Goal: Task Accomplishment & Management: Manage account settings

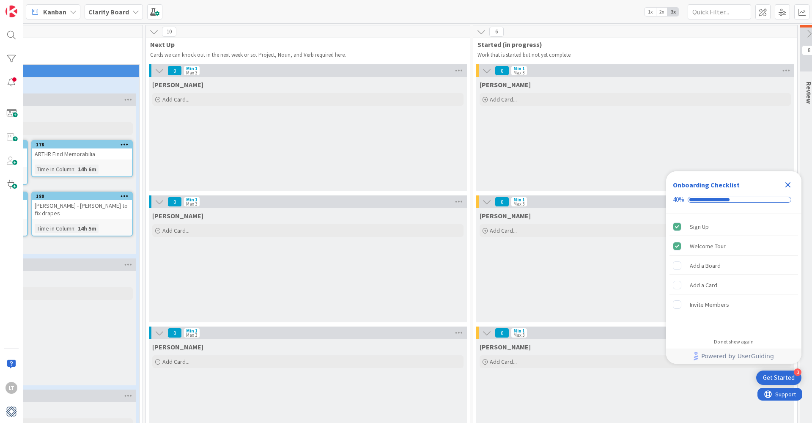
scroll to position [0, 426]
click at [791, 183] on icon "Close Checklist" at bounding box center [789, 185] width 6 height 6
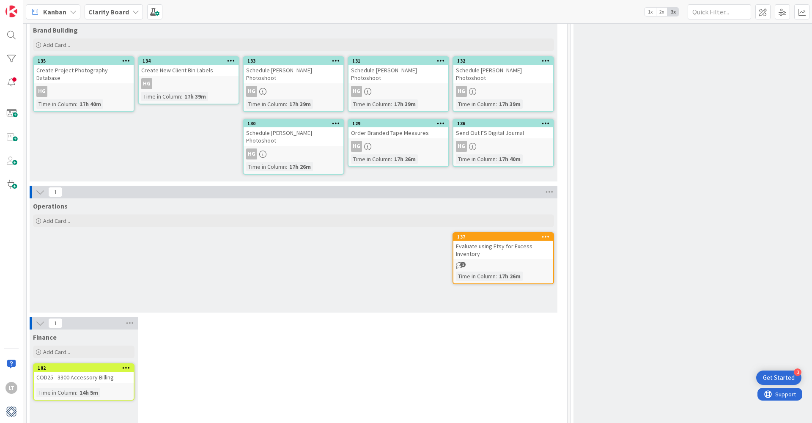
scroll to position [2200, 0]
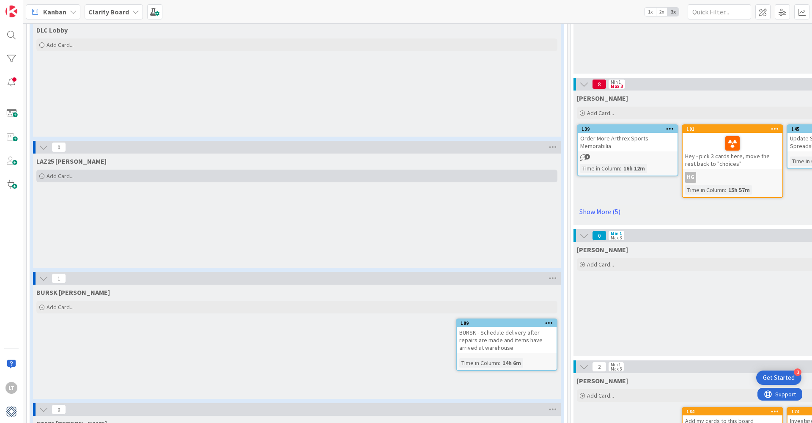
click at [51, 172] on span "Add Card..." at bounding box center [60, 176] width 27 height 8
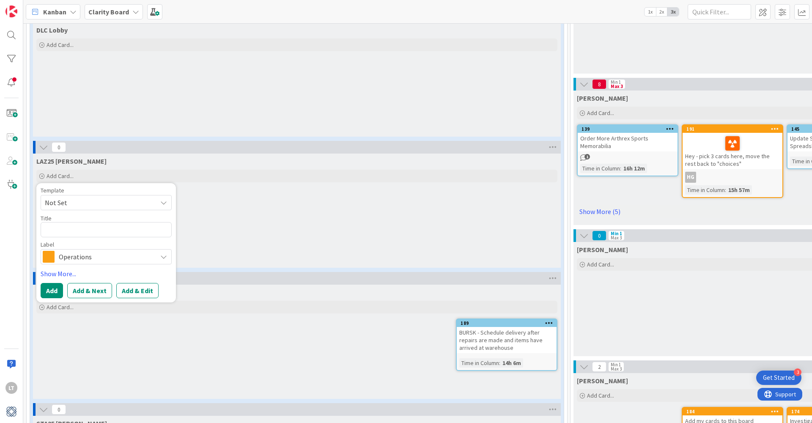
click at [105, 197] on span "Not Set" at bounding box center [98, 202] width 106 height 11
click at [78, 234] on span "Design Work" at bounding box center [112, 239] width 121 height 11
type textarea "x"
type textarea "Design Work"
click at [77, 223] on textarea "Design Work" at bounding box center [106, 229] width 131 height 15
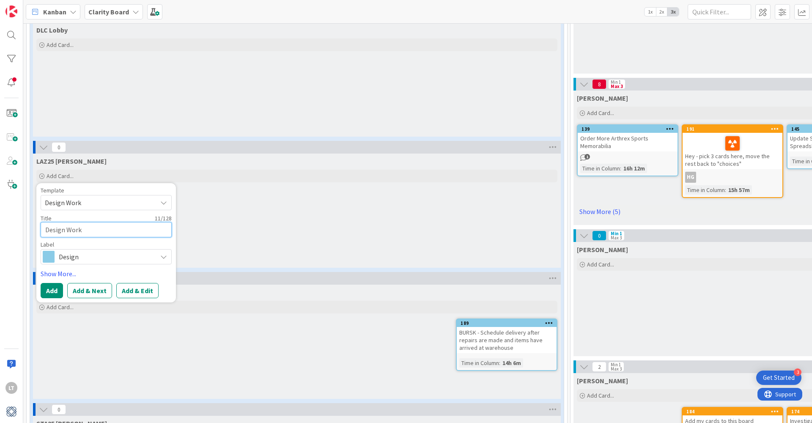
drag, startPoint x: 90, startPoint y: 223, endPoint x: 11, endPoint y: 216, distance: 79.0
click at [11, 216] on div "LT Kanban Clarity Board 1x 2x 3x 36 Choices Capture upcoming work as it comes t…" at bounding box center [406, 211] width 812 height 423
drag, startPoint x: 80, startPoint y: 223, endPoint x: 28, endPoint y: 221, distance: 52.1
click at [49, 222] on textarea "Design Work" at bounding box center [106, 229] width 131 height 15
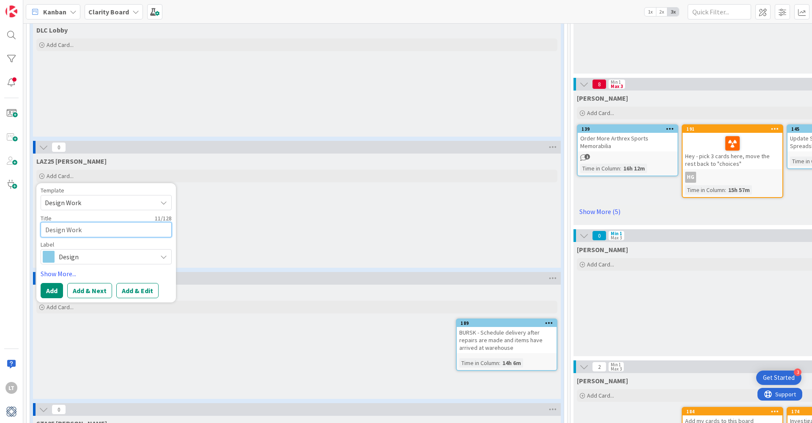
drag, startPoint x: 85, startPoint y: 220, endPoint x: 40, endPoint y: 221, distance: 44.9
click at [40, 221] on div "Template Design Work Not Set Design Work To request changes to this board, cont…" at bounding box center [106, 242] width 140 height 119
type textarea "x"
type textarea "L"
type textarea "x"
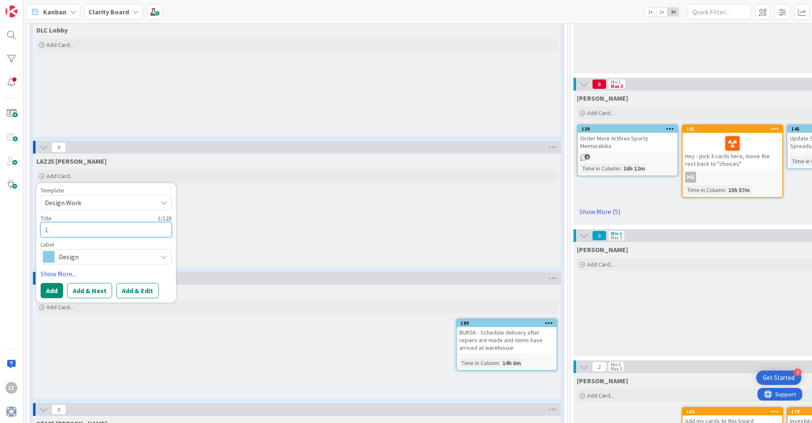
type textarea "La"
type textarea "x"
type textarea "L"
type textarea "x"
type textarea "LZ"
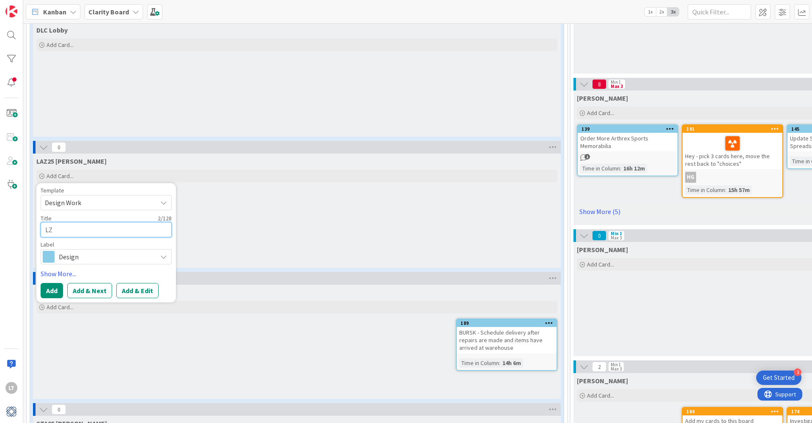
type textarea "x"
type textarea "L"
type textarea "x"
type textarea "LA"
type textarea "x"
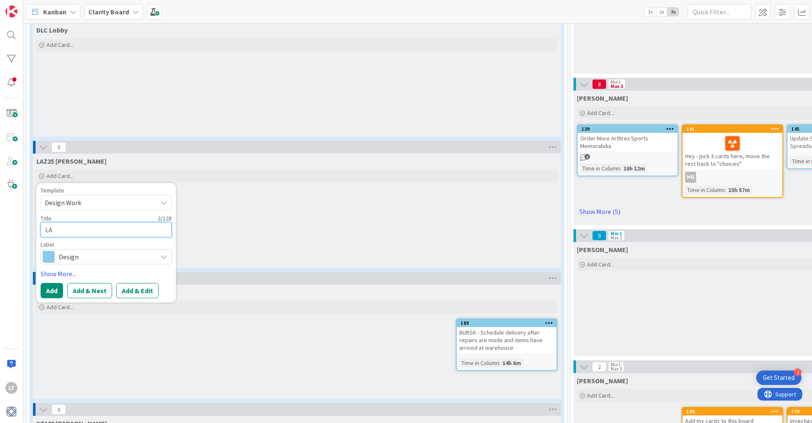
type textarea "LAZ"
type textarea "x"
type textarea "LAZ2"
type textarea "x"
type textarea "LAZ25"
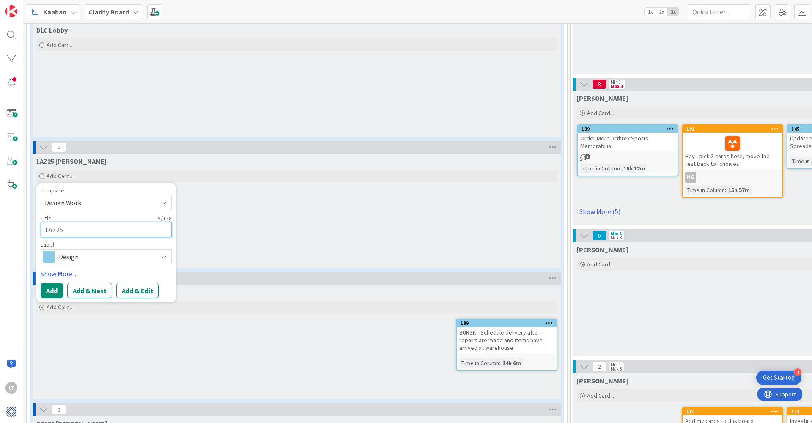
type textarea "x"
type textarea "LAZ25"
type textarea "x"
type textarea "LAZ25 -"
type textarea "x"
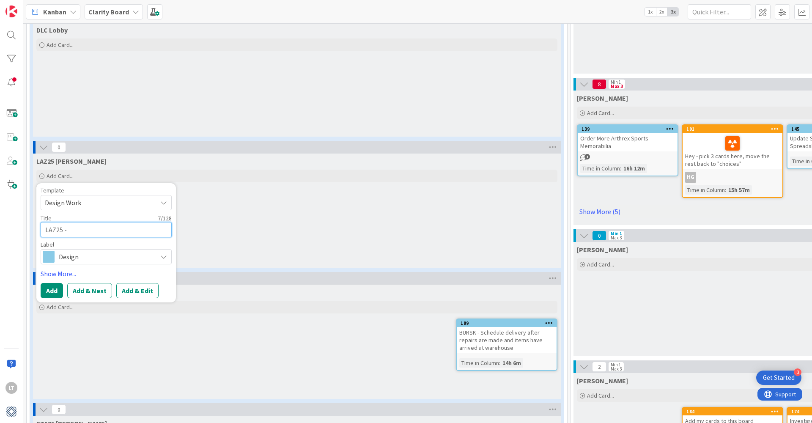
type textarea "LAZ25 -"
type textarea "x"
type textarea "LAZ25 - P"
type textarea "x"
type textarea "LAZ25 - PU"
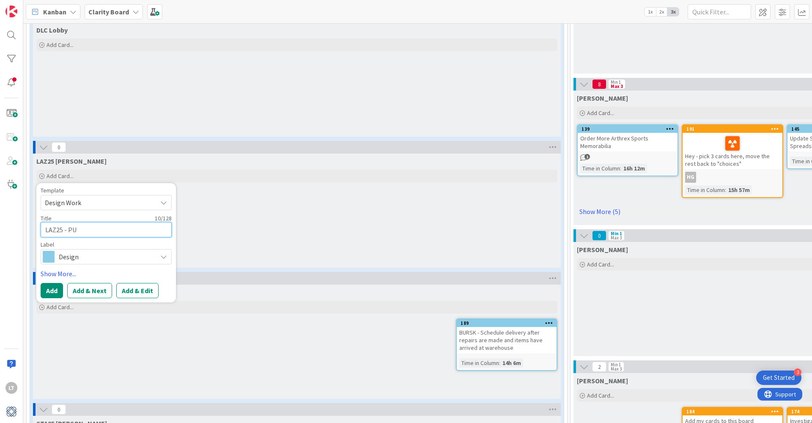
type textarea "x"
type textarea "LAZ25 - PUl"
type textarea "x"
type textarea "LAZ25 - PUll"
type textarea "x"
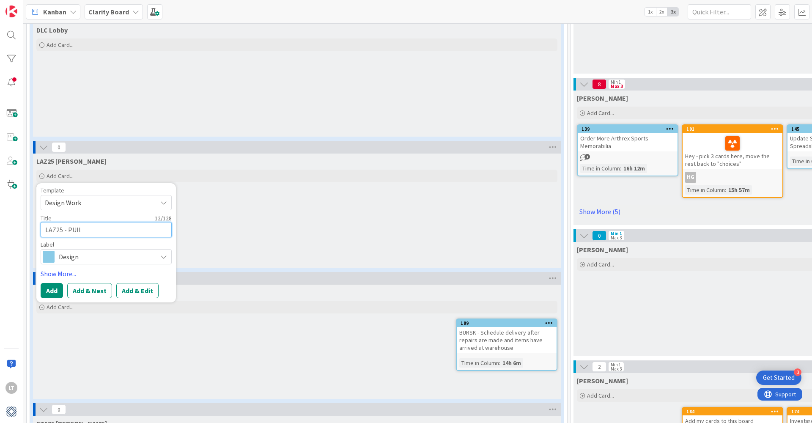
type textarea "LAZ25 - PUl"
type textarea "x"
type textarea "LAZ25 - PU"
type textarea "x"
type textarea "LAZ25 - P"
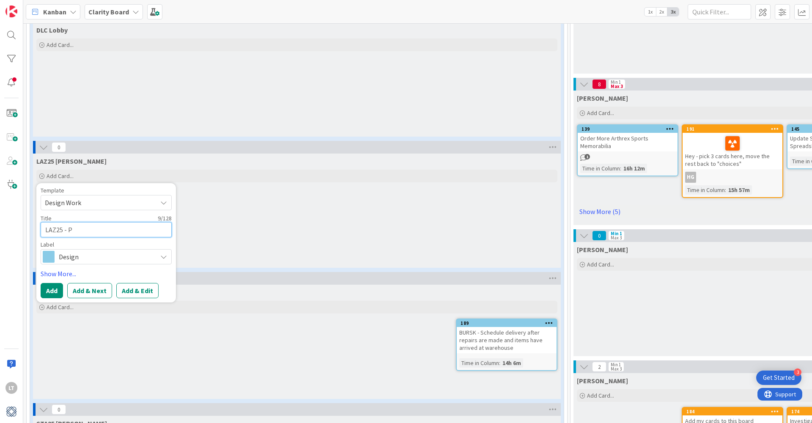
type textarea "x"
type textarea "LAZ25 -"
type textarea "x"
type textarea "LAZ25 - P"
type textarea "x"
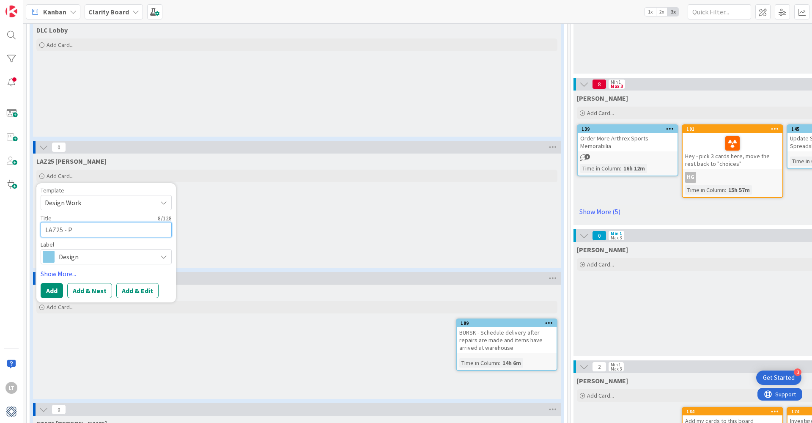
type textarea "LAZ25 - PU"
type textarea "x"
type textarea "LAZ25 - PUl"
type textarea "x"
type textarea "LAZ25 - PUll"
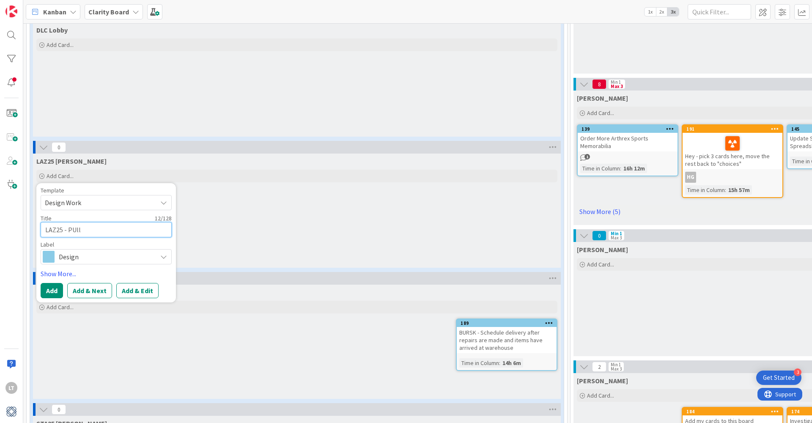
type textarea "x"
type textarea "LAZ25 - PUl"
type textarea "x"
type textarea "LAZ25 - PU"
type textarea "x"
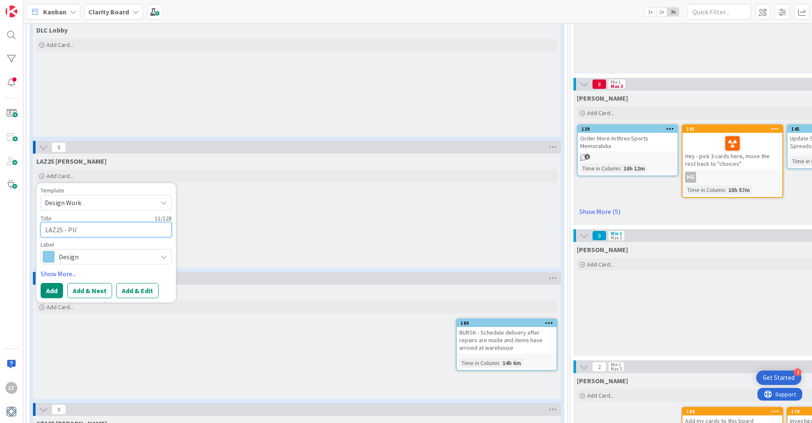
type textarea "LAZ25 - P"
type textarea "x"
type textarea "LAZ25 - Pu"
type textarea "x"
type textarea "LAZ25 - Pul"
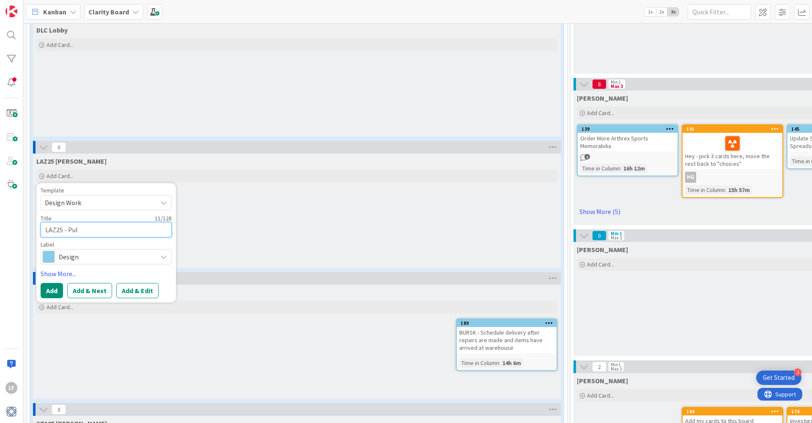
type textarea "x"
type textarea "LAZ25 - Pull"
type textarea "x"
type textarea "LAZ25 - Pull"
type textarea "x"
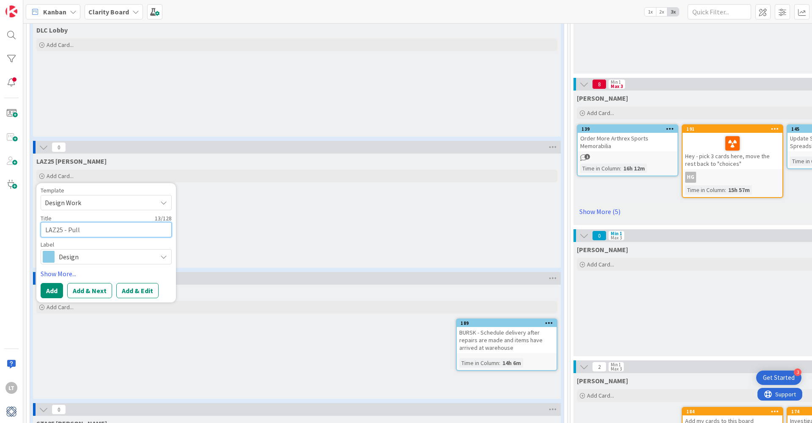
type textarea "LAZ25 - Pull 2"
type textarea "x"
type textarea "LAZ25 - Pull 2"
type textarea "x"
type textarea "LAZ25 - Pull 2 p"
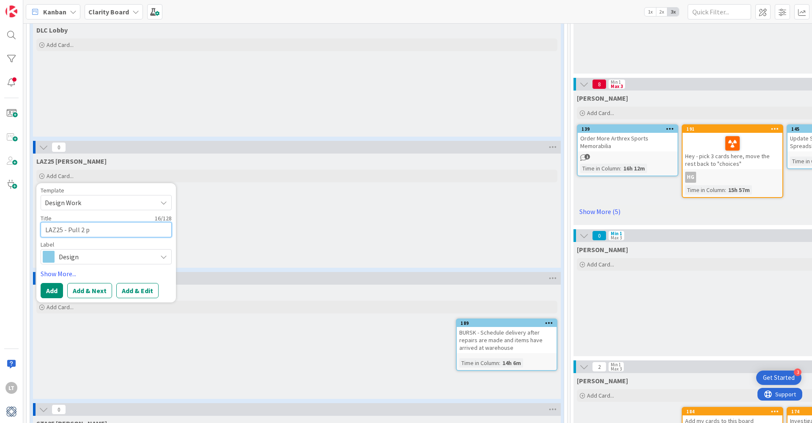
type textarea "x"
type textarea "LAZ25 - Pull 2 pi"
type textarea "x"
type textarea "LAZ25 - Pull 2 pil"
type textarea "x"
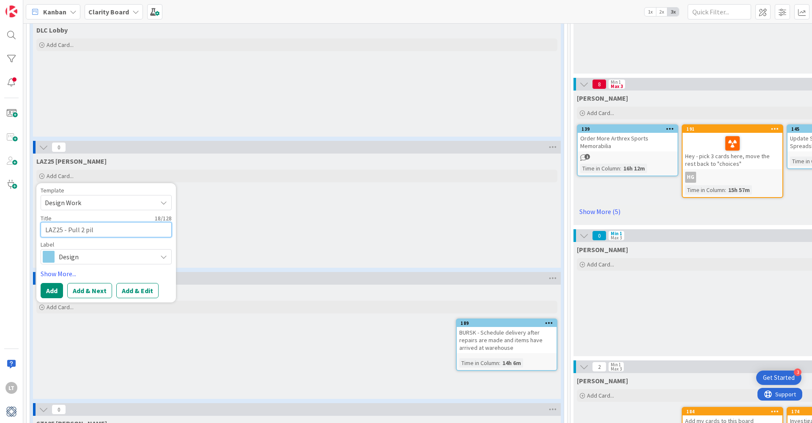
type textarea "LAZ25 - Pull 2 pill"
type textarea "x"
type textarea "LAZ25 - Pull 2 pillo"
type textarea "x"
type textarea "LAZ25 - Pull 2 pillow"
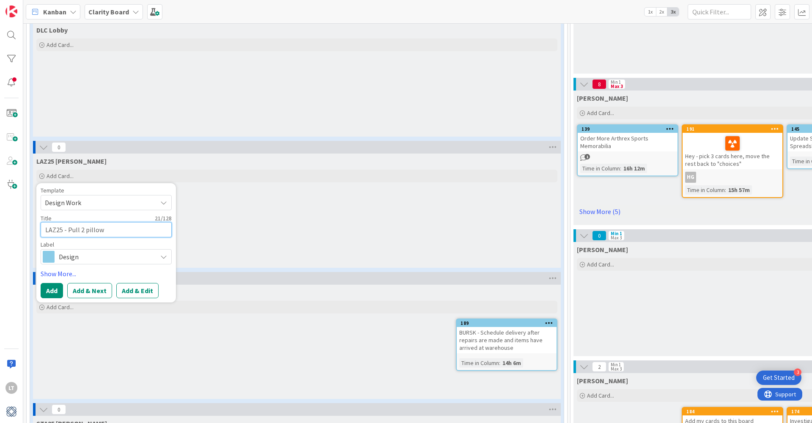
type textarea "x"
type textarea "LAZ25 - Pull 2 pillow"
type textarea "x"
type textarea "LAZ25 - Pull 2 pillow i"
type textarea "x"
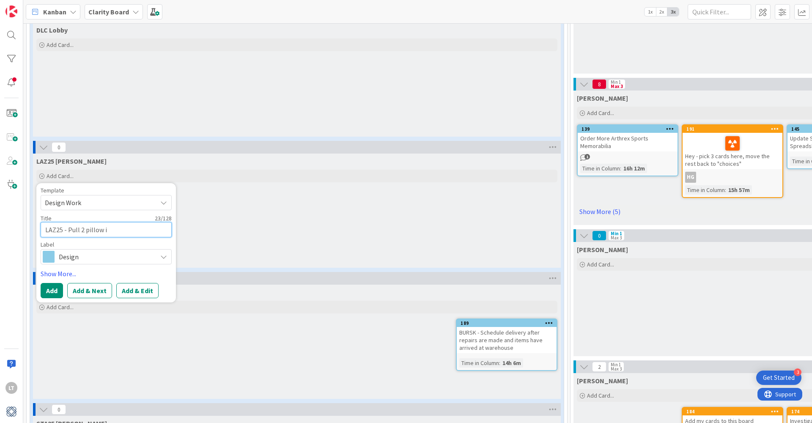
type textarea "LAZ25 - Pull 2 pillow in"
type textarea "x"
type textarea "LAZ25 - Pull 2 pillow ins"
type textarea "x"
type textarea "LAZ25 - Pull 2 pillow inse"
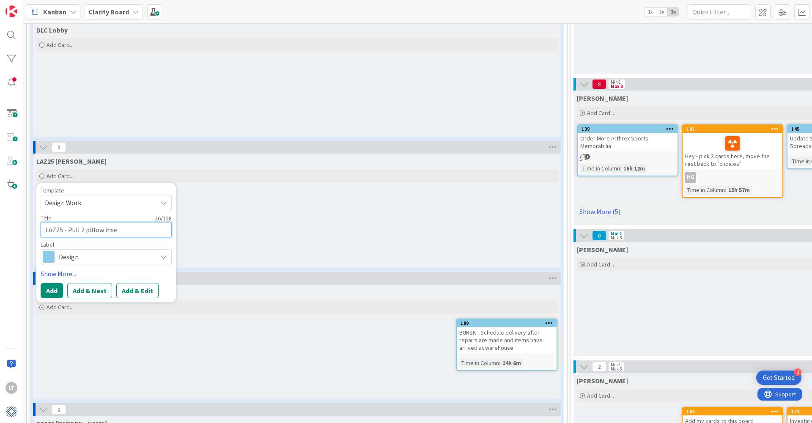
type textarea "x"
type textarea "LAZ25 - Pull 2 pillow inser"
type textarea "x"
type textarea "LAZ25 - Pull 2 pillow insert"
type textarea "x"
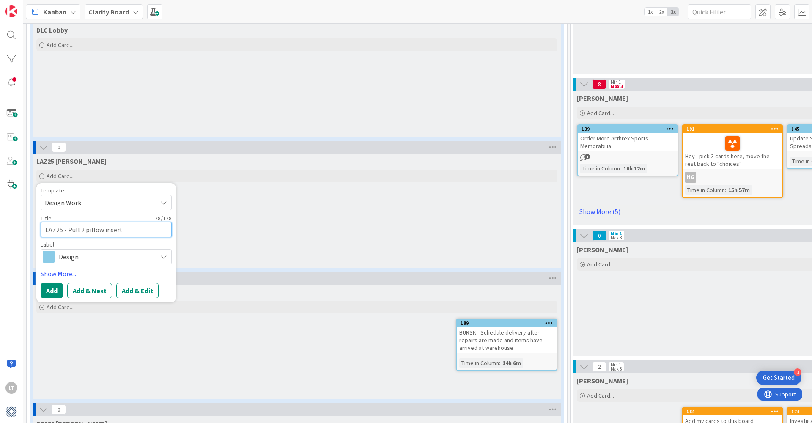
type textarea "LAZ25 - Pull 2 pillow inserts"
type textarea "x"
type textarea "LAZ25 - Pull 2 pillow inserts"
type textarea "x"
type textarea "LAZ25 - Pull 2 pillow inserts f"
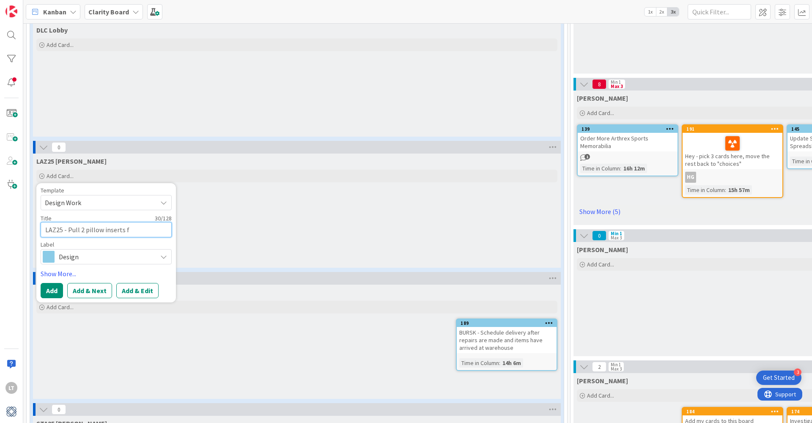
type textarea "x"
type textarea "LAZ25 - Pull 2 pillow inserts fo"
type textarea "x"
type textarea "LAZ25 - Pull 2 pillow inserts for"
type textarea "x"
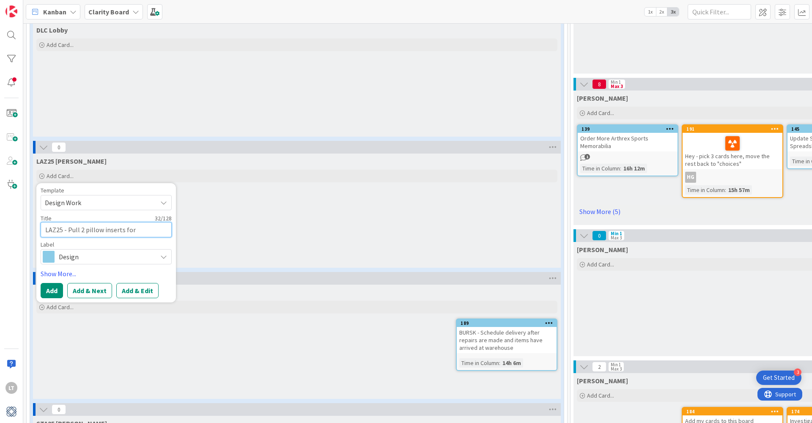
type textarea "LAZ25 - Pull 2 pillow inserts for"
type textarea "x"
type textarea "LAZ25 - Pull 2 pillow inserts for"
type textarea "x"
type textarea "LAZ25 - Pull 2 pillow inserts fo"
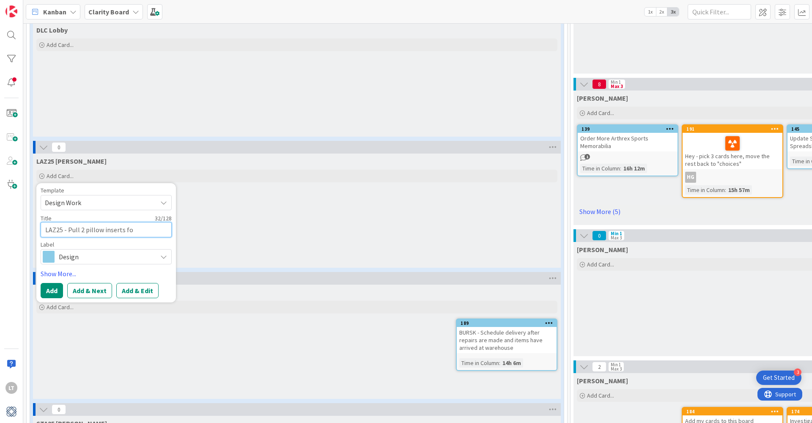
type textarea "x"
type textarea "LAZ25 - Pull 2 pillow inserts f"
type textarea "x"
type textarea "LAZ25 - Pull 2 pillow inserts ff"
type textarea "x"
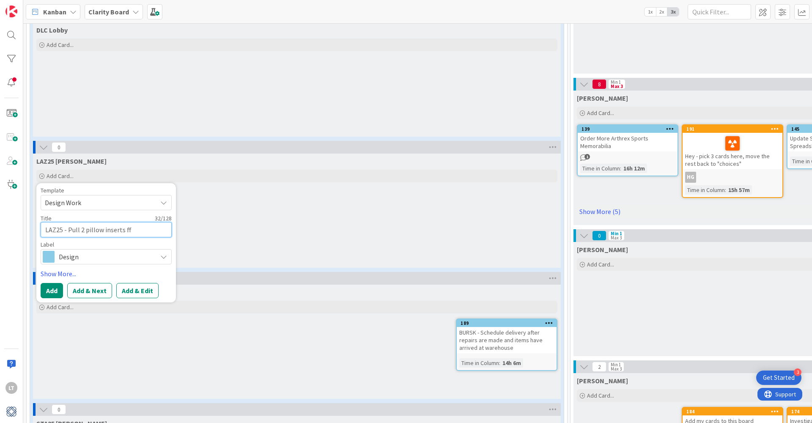
type textarea "LAZ25 - Pull 2 pillow inserts ffr"
type textarea "x"
type textarea "LAZ25 - Pull 2 pillow inserts ffro"
type textarea "x"
type textarea "LAZ25 - Pull 2 pillow inserts ffr"
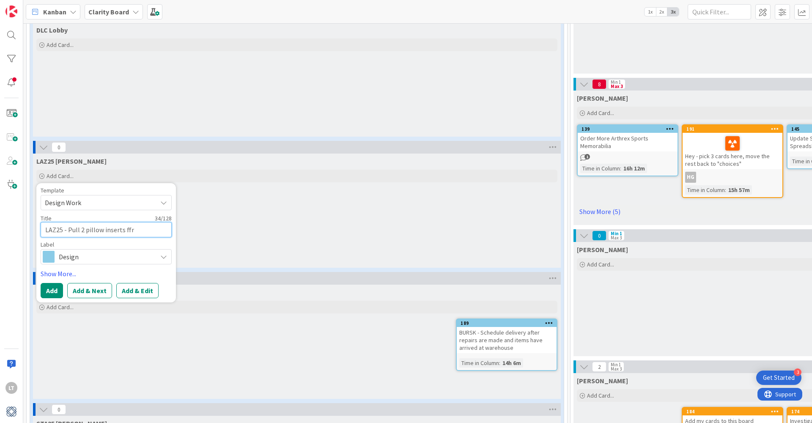
type textarea "x"
type textarea "LAZ25 - Pull 2 pillow inserts ff"
type textarea "x"
type textarea "LAZ25 - Pull 2 pillow inserts f"
type textarea "x"
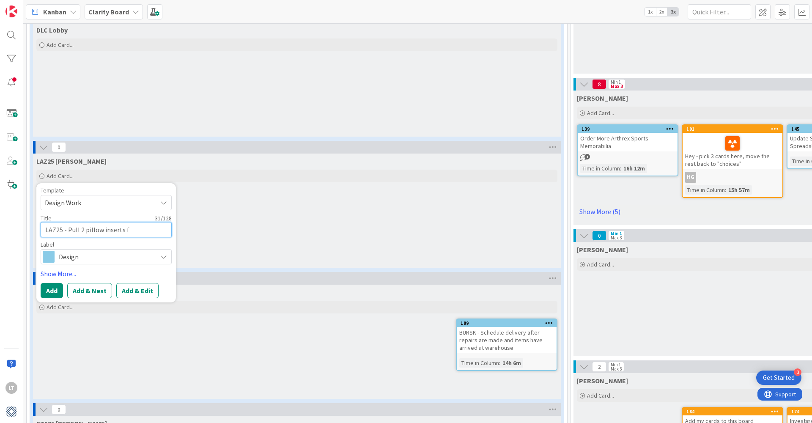
type textarea "LAZ25 - Pull 2 pillow inserts fr"
type textarea "x"
type textarea "LAZ25 - Pull 2 pillow inserts frp"
type textarea "x"
type textarea "LAZ25 - Pull 2 pillow inserts frpo"
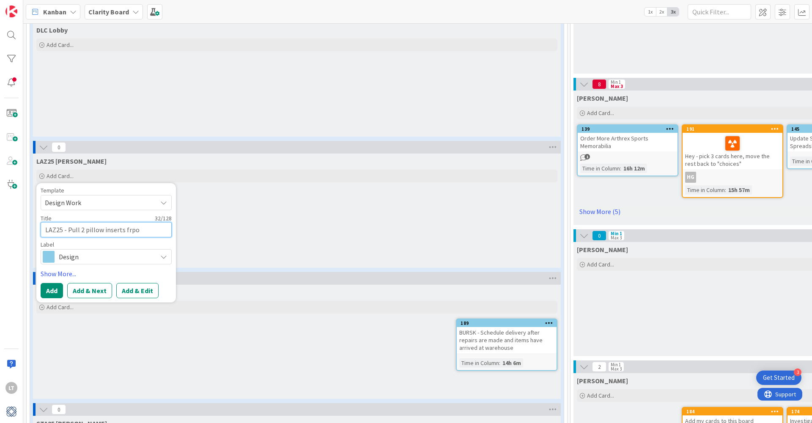
type textarea "x"
type textarea "LAZ25 - Pull 2 pillow inserts frpom"
type textarea "x"
type textarea "LAZ25 - Pull 2 pillow inserts frpo"
type textarea "x"
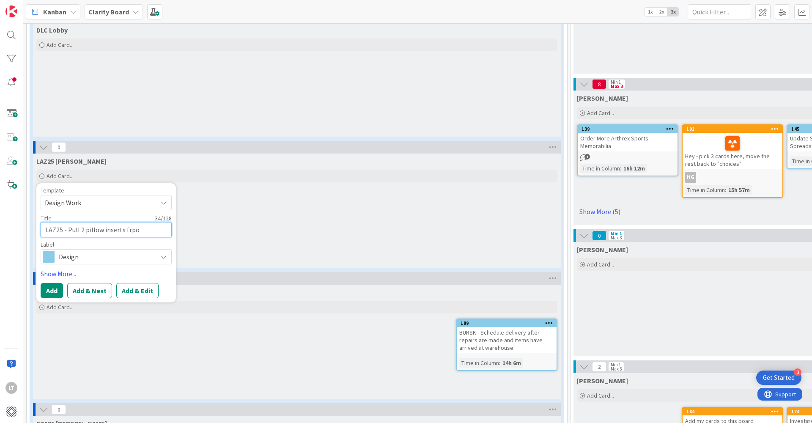
type textarea "LAZ25 - Pull 2 pillow inserts frp"
type textarea "x"
type textarea "LAZ25 - Pull 2 pillow inserts fr"
type textarea "x"
type textarea "LAZ25 - Pull 2 pillow inserts fro"
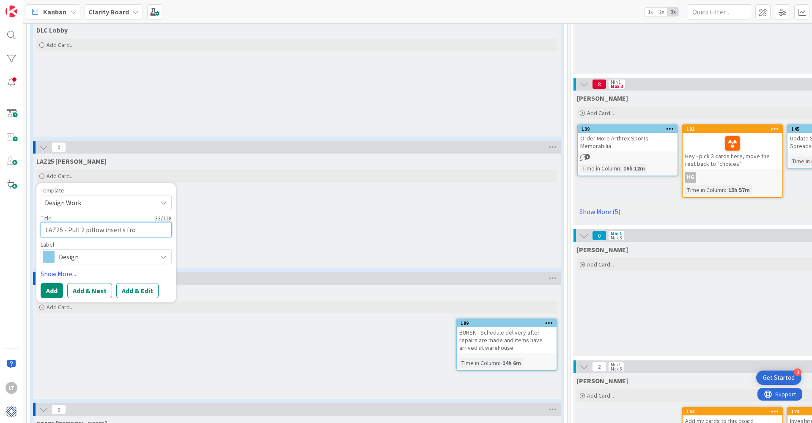
type textarea "x"
type textarea "LAZ25 - Pull 2 pillow inserts fron"
type textarea "x"
type textarea "LAZ25 - Pull 2 pillow inserts fron"
type textarea "x"
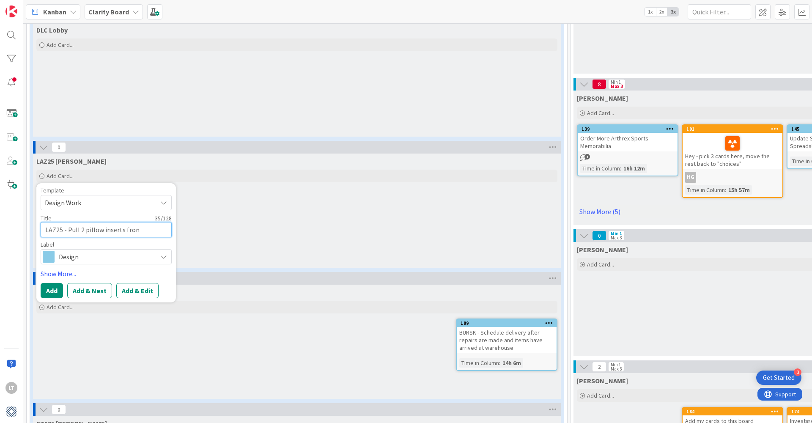
type textarea "LAZ25 - Pull 2 pillow inserts fron"
type textarea "x"
type textarea "LAZ25 - Pull 2 pillow inserts fro"
type textarea "x"
type textarea "LAZ25 - Pull 2 pillow inserts from"
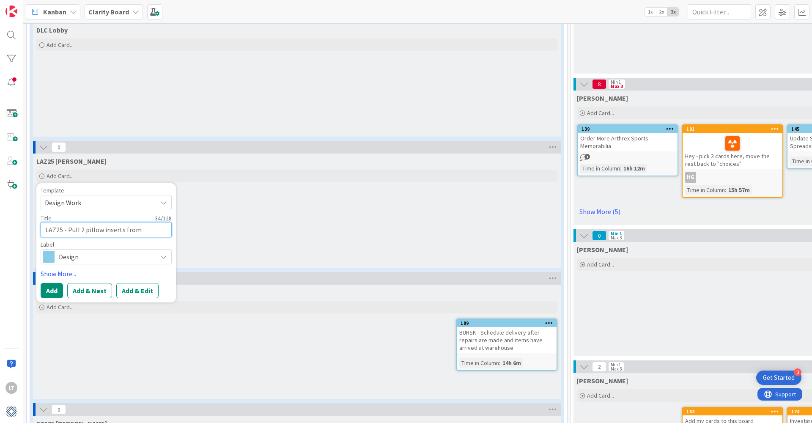
type textarea "x"
type textarea "LAZ25 - Pull 2 pillow inserts from"
type textarea "x"
type textarea "LAZ25 - Pull 2 pillow inserts from i"
type textarea "x"
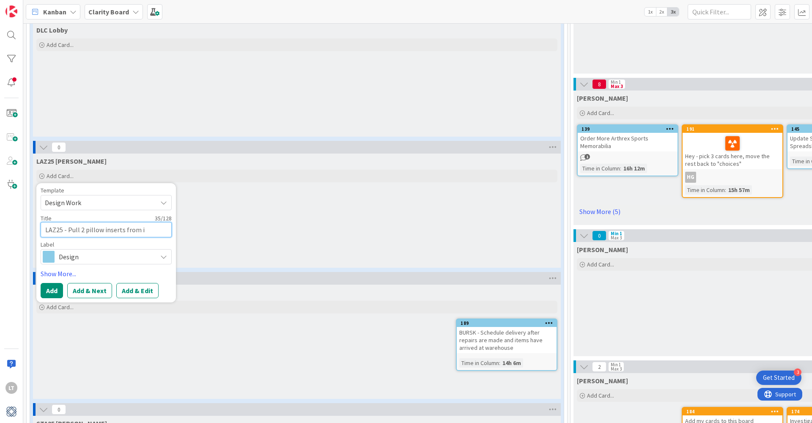
type textarea "LAZ25 - Pull 2 pillow inserts from in"
type textarea "x"
type textarea "LAZ25 - Pull 2 pillow inserts from inv"
type textarea "x"
type textarea "LAZ25 - Pull 2 pillow inserts from inve"
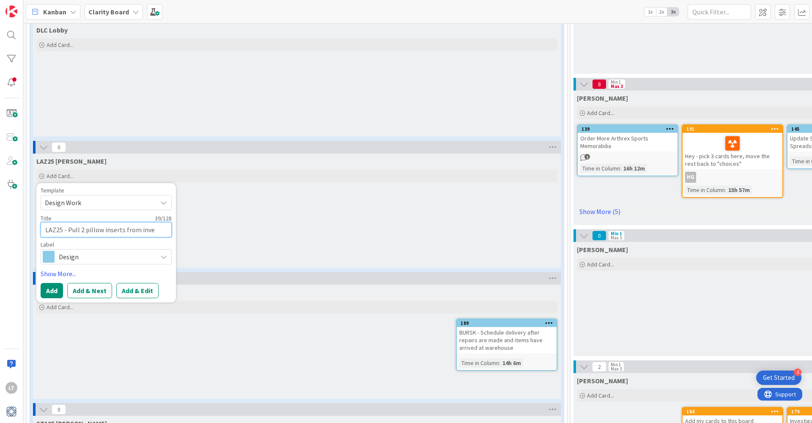
type textarea "x"
type textarea "LAZ25 - Pull 2 pillow inserts from inven"
type textarea "x"
type textarea "LAZ25 - Pull 2 pillow inserts from invent"
type textarea "x"
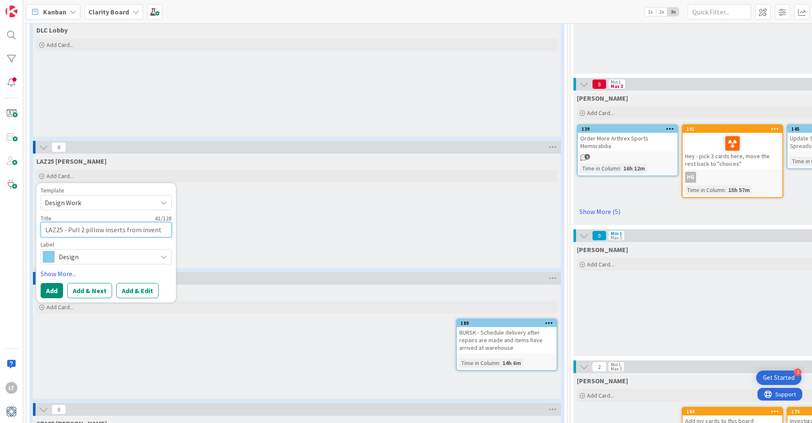
type textarea "LAZ25 - Pull 2 pillow inserts from invento"
type textarea "x"
type textarea "LAZ25 - Pull 2 pillow inserts from inventor"
type textarea "x"
type textarea "LAZ25 - Pull 2 pillow inserts from inventor"
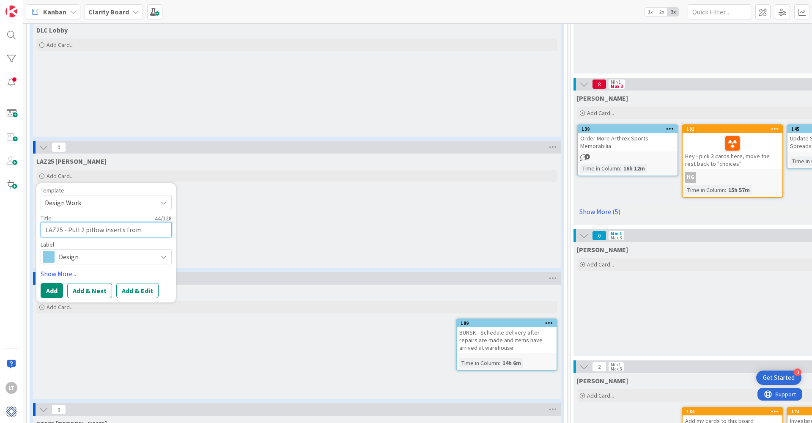
type textarea "x"
type textarea "LAZ25 - Pull 2 pillow inserts from inventor"
type textarea "x"
type textarea "LAZ25 - Pull 2 pillow inserts from inventory"
type textarea "x"
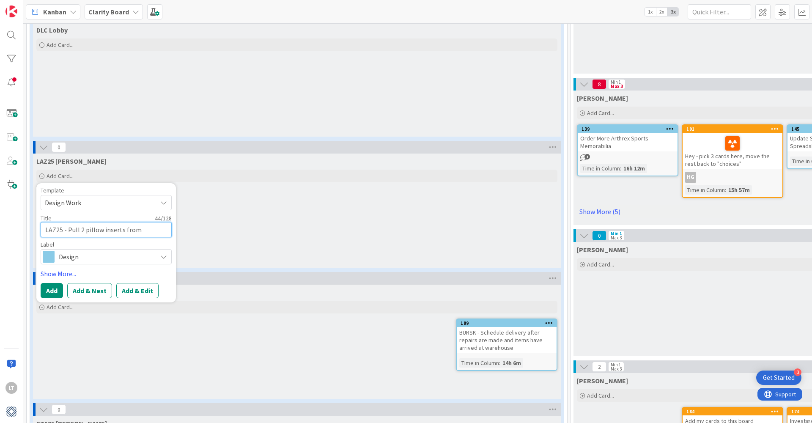
type textarea "LAZ25 - Pull 2 pillow inserts from inventory"
type textarea "x"
type textarea "LAZ25 - Pull 2 pillow inserts from inventory r"
type textarea "x"
type textarea "LAZ25 - Pull 2 pillow inserts from inventory ro"
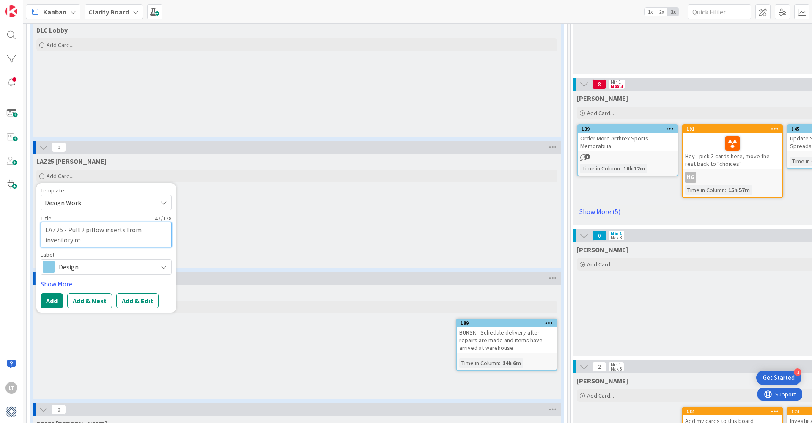
type textarea "x"
type textarea "LAZ25 - Pull 2 pillow inserts from inventory roo"
type textarea "x"
type textarea "LAZ25 - Pull 2 pillow inserts from inventory room"
type textarea "x"
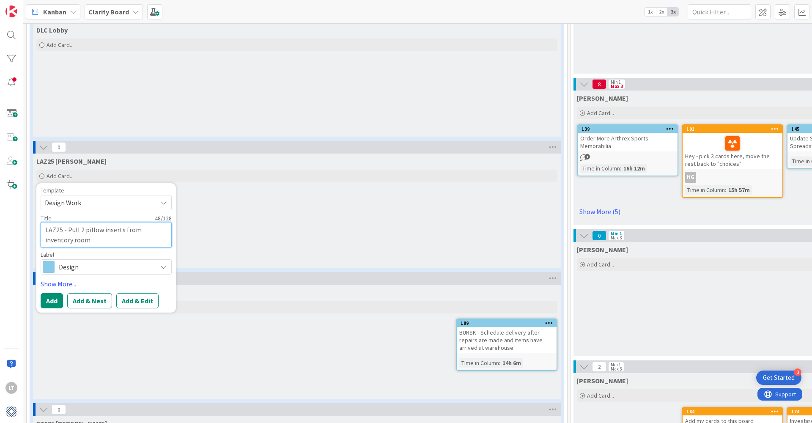
type textarea "LAZ25 - Pull 2 pillow inserts from inventory room"
type textarea "x"
type textarea "LAZ25 - Pull 2 pillow inserts from inventory room f"
type textarea "x"
type textarea "LAZ25 - Pull 2 pillow inserts from inventory room fo"
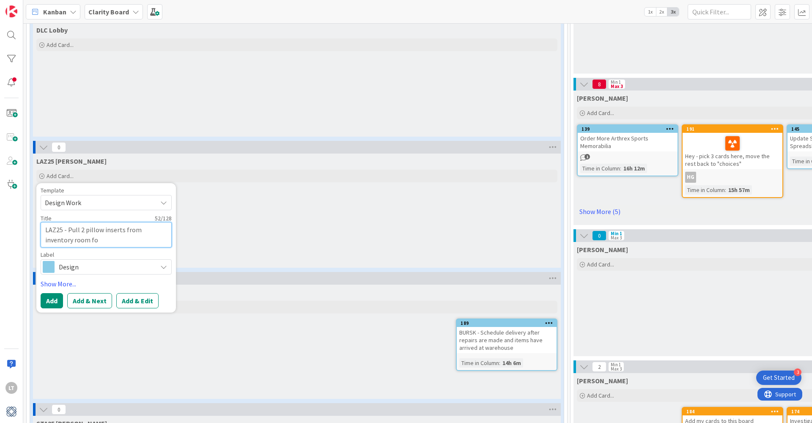
type textarea "x"
type textarea "LAZ25 - Pull 2 pillow inserts from inventory room for"
type textarea "x"
type textarea "LAZ25 - Pull 2 pillow inserts from inventory room for"
type textarea "x"
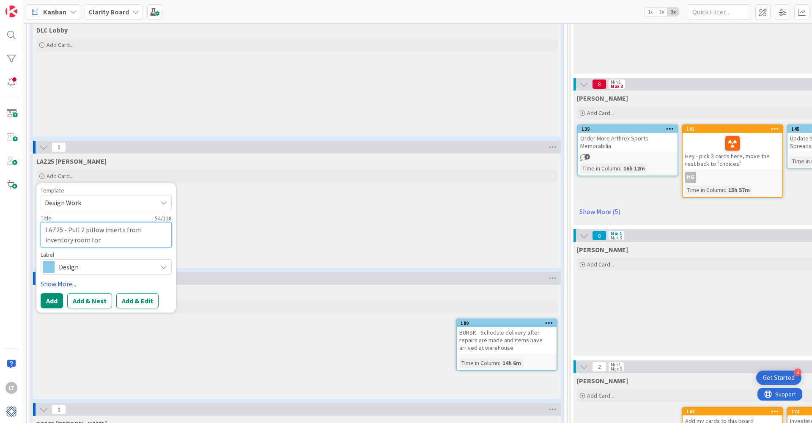
type textarea "LAZ25 - Pull 2 pillow inserts from inventory room for S"
type textarea "x"
type textarea "LAZ25 - Pull 2 pillow inserts from inventory room for So"
type textarea "x"
type textarea "LAZ25 - Pull 2 pillow inserts from inventory room for Sof"
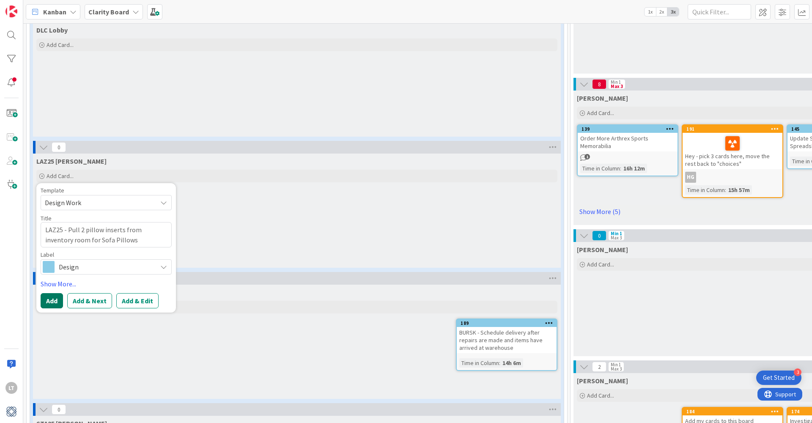
click at [48, 293] on button "Add" at bounding box center [52, 300] width 22 height 15
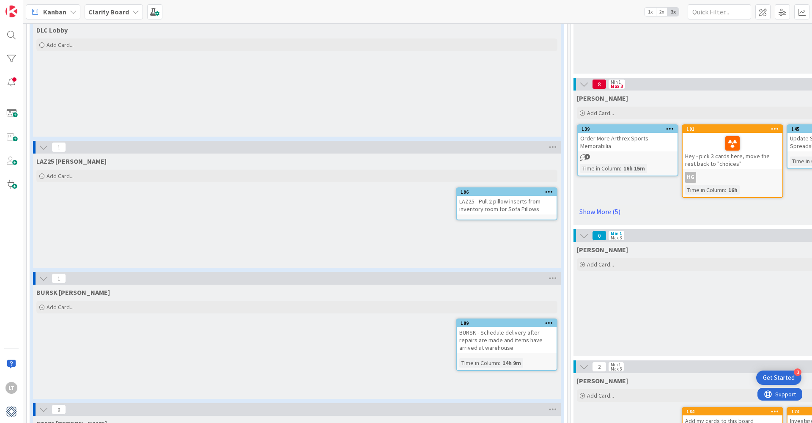
click at [550, 189] on icon at bounding box center [549, 192] width 8 height 6
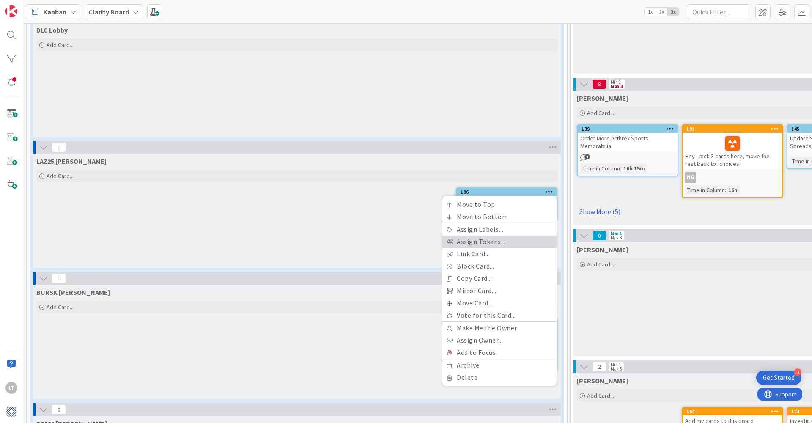
scroll to position [380, 1]
click at [397, 199] on div "LAZ25 [PERSON_NAME] Add Card... Template Not Set Not Set Design Work To request…" at bounding box center [296, 211] width 528 height 114
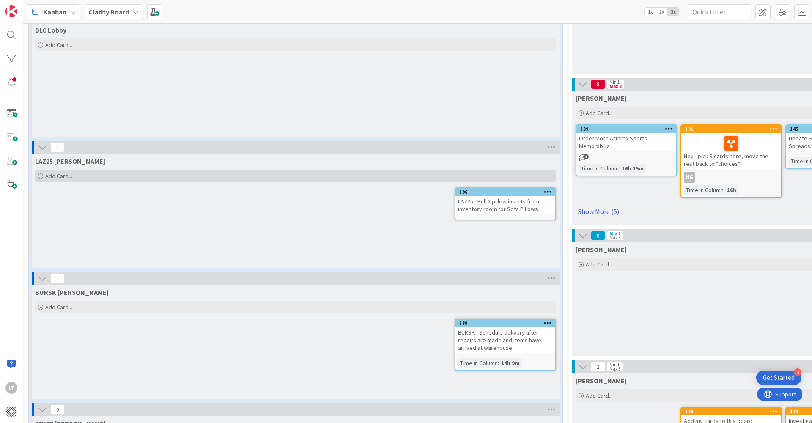
click at [506, 173] on div "Add Card..." at bounding box center [295, 176] width 521 height 13
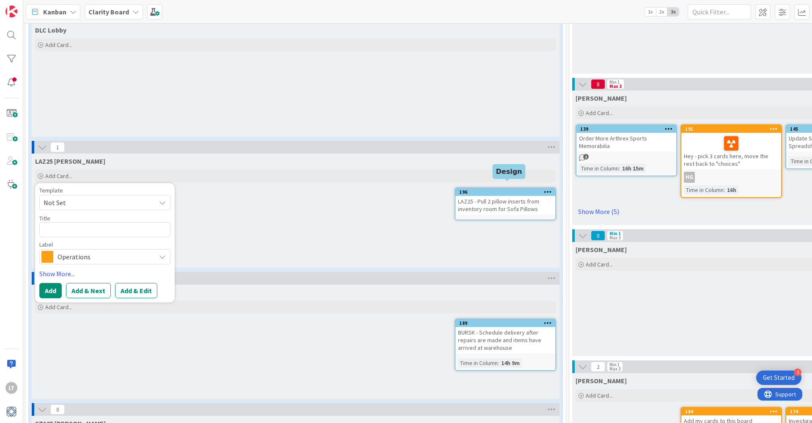
click at [508, 189] on div "196" at bounding box center [507, 192] width 96 height 6
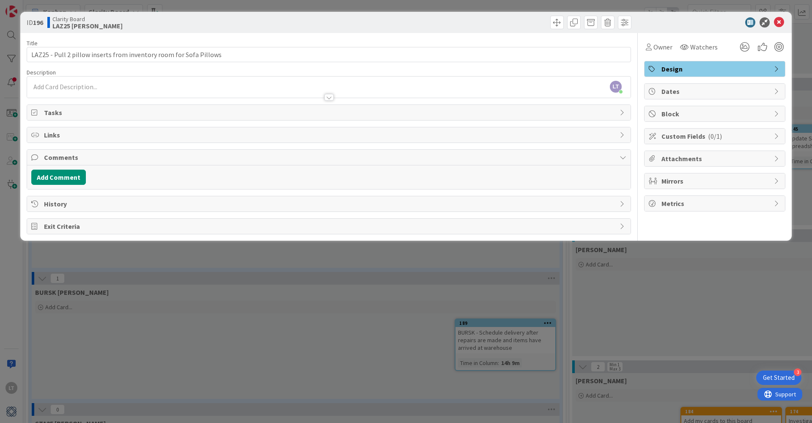
click at [776, 67] on icon at bounding box center [777, 69] width 7 height 7
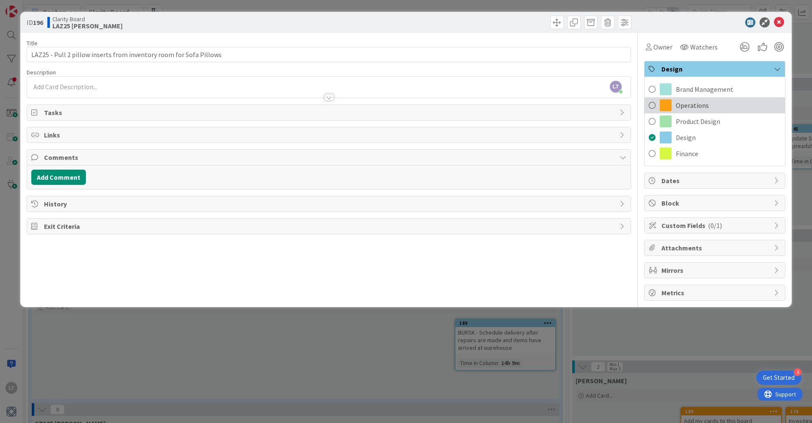
click at [648, 107] on div "Operations" at bounding box center [715, 105] width 140 height 16
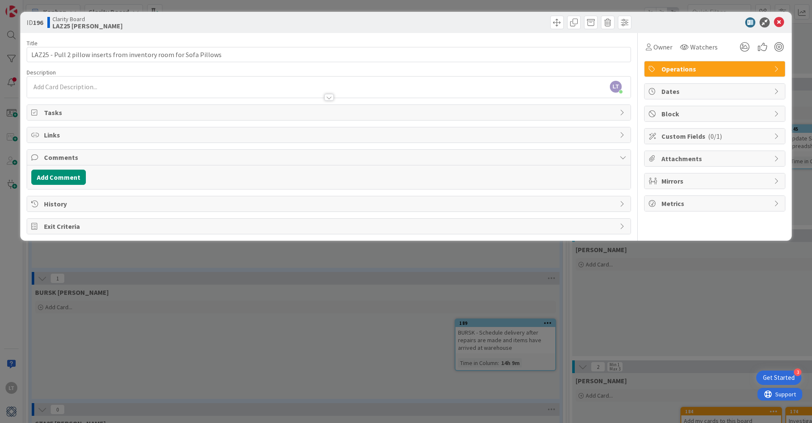
click at [649, 306] on div "ID 196 Clarity Board LAZ25 [PERSON_NAME] Title 66 / 128 LAZ25 - Pull 2 pillow i…" at bounding box center [406, 211] width 812 height 423
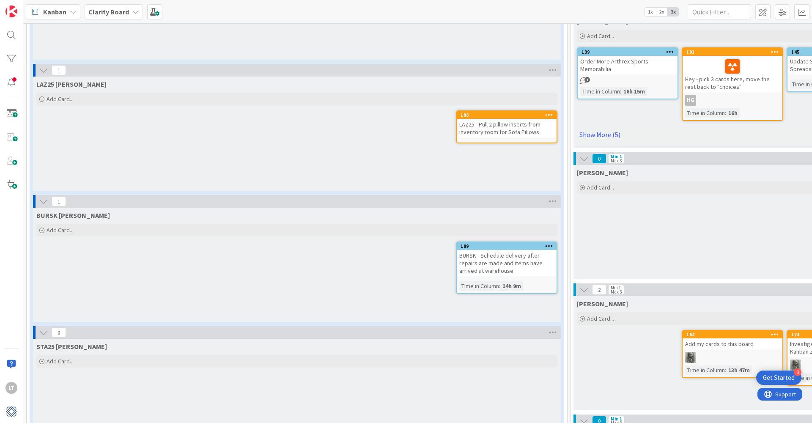
scroll to position [434, 0]
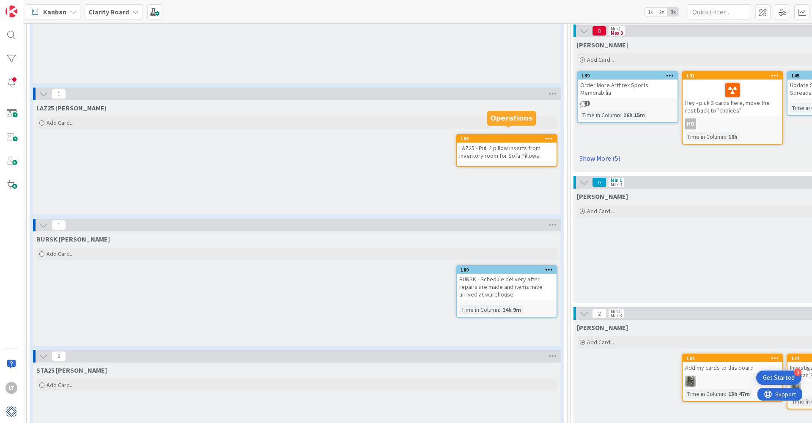
click at [505, 136] on div "196" at bounding box center [509, 139] width 96 height 6
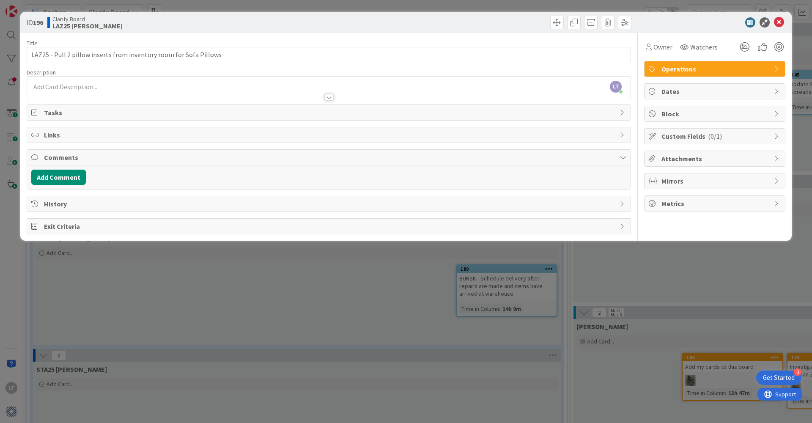
click at [778, 68] on icon at bounding box center [777, 69] width 7 height 7
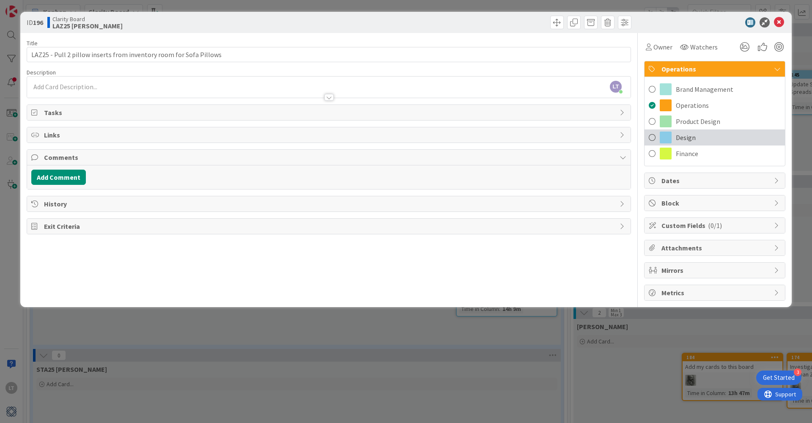
click at [651, 136] on span at bounding box center [652, 137] width 7 height 13
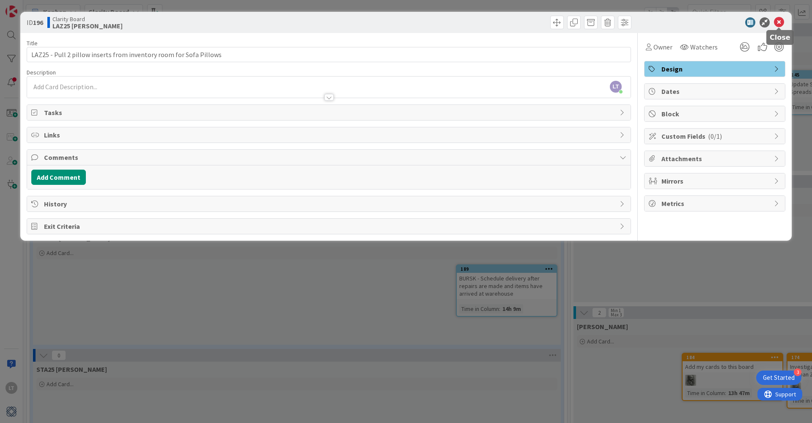
click at [778, 22] on icon at bounding box center [779, 22] width 10 height 10
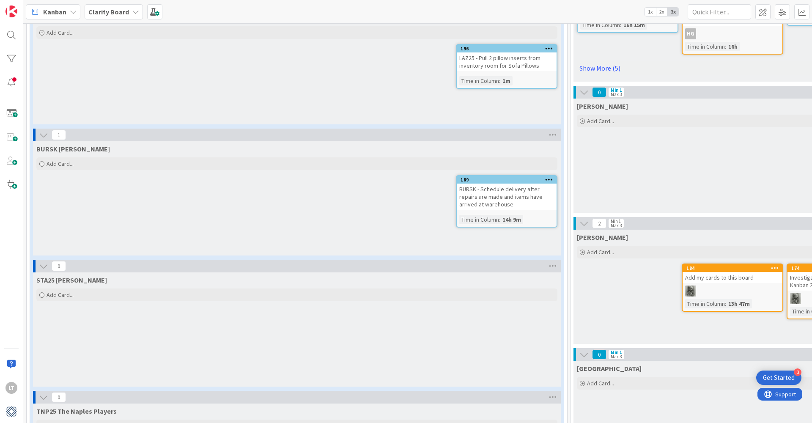
scroll to position [544, 0]
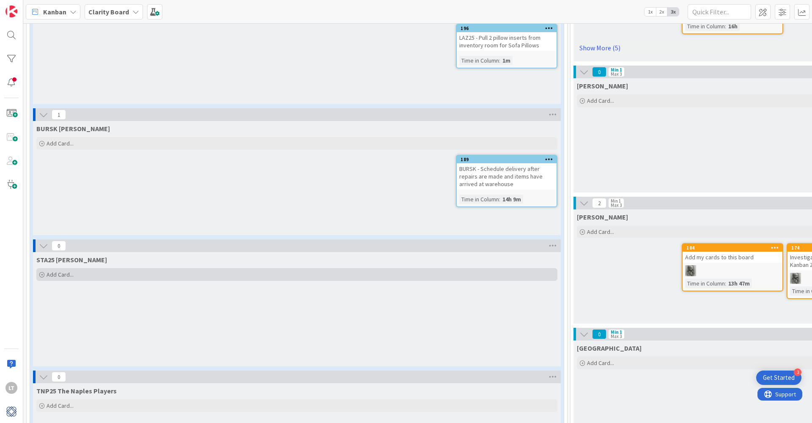
click at [62, 271] on span "Add Card..." at bounding box center [60, 275] width 27 height 8
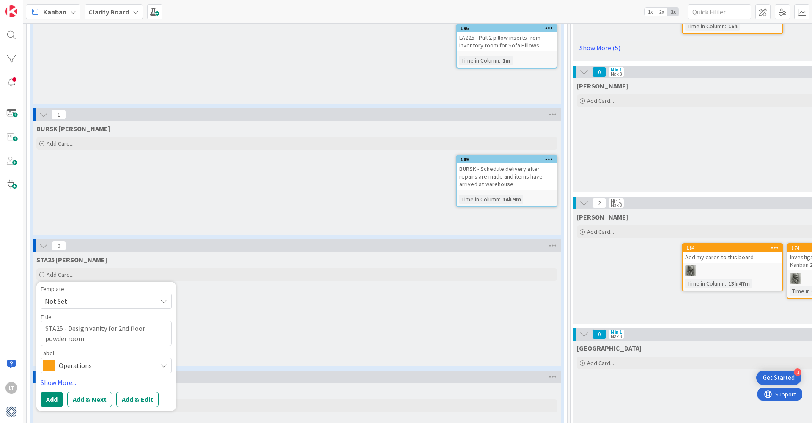
click at [165, 362] on icon at bounding box center [163, 365] width 7 height 7
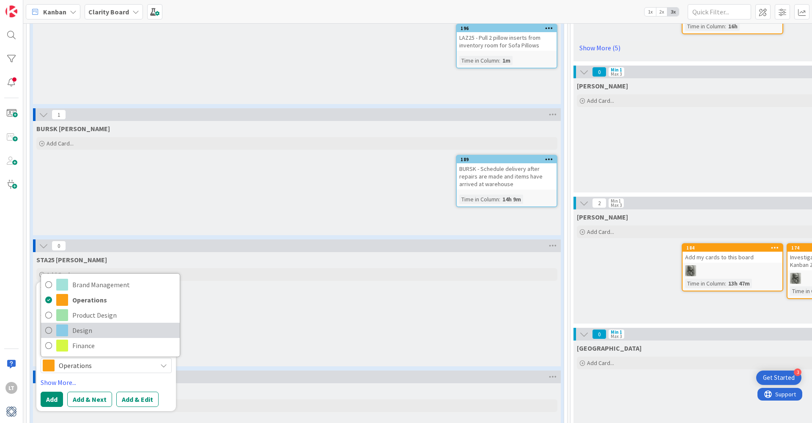
click at [98, 324] on span "Design" at bounding box center [123, 330] width 103 height 13
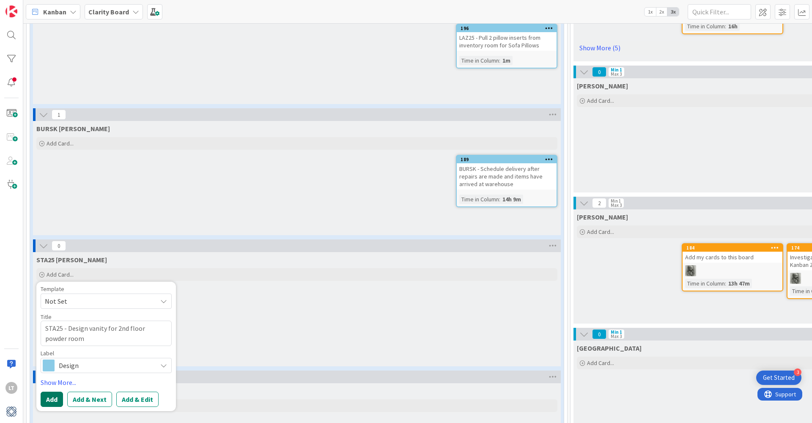
click at [50, 392] on button "Add" at bounding box center [52, 399] width 22 height 15
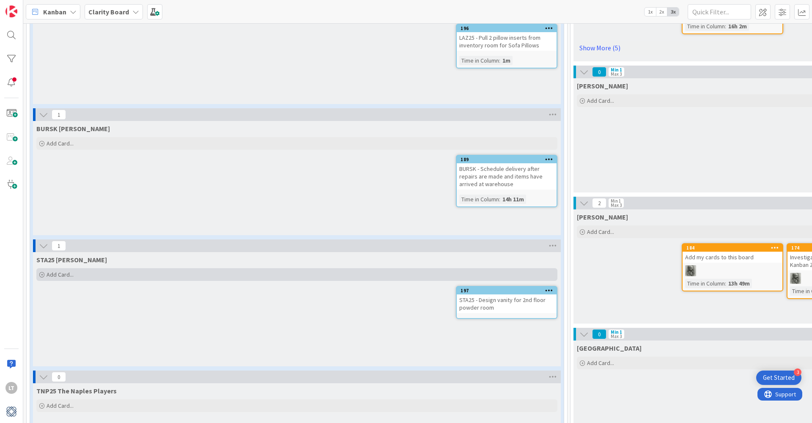
click at [62, 271] on span "Add Card..." at bounding box center [60, 275] width 27 height 8
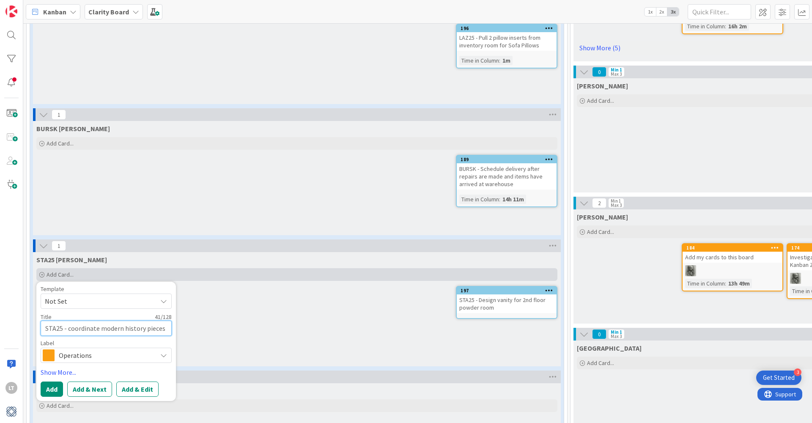
scroll to position [0, 0]
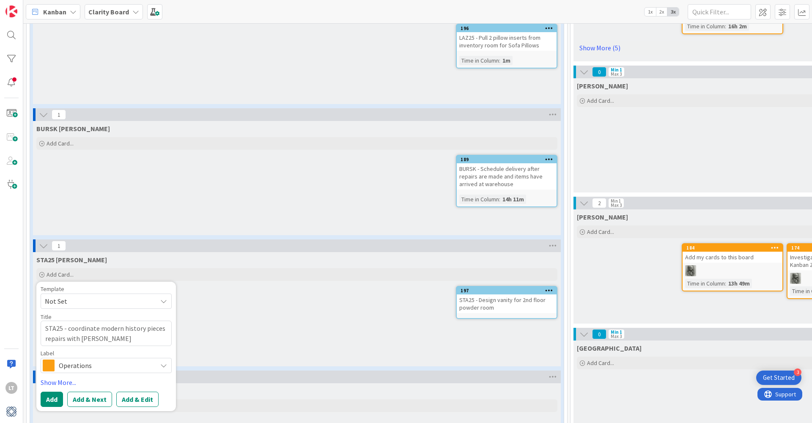
click at [162, 362] on icon at bounding box center [163, 365] width 7 height 7
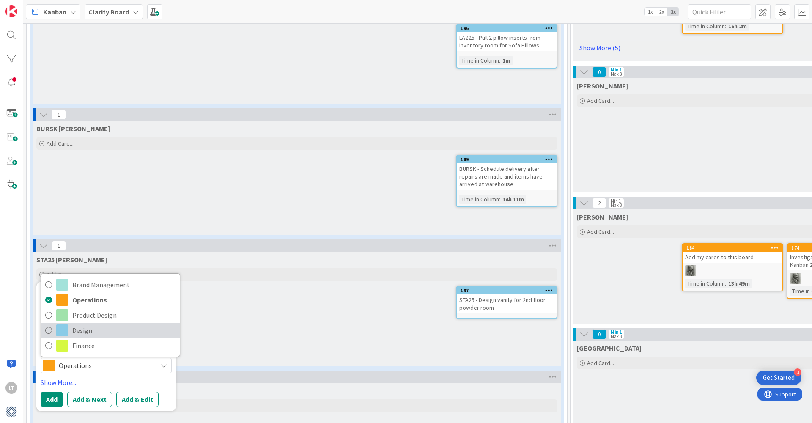
click at [47, 324] on icon at bounding box center [48, 330] width 7 height 13
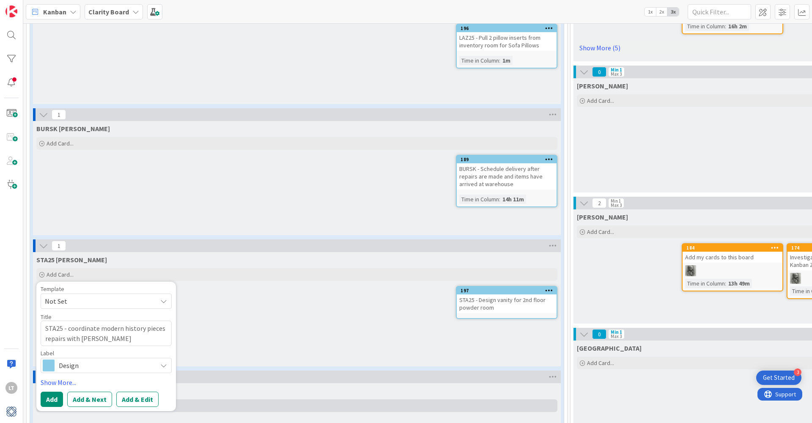
click at [53, 392] on button "Add" at bounding box center [52, 399] width 22 height 15
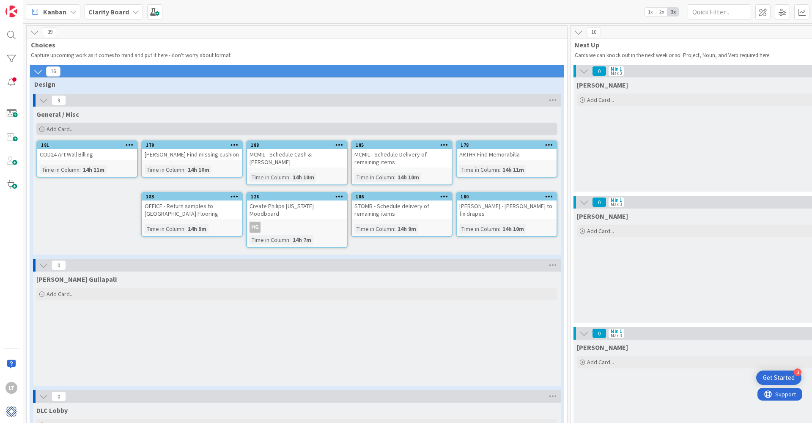
click at [59, 126] on span "Add Card..." at bounding box center [60, 129] width 27 height 8
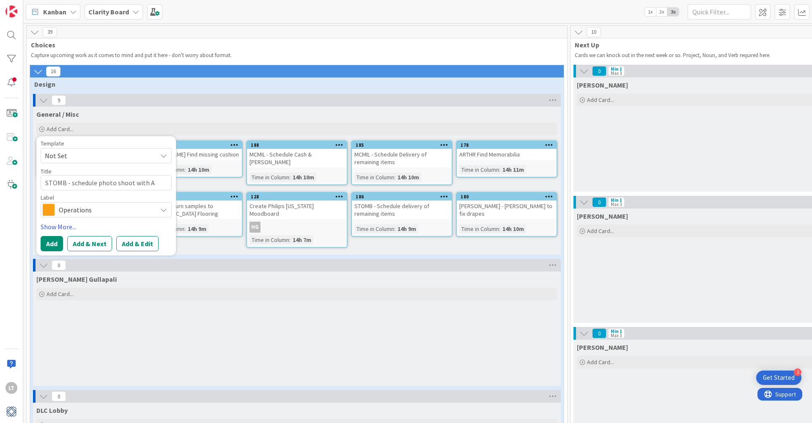
click at [97, 208] on span "Operations" at bounding box center [106, 210] width 94 height 12
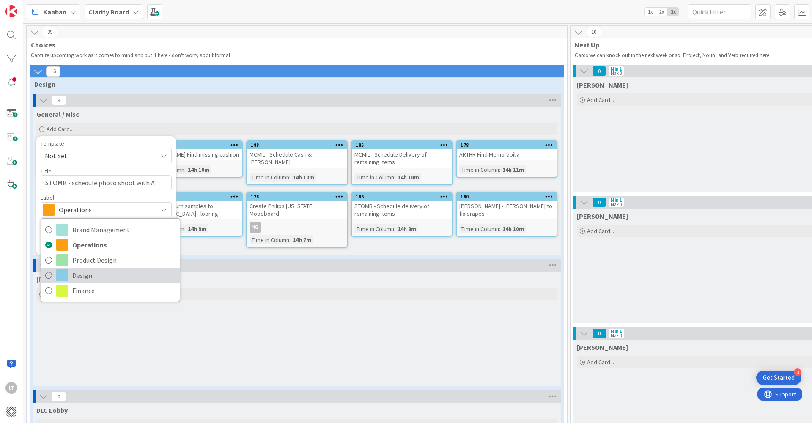
click at [80, 274] on span "Design" at bounding box center [123, 275] width 103 height 13
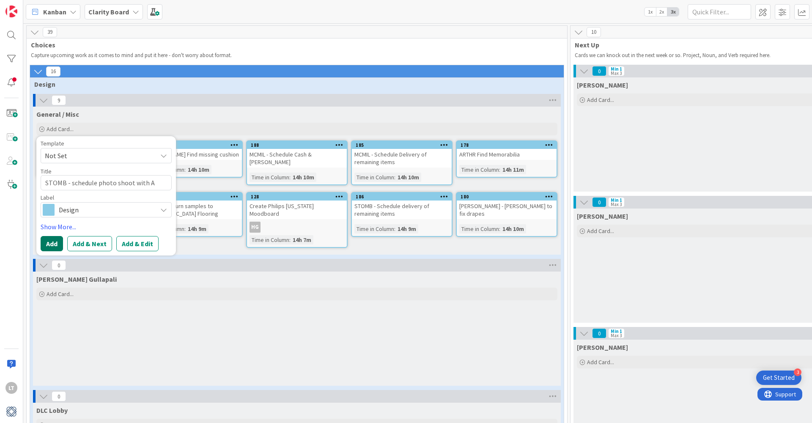
click at [57, 245] on button "Add" at bounding box center [52, 243] width 22 height 15
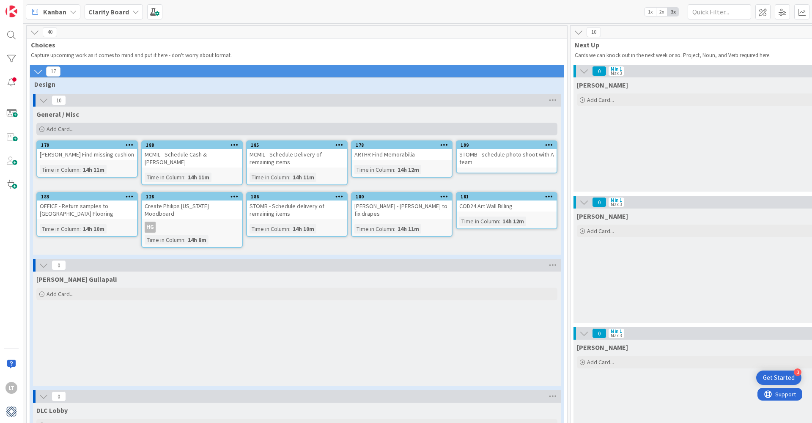
click at [58, 127] on span "Add Card..." at bounding box center [60, 129] width 27 height 8
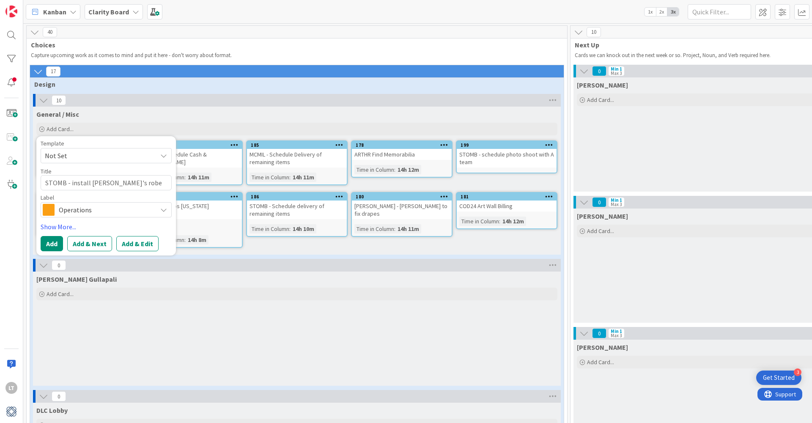
click at [162, 211] on icon at bounding box center [163, 209] width 7 height 7
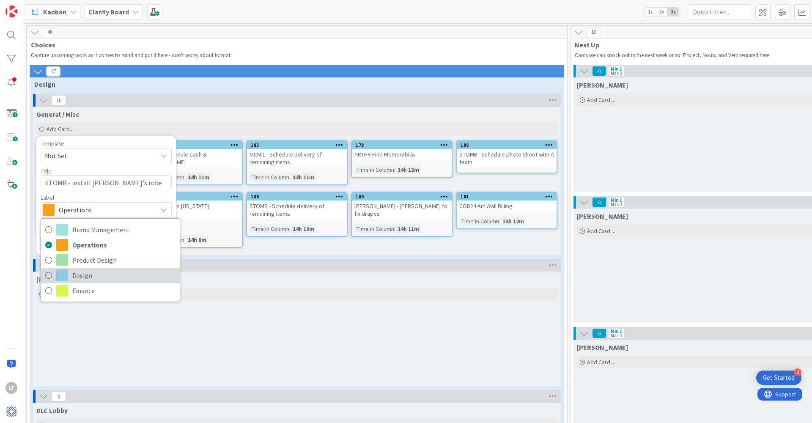
click at [80, 280] on span "Design" at bounding box center [123, 275] width 103 height 13
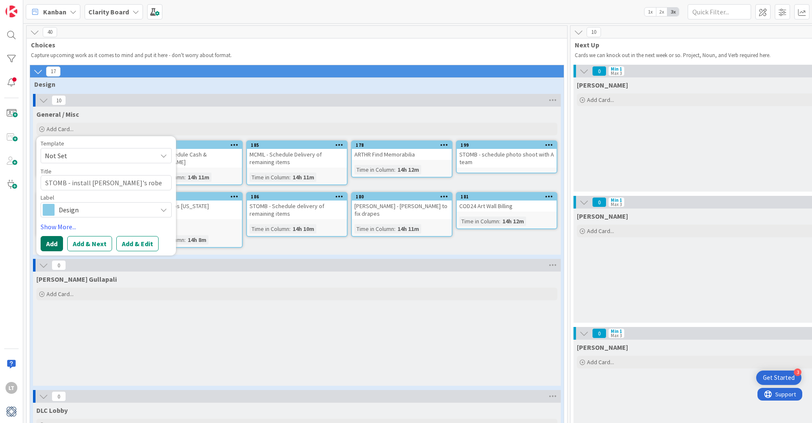
click at [52, 243] on button "Add" at bounding box center [52, 243] width 22 height 15
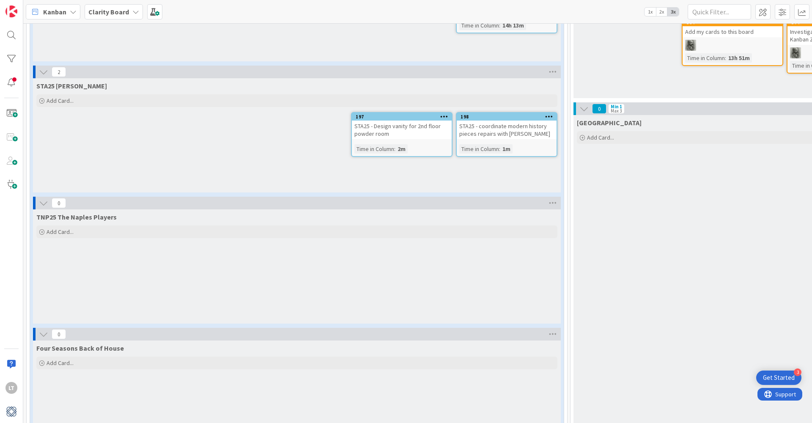
scroll to position [776, 0]
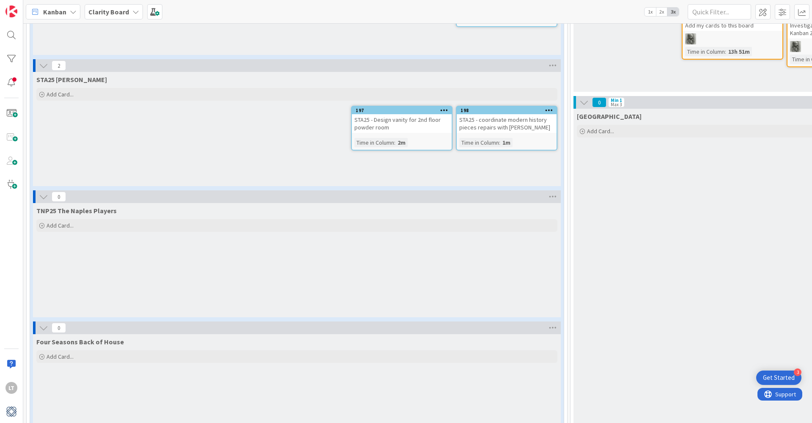
click at [90, 245] on div "TNP25 The Naples Players Add Card..." at bounding box center [297, 260] width 528 height 114
click at [51, 222] on span "Add Card..." at bounding box center [60, 226] width 27 height 8
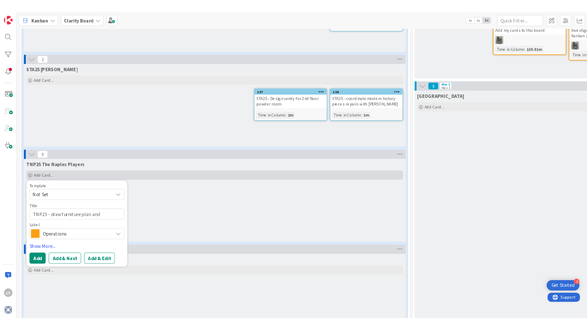
scroll to position [776, 0]
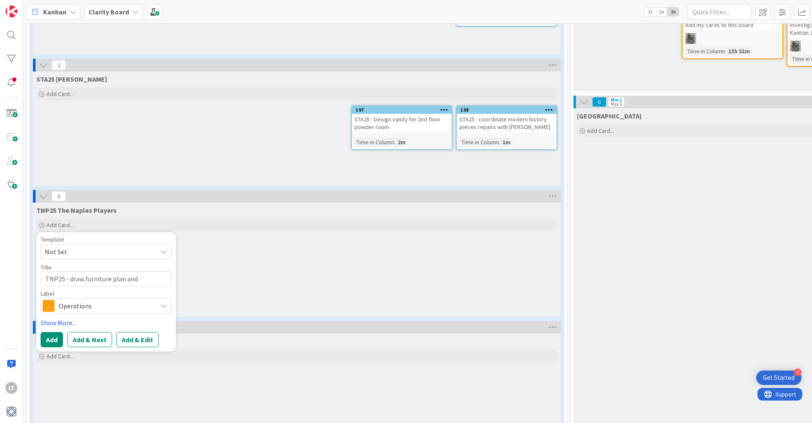
click at [164, 303] on icon at bounding box center [163, 306] width 7 height 7
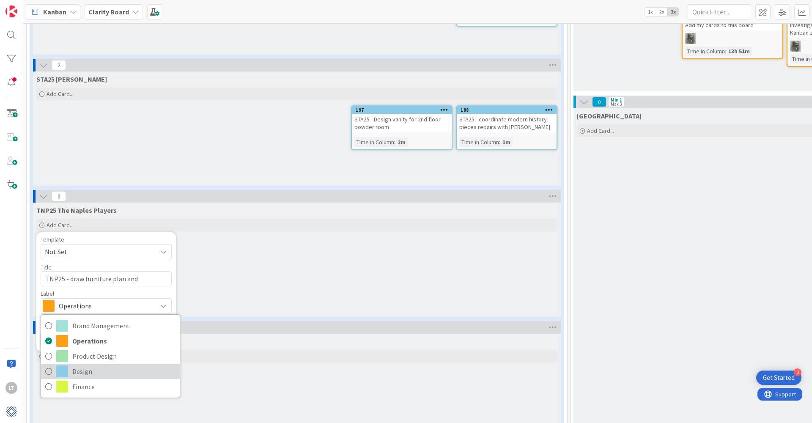
click at [68, 366] on span at bounding box center [62, 372] width 12 height 12
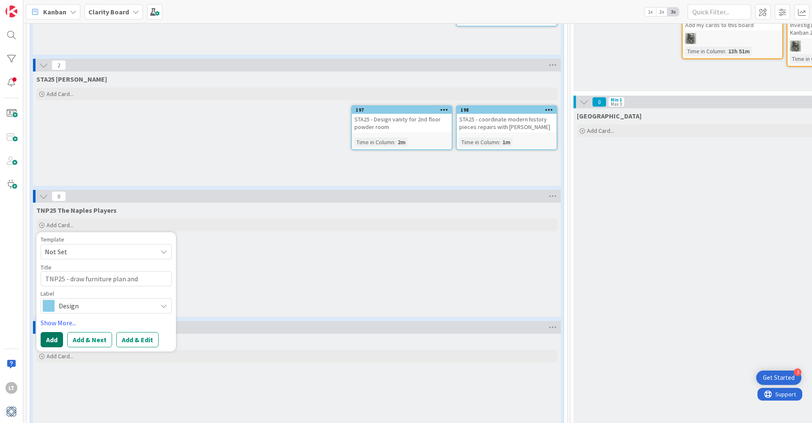
click at [44, 333] on button "Add" at bounding box center [52, 339] width 22 height 15
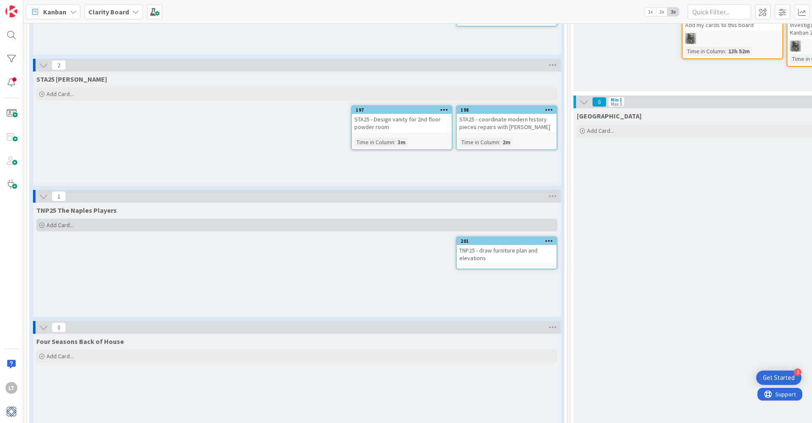
click at [60, 221] on span "Add Card..." at bounding box center [60, 225] width 27 height 8
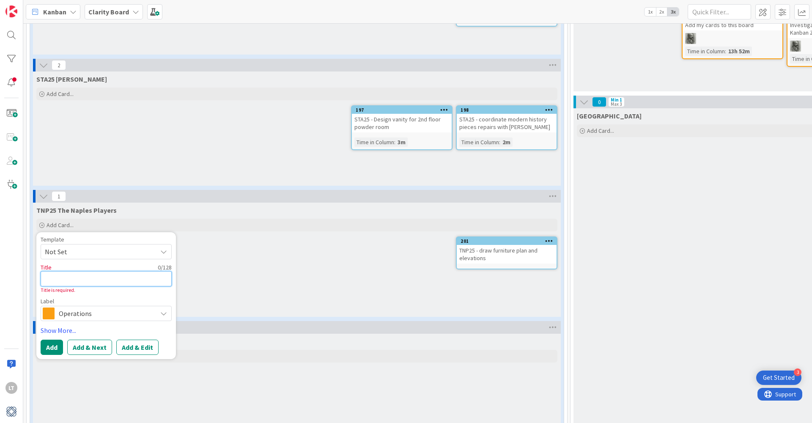
click at [74, 272] on textarea at bounding box center [106, 278] width 131 height 15
click at [164, 310] on icon at bounding box center [163, 313] width 7 height 7
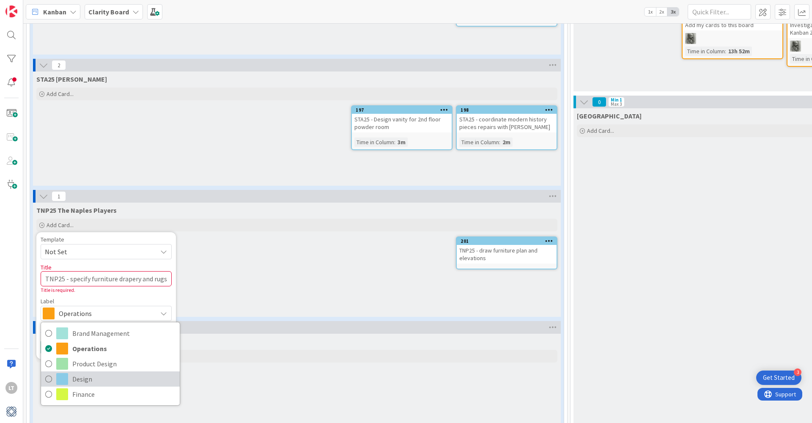
click at [82, 373] on span "Design" at bounding box center [123, 379] width 103 height 13
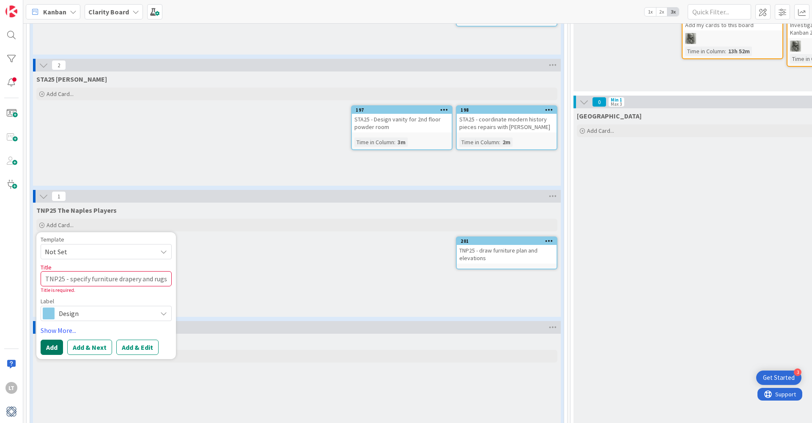
click at [48, 340] on button "Add" at bounding box center [52, 347] width 22 height 15
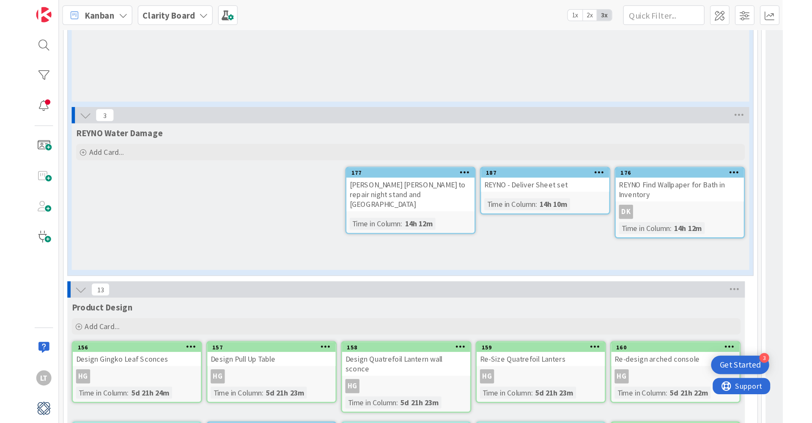
scroll to position [1802, 0]
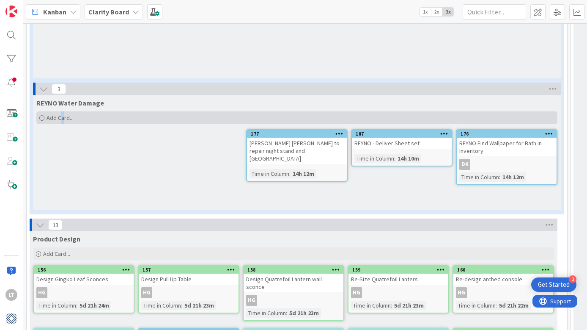
click at [62, 114] on span "Add Card..." at bounding box center [60, 118] width 27 height 8
click at [55, 111] on div "Add Card..." at bounding box center [296, 117] width 521 height 13
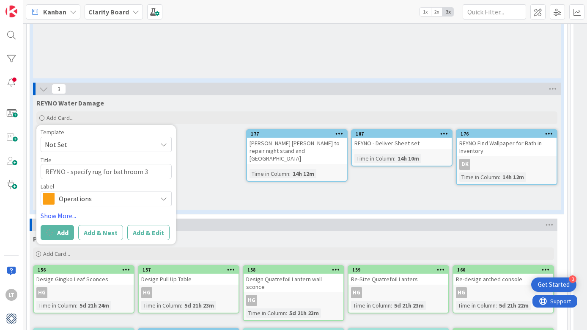
click at [166, 195] on icon at bounding box center [163, 198] width 7 height 7
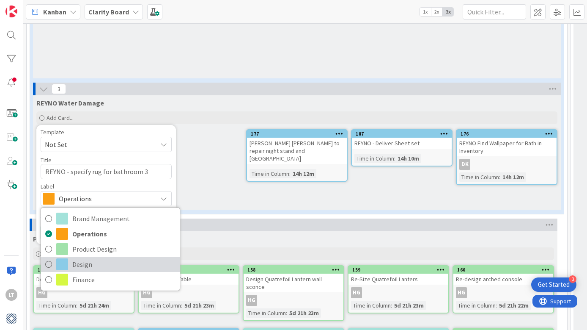
click at [83, 258] on span "Design" at bounding box center [123, 264] width 103 height 13
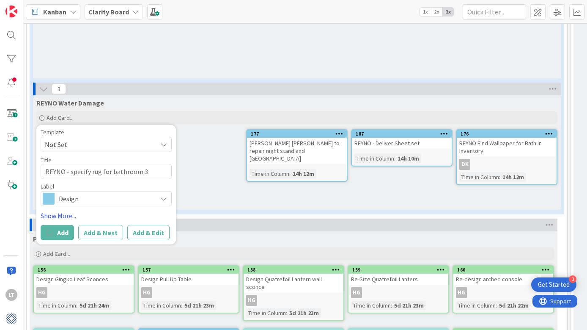
click at [222, 171] on div "REYNO Water Damage Add Card... Template Not Set Title 34 / 128 REYNO - specify …" at bounding box center [297, 152] width 528 height 114
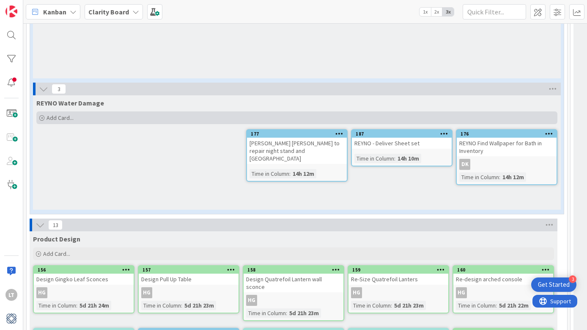
click at [64, 114] on span "Add Card..." at bounding box center [60, 118] width 27 height 8
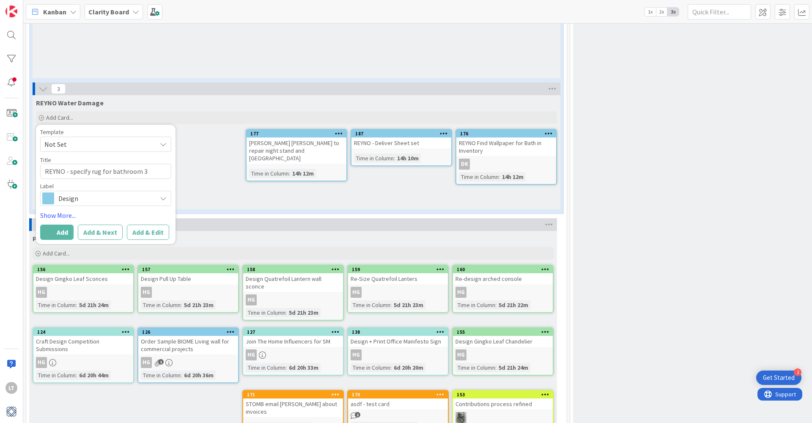
scroll to position [1804, 0]
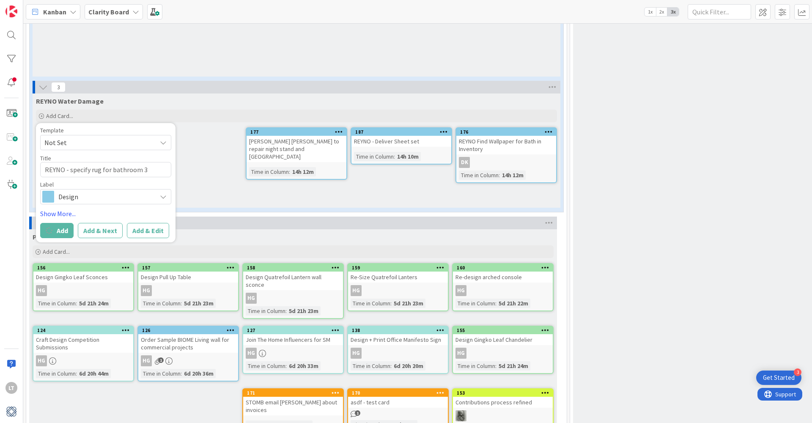
click at [356, 410] on span "1" at bounding box center [358, 413] width 6 height 6
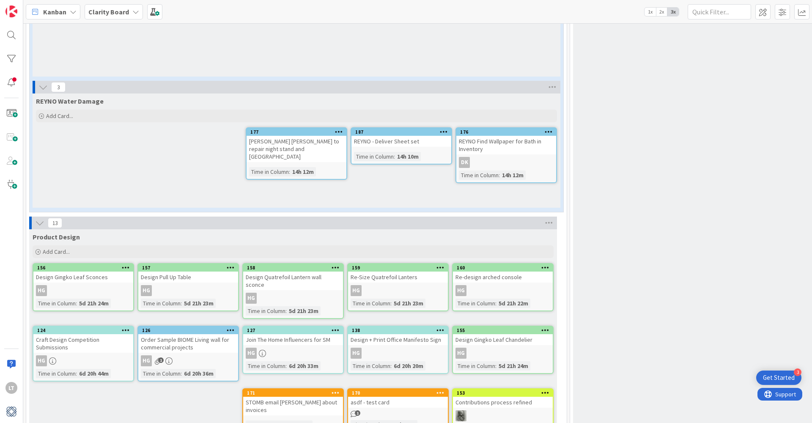
click at [355, 410] on span "1" at bounding box center [358, 413] width 6 height 6
click at [361, 410] on div "1" at bounding box center [398, 413] width 100 height 7
click at [57, 112] on span "Add Card..." at bounding box center [59, 116] width 27 height 8
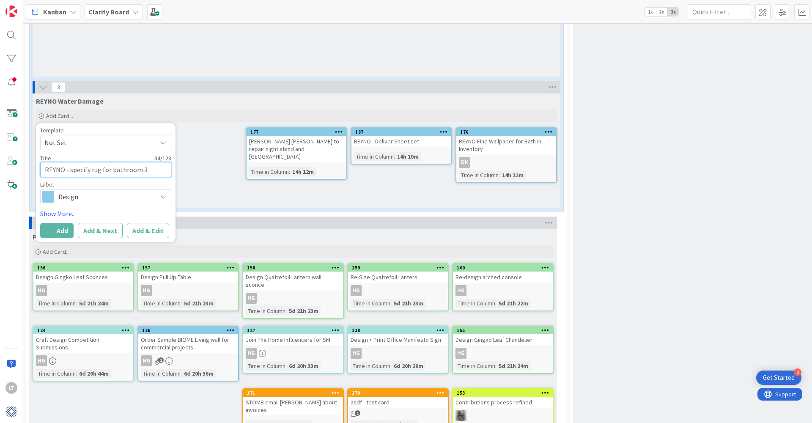
scroll to position [1804, 0]
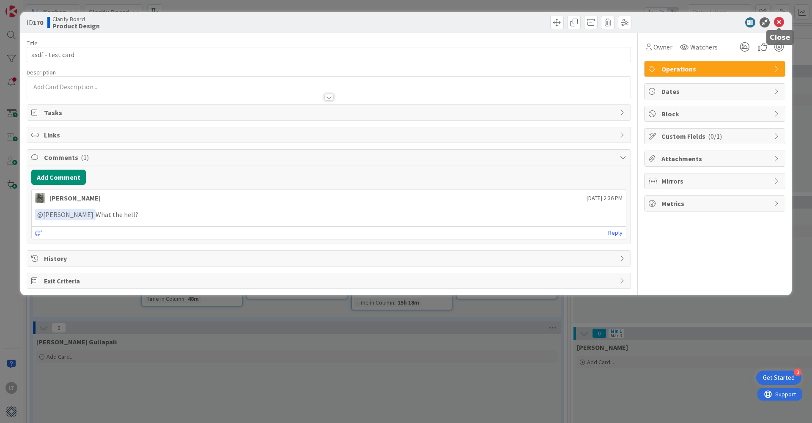
click at [778, 19] on icon at bounding box center [779, 22] width 10 height 10
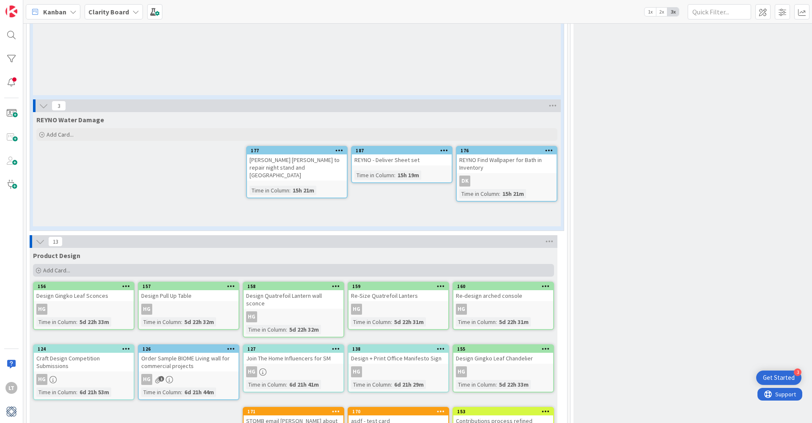
scroll to position [1798, 0]
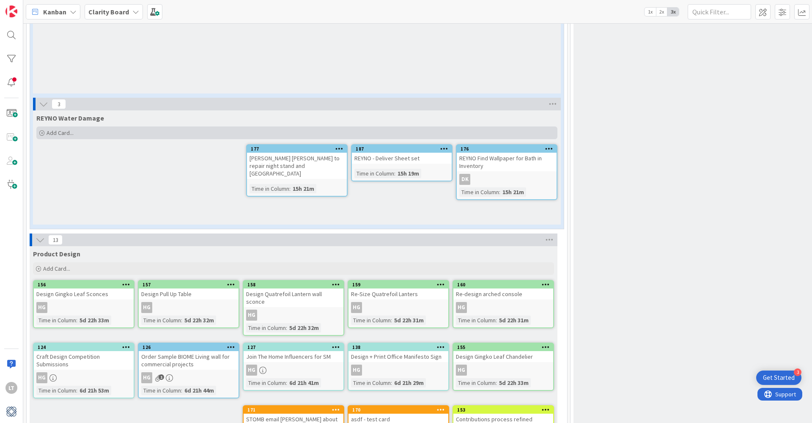
click at [48, 127] on div "Add Card..." at bounding box center [296, 133] width 521 height 13
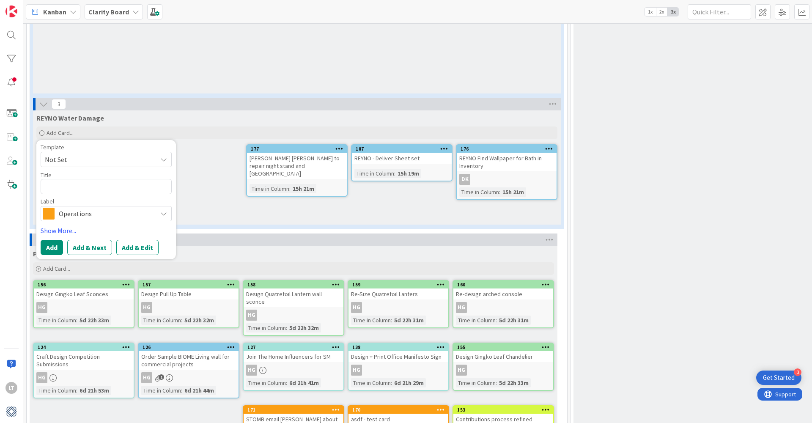
type textarea "x"
type textarea "R"
type textarea "x"
type textarea "RE"
type textarea "x"
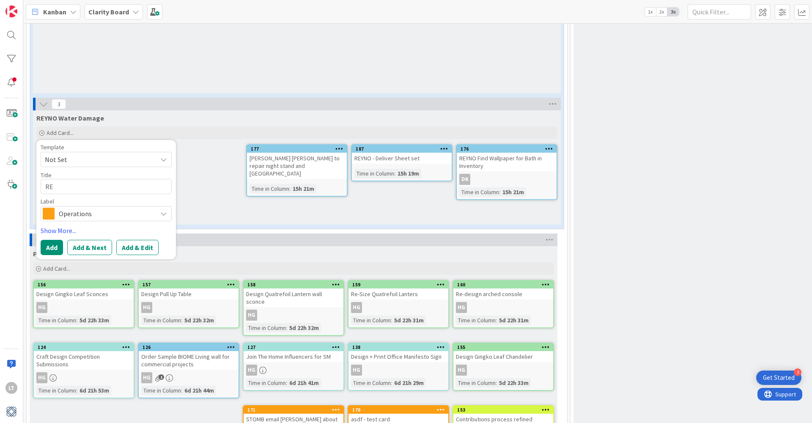
type textarea "REY"
type textarea "x"
type textarea "REYN"
type textarea "x"
type textarea "REYNO"
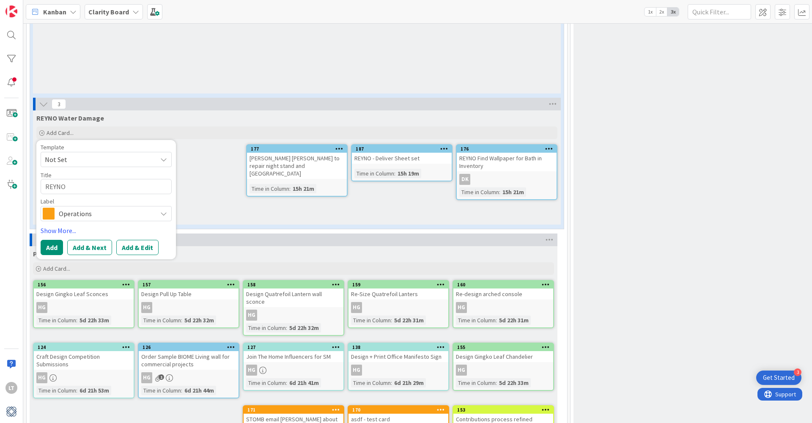
type textarea "x"
type textarea "REYNO"
type textarea "x"
type textarea "REYNO -"
type textarea "x"
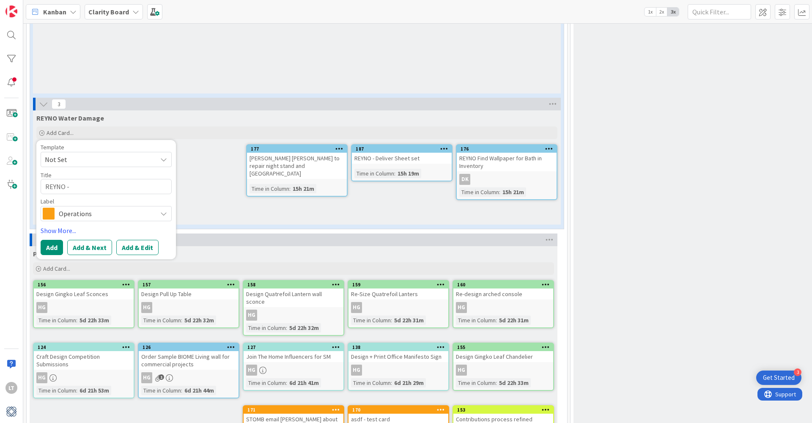
type textarea "REYNO -"
type textarea "x"
type textarea "REYNO - s"
type textarea "x"
type textarea "REYNO - sp"
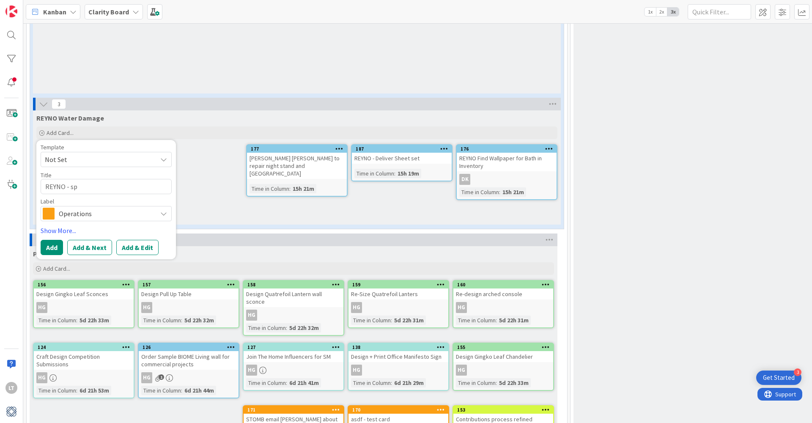
type textarea "x"
type textarea "REYNO - spe"
type textarea "x"
type textarea "REYNO - spec"
type textarea "x"
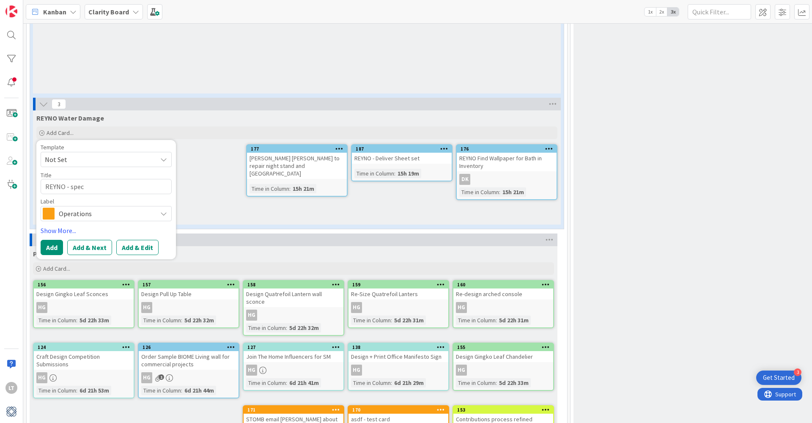
type textarea "REYNO - speci"
type textarea "x"
type textarea "REYNO - specif"
type textarea "x"
type textarea "REYNO - specify"
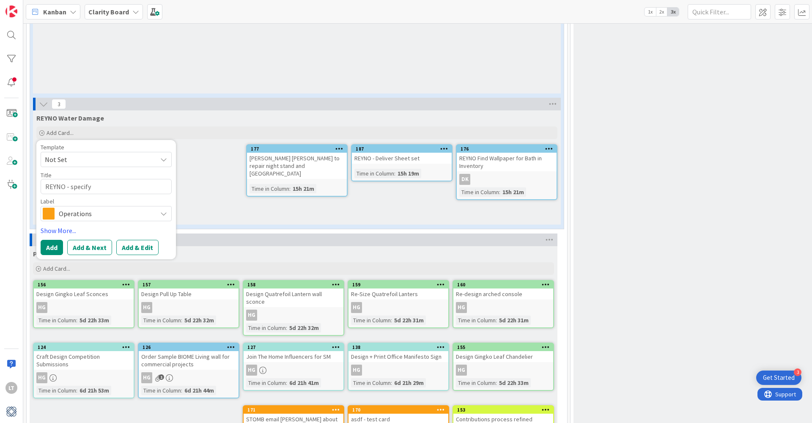
type textarea "x"
type textarea "REYNO - specify"
type textarea "x"
type textarea "REYNO - specify b"
type textarea "x"
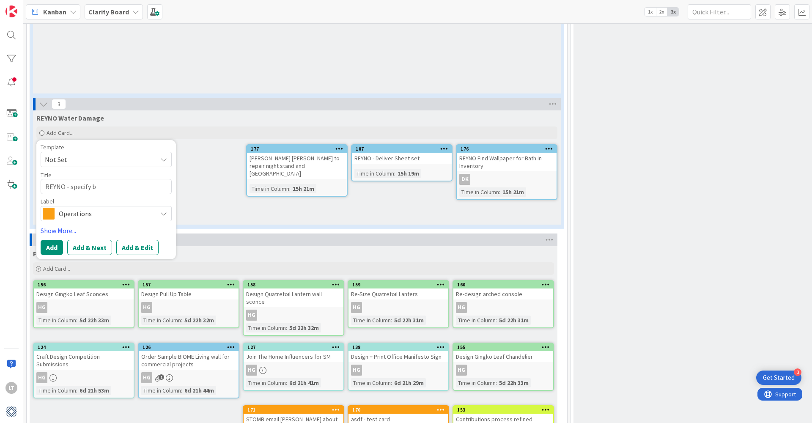
type textarea "REYNO - specify ba"
type textarea "x"
type textarea "REYNO - specify bat"
type textarea "x"
type textarea "REYNO - specify bath"
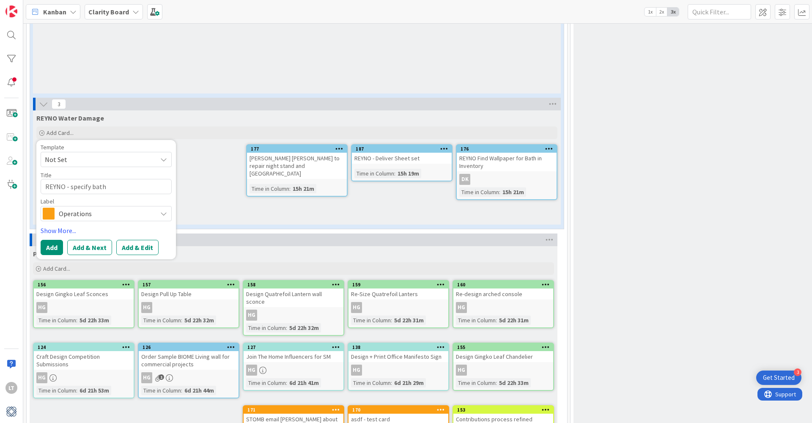
type textarea "x"
type textarea "REYNO - specify bathr"
type textarea "x"
type textarea "REYNO - specify bathro"
type textarea "x"
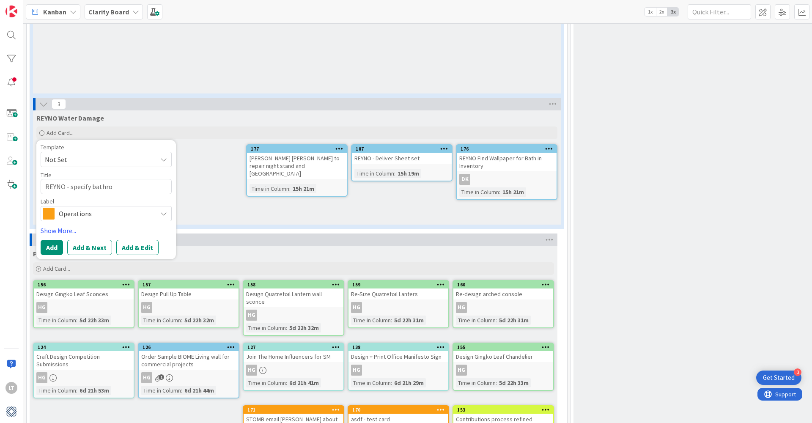
type textarea "REYNO - specify bathroo"
type textarea "x"
type textarea "REYNO - specify bathroom"
type textarea "x"
type textarea "REYNO - specify bathroom"
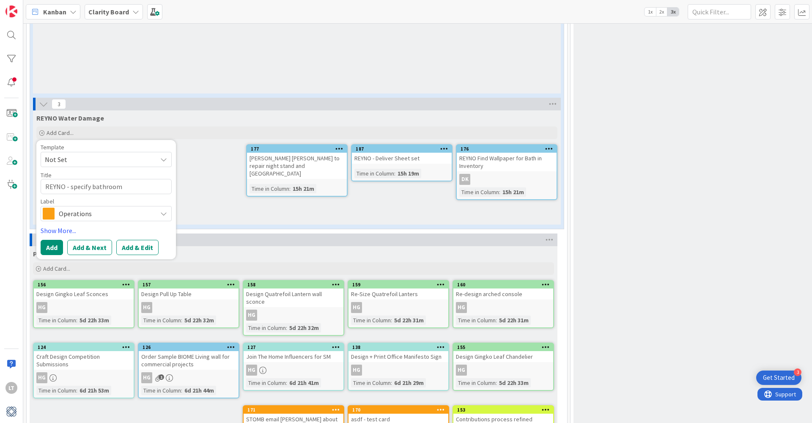
type textarea "x"
type textarea "REYNO - specify bathroom 3"
type textarea "x"
type textarea "REYNO - specify bathroom 3"
type textarea "x"
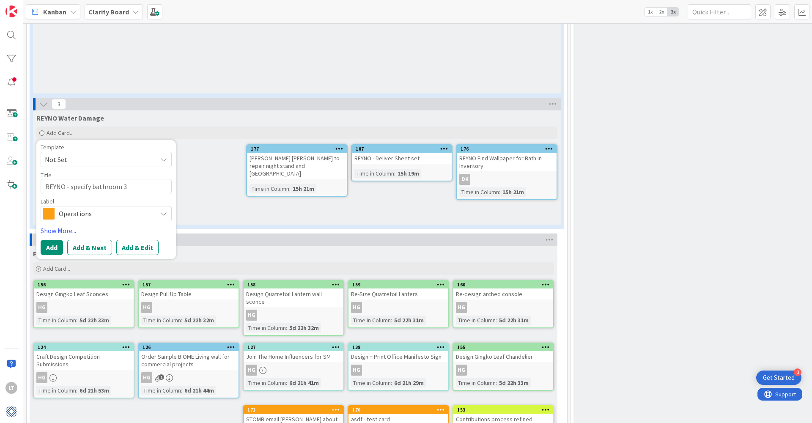
type textarea "REYNO - specify bathroom 3 r"
type textarea "x"
type textarea "REYNO - specify bathroom 3 ru"
type textarea "x"
type textarea "REYNO - specify bathroom 3 rug"
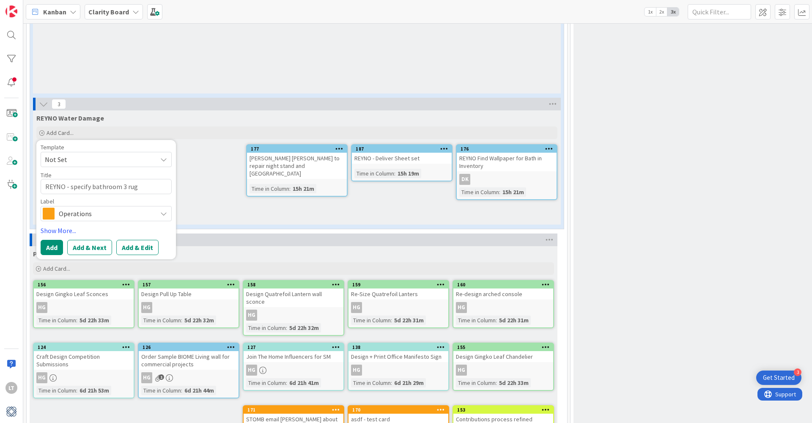
click at [160, 209] on div "Operations" at bounding box center [106, 213] width 131 height 15
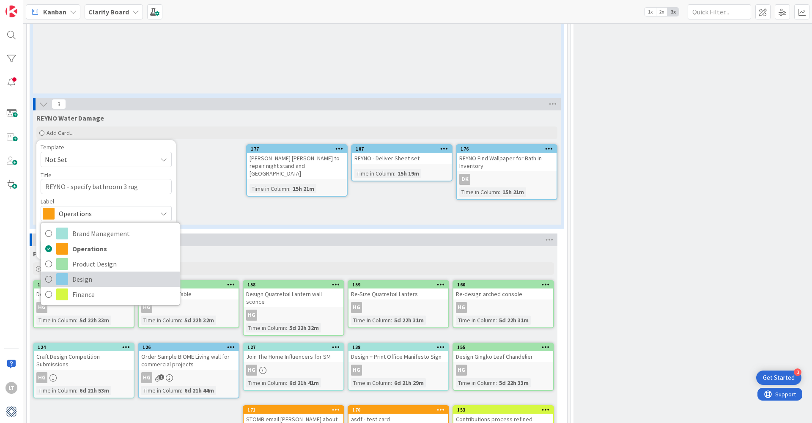
click at [80, 278] on span "Design" at bounding box center [123, 279] width 103 height 13
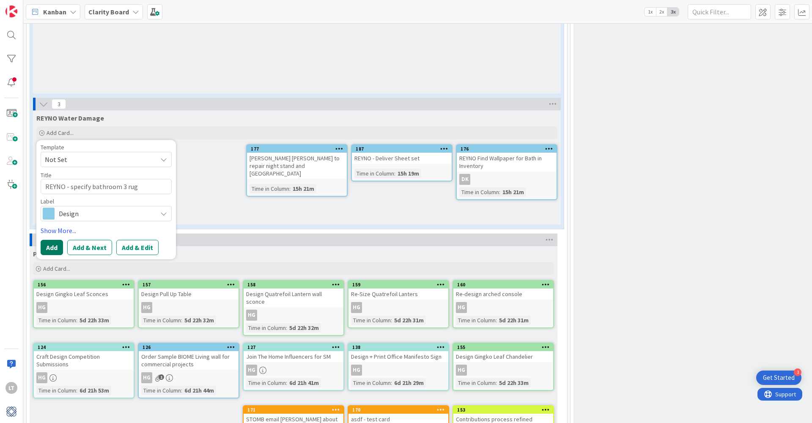
click at [52, 245] on button "Add" at bounding box center [52, 247] width 22 height 15
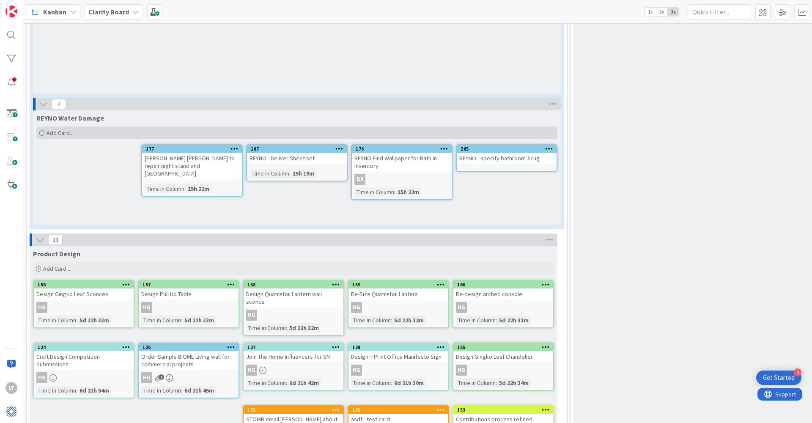
click at [49, 127] on div "Add Card..." at bounding box center [296, 133] width 521 height 13
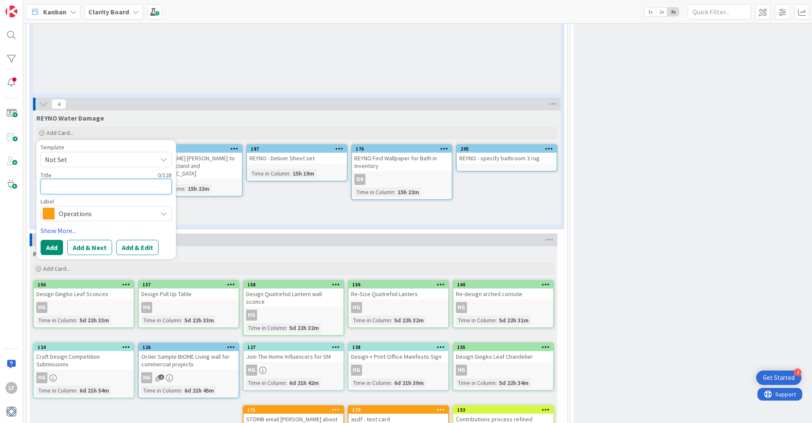
type textarea "x"
type textarea "R"
type textarea "x"
type textarea "RE"
type textarea "x"
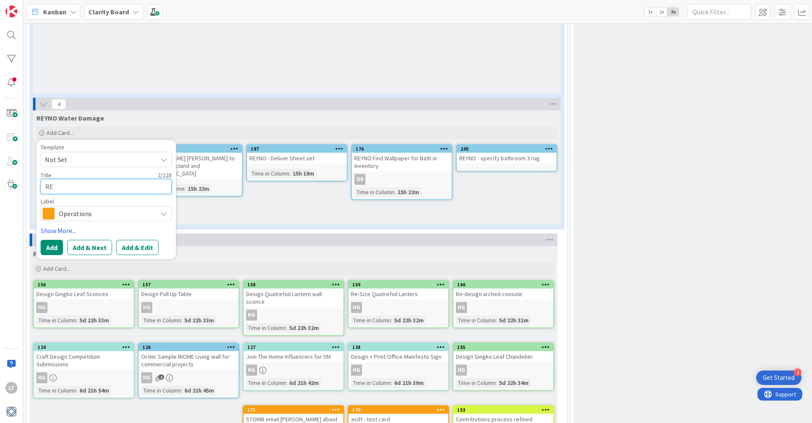
type textarea "REY"
type textarea "x"
type textarea "REYH"
type textarea "x"
type textarea "REYHN"
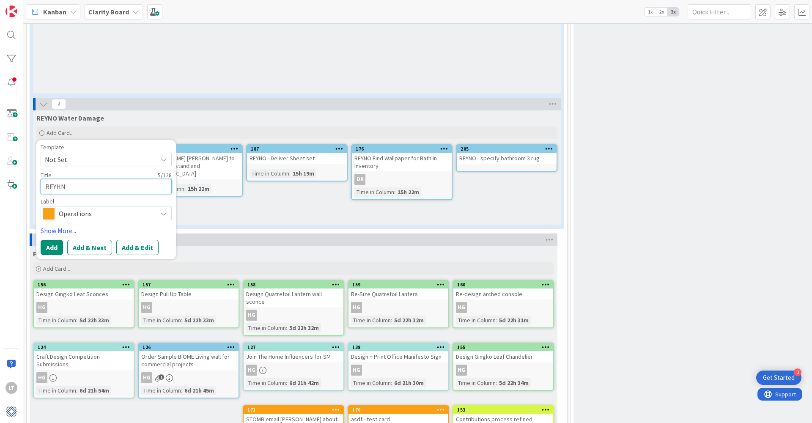
type textarea "x"
type textarea "REYH"
type textarea "x"
type textarea "REY"
type textarea "x"
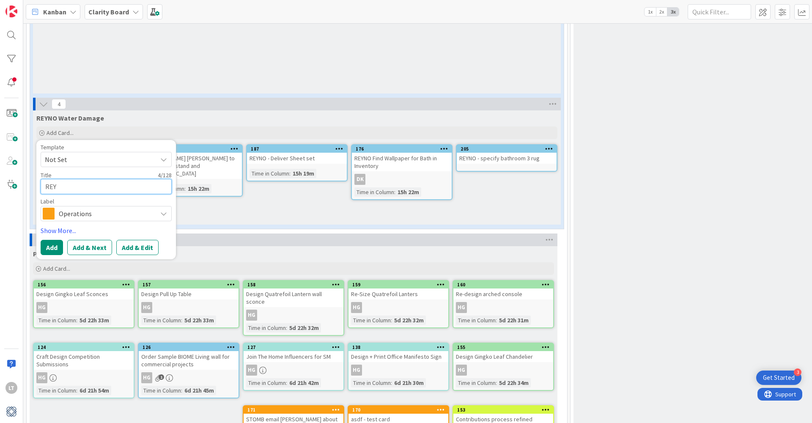
type textarea "REYN"
type textarea "x"
type textarea "REYNO"
type textarea "x"
type textarea "REYNO"
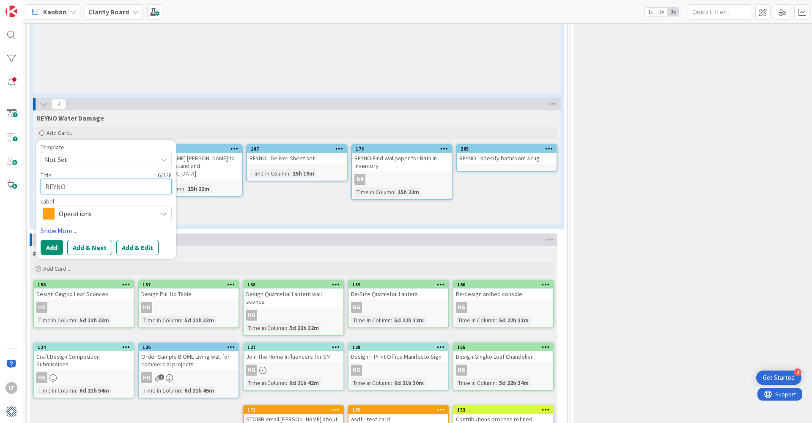
type textarea "x"
type textarea "REYNO -"
type textarea "x"
type textarea "REYNO -"
type textarea "x"
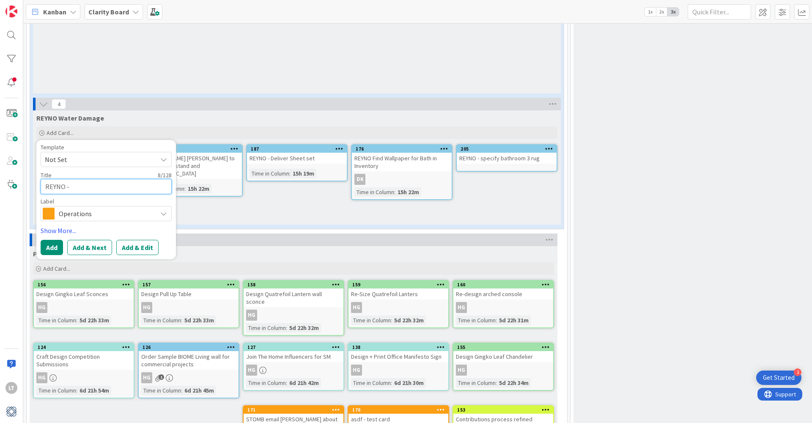
type textarea "REYNO - S"
type textarea "x"
type textarea "REYNO -"
type textarea "x"
type textarea "REYNO - p"
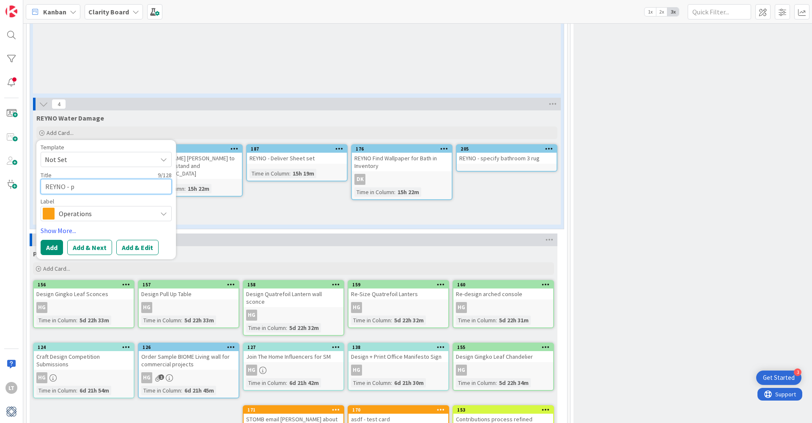
type textarea "x"
type textarea "REYNO - pr"
type textarea "x"
type textarea "REYNO - pro"
type textarea "x"
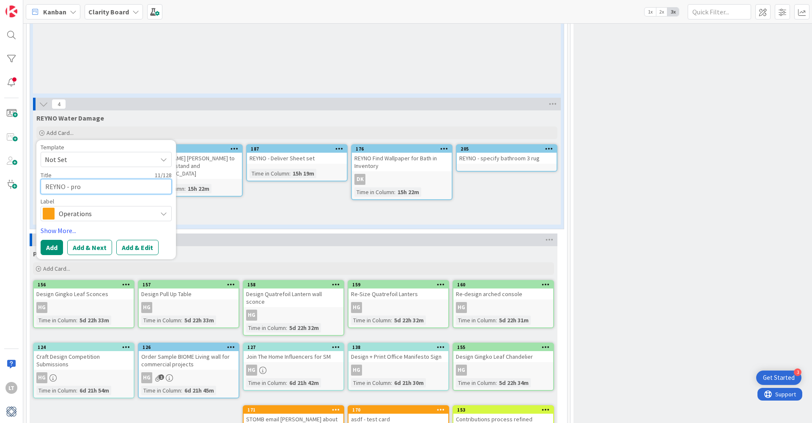
type textarea "REYNO - prop"
type textarea "x"
type textarea "REYNO - propo"
type textarea "x"
type textarea "REYNO - propos"
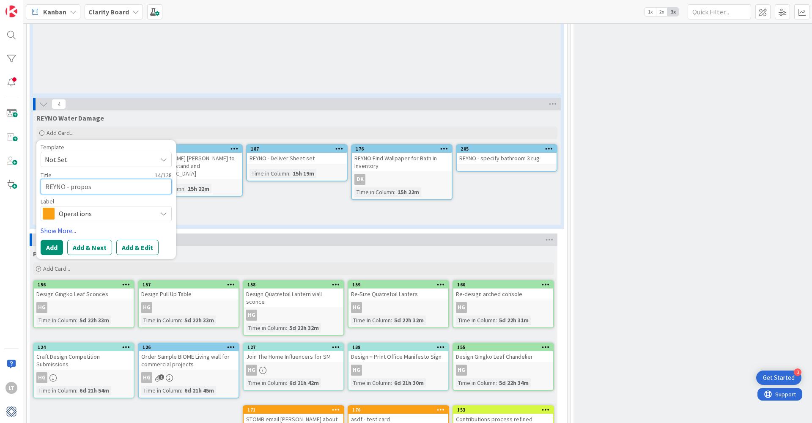
type textarea "x"
type textarea "REYNO - propose"
type textarea "x"
type textarea "REYNO - propose"
type textarea "x"
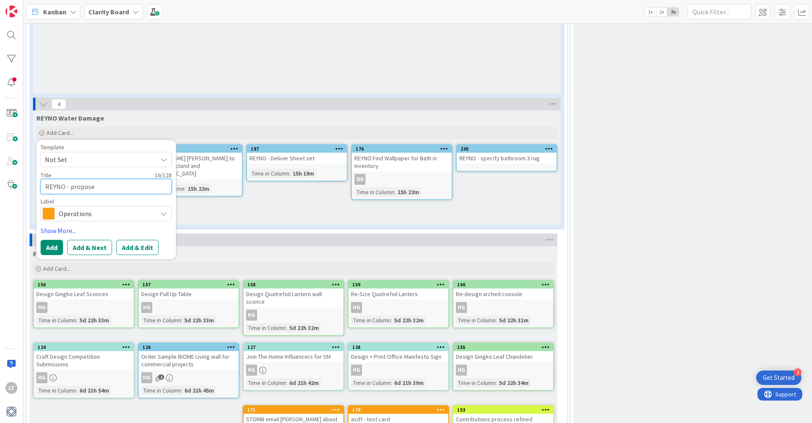
type textarea "REYNO - propose s"
type textarea "x"
type textarea "REYNO - propose sc"
type textarea "x"
type textarea "REYNO - propose sco"
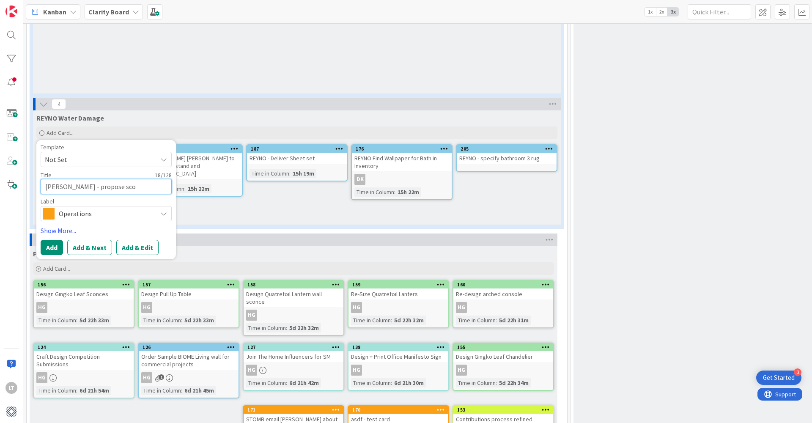
type textarea "x"
type textarea "REYNO - propose scon"
type textarea "x"
type textarea "REYNO - propose sconc"
type textarea "x"
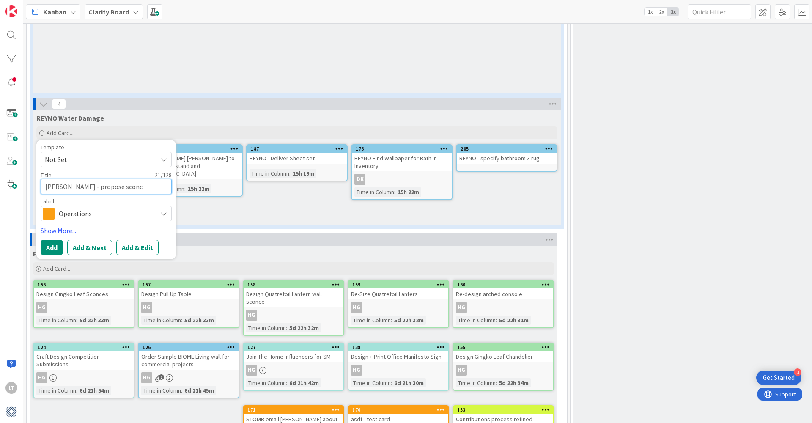
type textarea "REYNO - propose sconce"
type textarea "x"
type textarea "REYNO - propose sconces"
type textarea "x"
type textarea "REYNO - propose sconces"
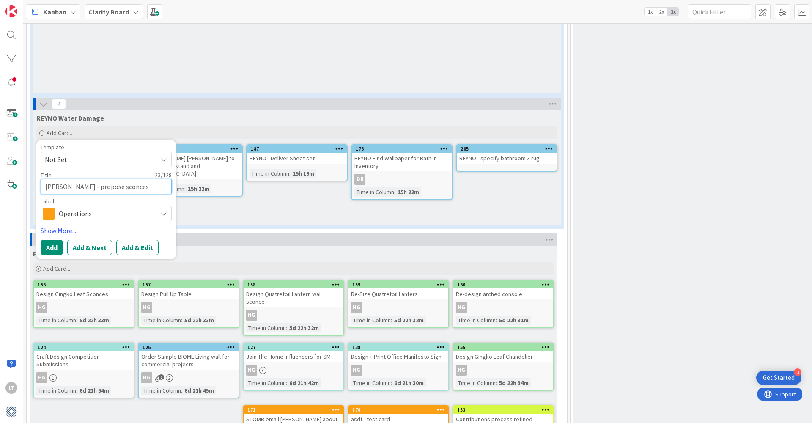
type textarea "x"
type textarea "REYNO - propose sconces f"
type textarea "x"
type textarea "REYNO - propose sconces fo"
type textarea "x"
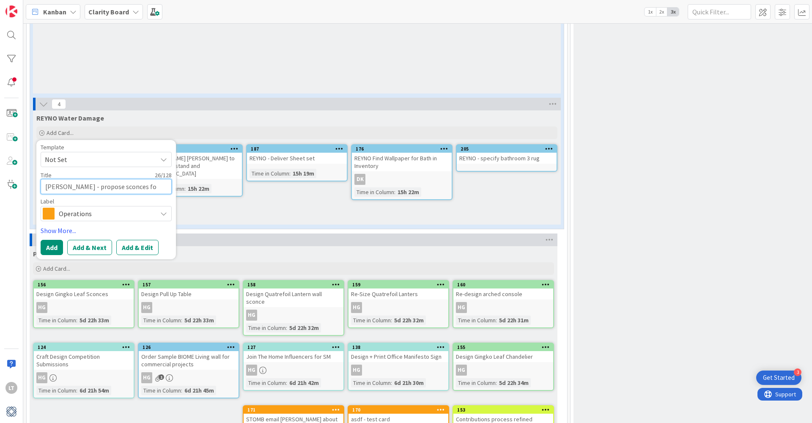
type textarea "REYNO - propose sconces for"
type textarea "x"
type textarea "REYNO - propose sconces for"
type textarea "x"
type textarea "REYNO - propose sconces for g"
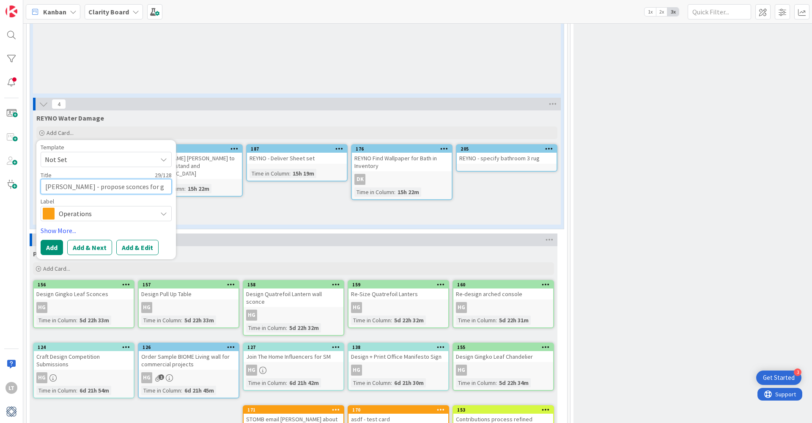
type textarea "x"
type textarea "REYNO - propose sconces for gr"
type textarea "x"
type textarea "REYNO - propose sconces for gre"
type textarea "x"
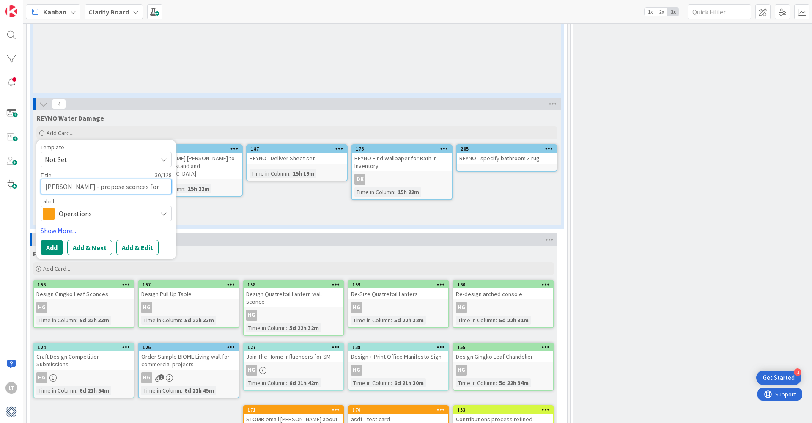
type textarea "REYNO - propose sconces for grea"
type textarea "x"
type textarea "REYNO - propose sconces for great"
type textarea "x"
type textarea "REYNO - propose sconces for great"
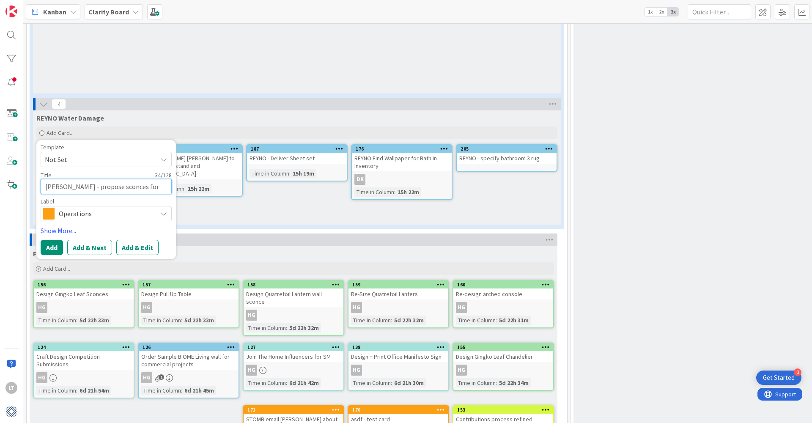
type textarea "x"
type textarea "REYNO - propose sconces for great r"
type textarea "x"
type textarea "REYNO - propose sconces for great ro"
type textarea "x"
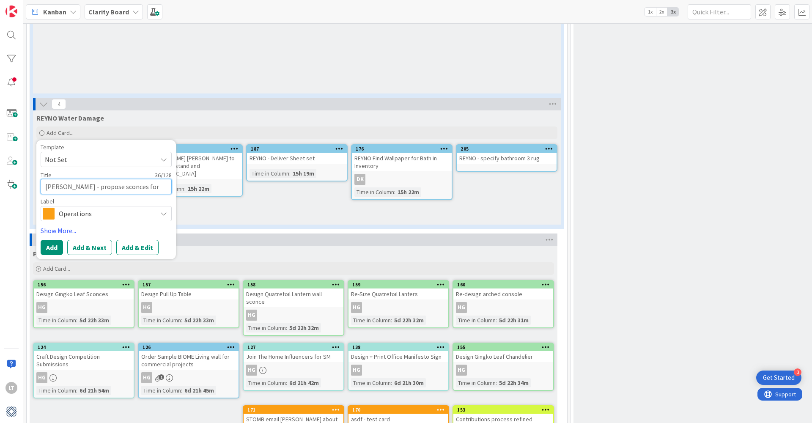
type textarea "REYNO - propose sconces for great roo"
type textarea "x"
type textarea "REYNO - propose sconces for great room"
type textarea "x"
type textarea "REYNO - propose sconces for great roomt"
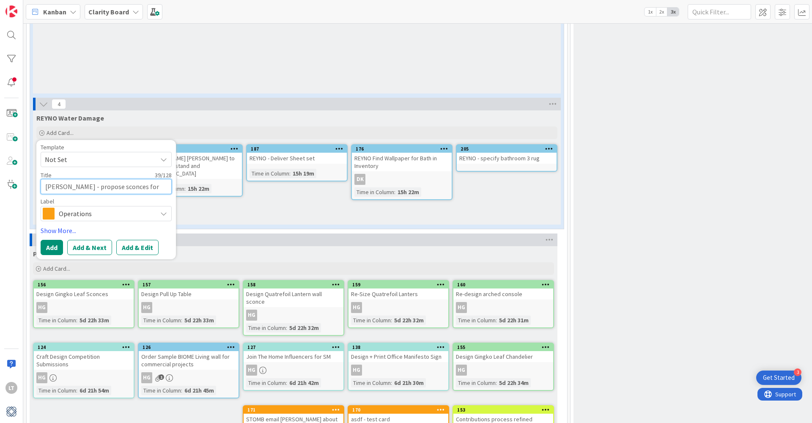
type textarea "x"
type textarea "REYNO - propose sconces for great roomtv"
type textarea "x"
type textarea "REYNO - propose sconces for great roomt"
type textarea "x"
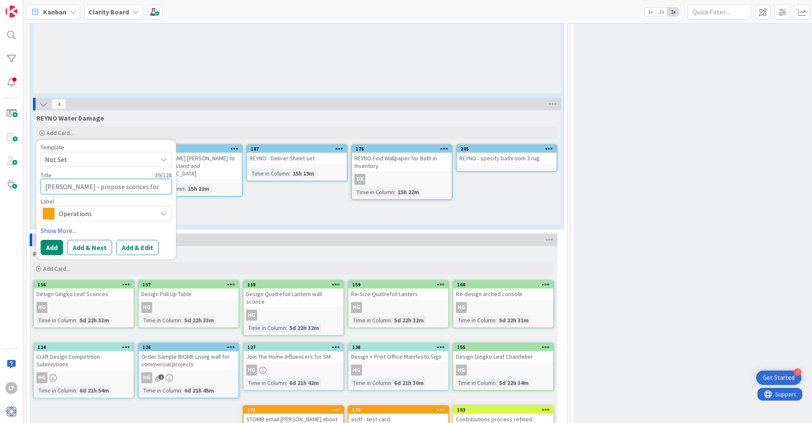
type textarea "REYNO - propose sconces for great room"
type textarea "x"
type textarea "REYNO - propose sconces for great room"
type textarea "x"
type textarea "REYNO - propose sconces for great room t"
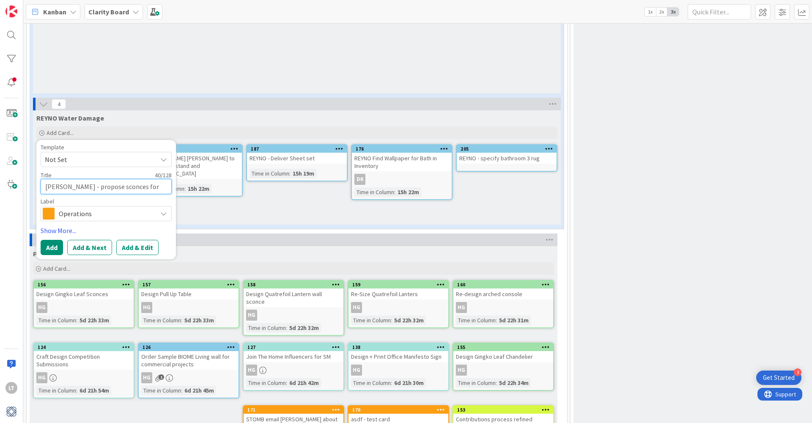
type textarea "x"
type textarea "REYNO - propose sconces for great room tv"
type textarea "x"
type textarea "REYNO - propose sconces for great room tv"
type textarea "x"
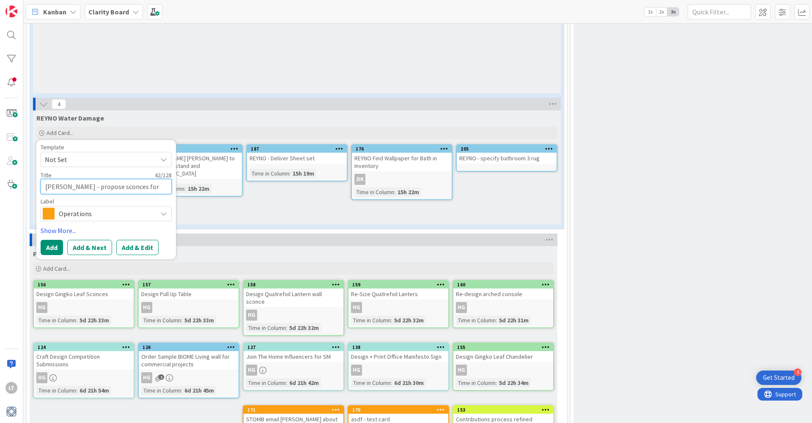
type textarea "REYNO - propose sconces for great room tv w"
type textarea "x"
type textarea "REYNO - propose sconces for great room tv wa"
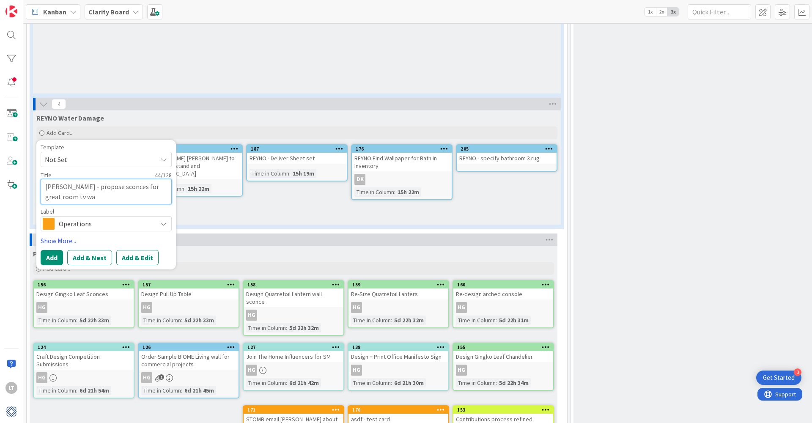
type textarea "x"
type textarea "REYNO - propose sconces for great room tv wal"
type textarea "x"
type textarea "REYNO - propose sconces for great room tv wall"
click at [162, 220] on icon at bounding box center [163, 223] width 7 height 7
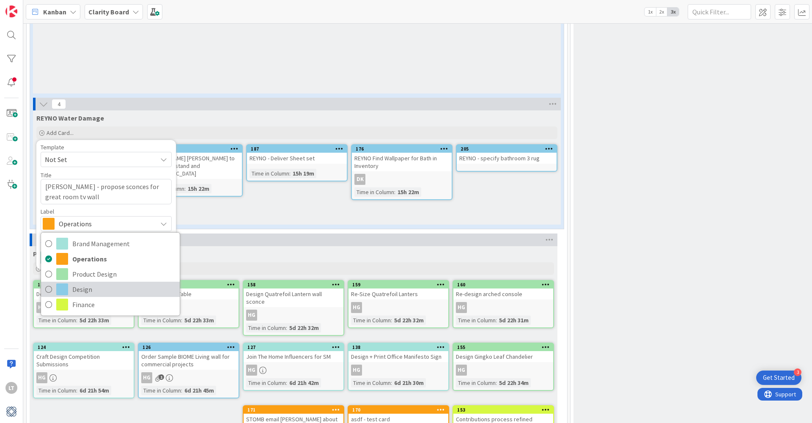
click at [83, 286] on span "Design" at bounding box center [123, 289] width 103 height 13
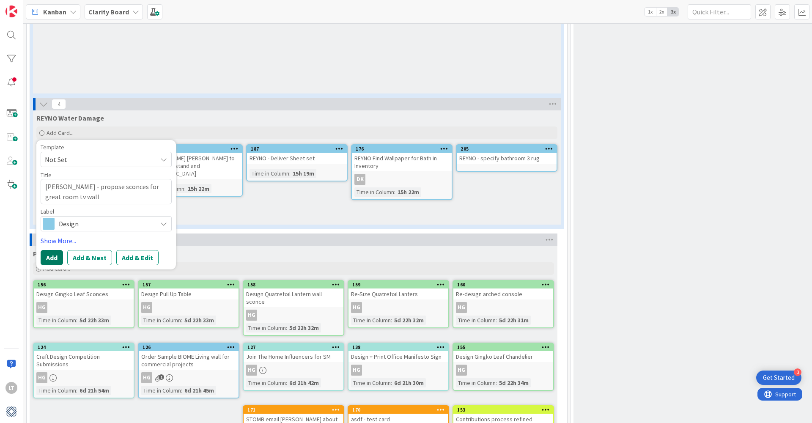
click at [50, 257] on button "Add" at bounding box center [52, 257] width 22 height 15
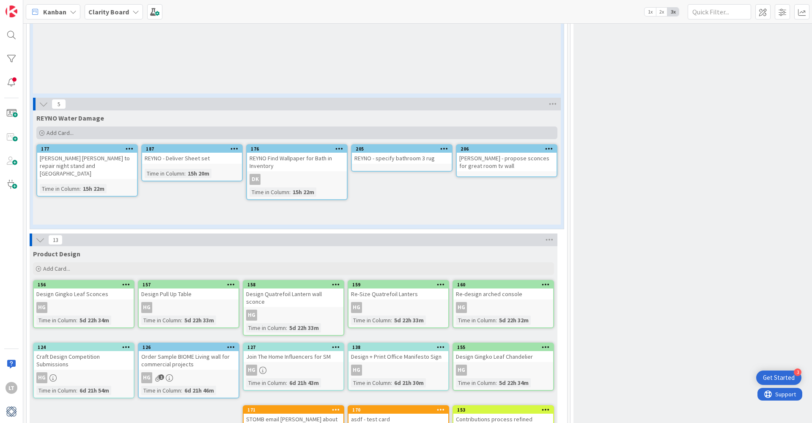
click at [67, 129] on span "Add Card..." at bounding box center [60, 133] width 27 height 8
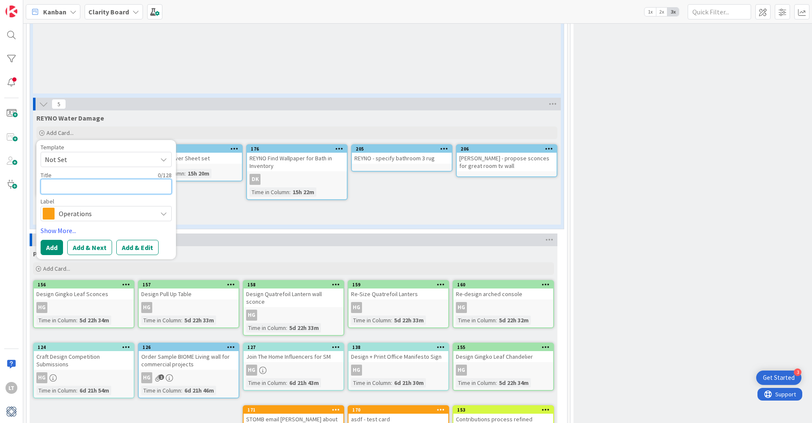
type textarea "x"
type textarea "R"
type textarea "x"
type textarea "RE"
type textarea "x"
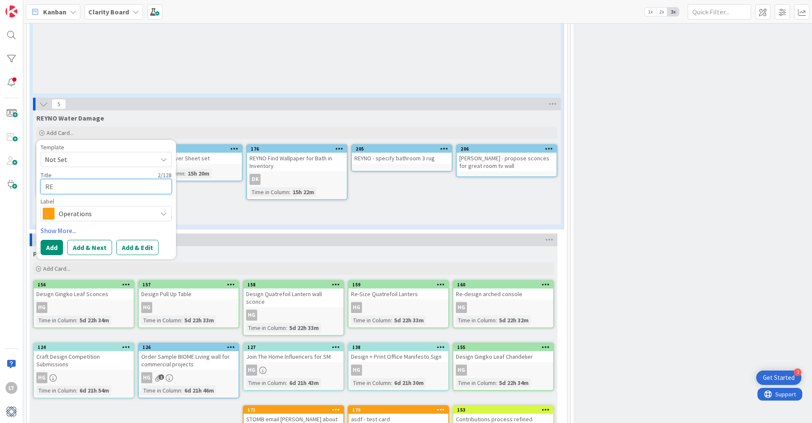
type textarea "REY"
type textarea "x"
type textarea "REY"
type textarea "x"
type textarea "REY O"
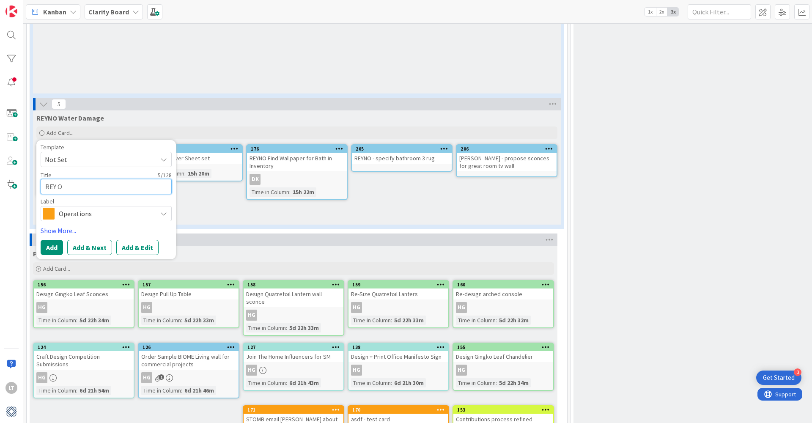
type textarea "x"
type textarea "REY"
type textarea "x"
type textarea "REY"
type textarea "x"
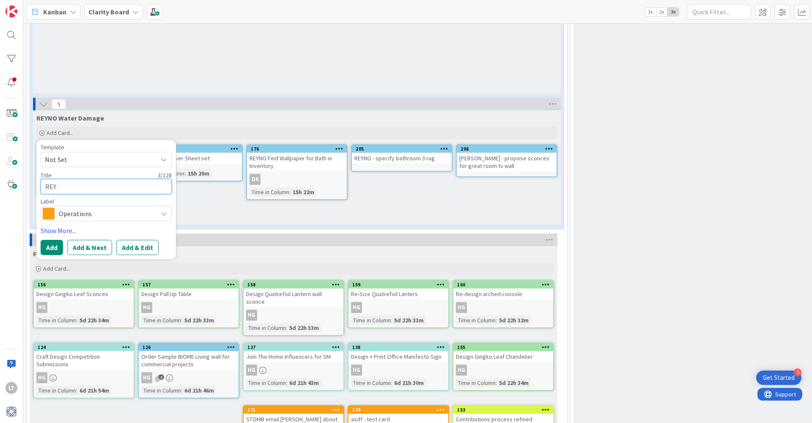
type textarea "REYN"
type textarea "x"
type textarea "REYNO"
type textarea "x"
type textarea "REYNO"
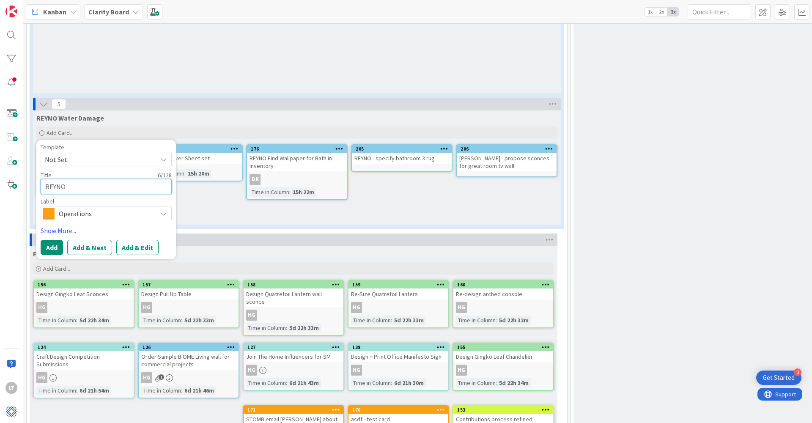
type textarea "x"
type textarea "REYNO -"
type textarea "x"
type textarea "REYNO -"
type textarea "x"
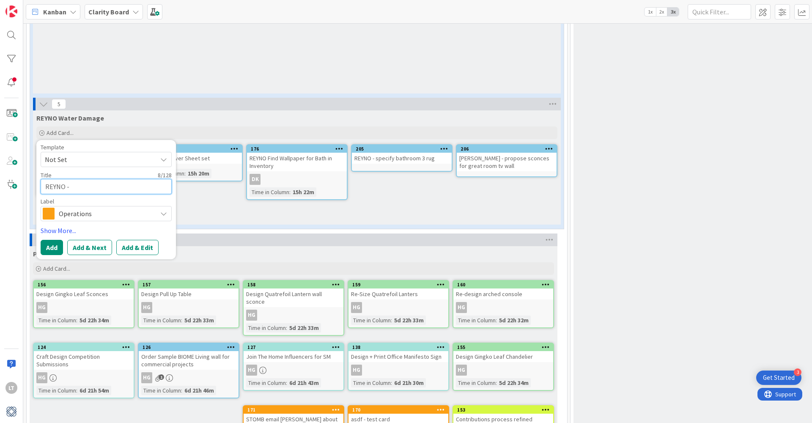
type textarea "REYNO - A"
type textarea "x"
type textarea "REYNO - AR"
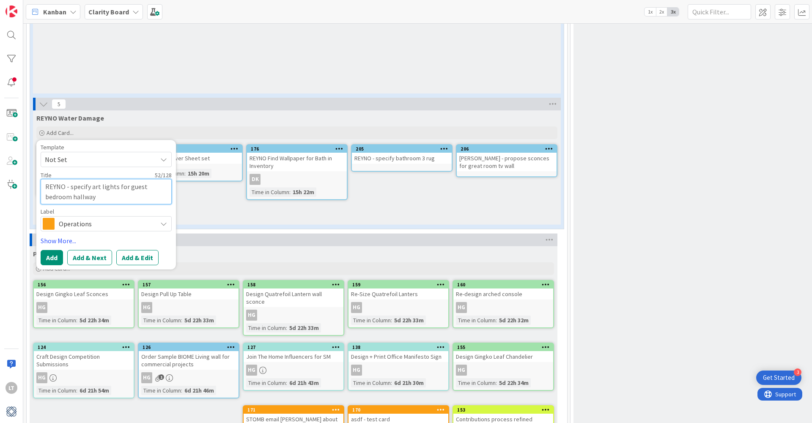
click at [69, 183] on textarea "REYNO - specify art lights for guest bedroom hallway" at bounding box center [106, 191] width 131 height 25
click at [91, 219] on span "Operations" at bounding box center [106, 224] width 94 height 12
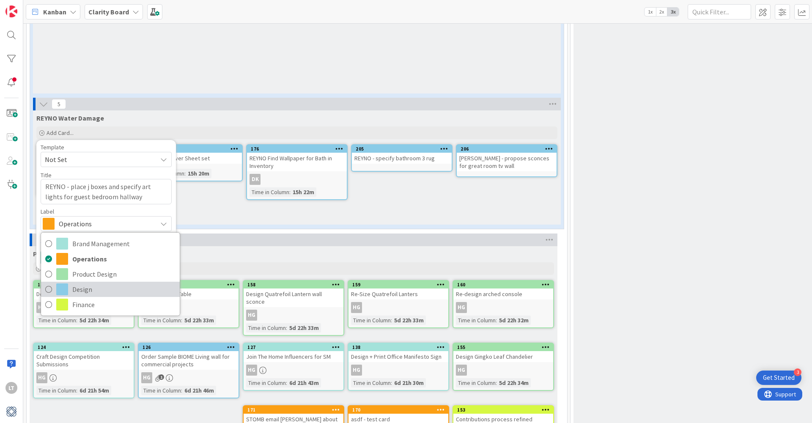
click at [83, 288] on span "Design" at bounding box center [123, 289] width 103 height 13
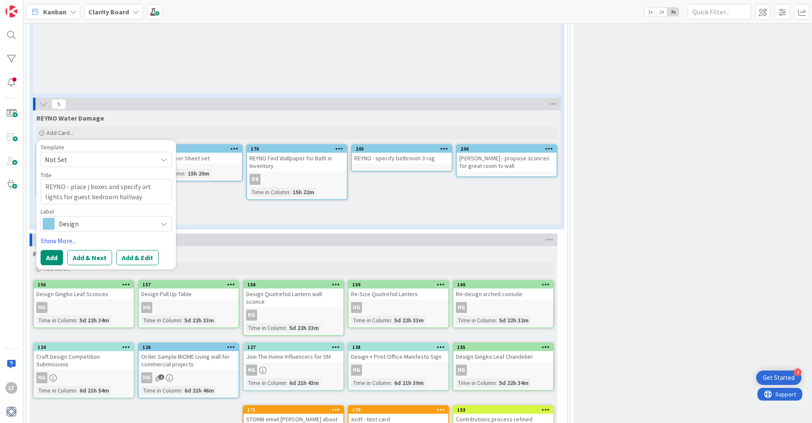
click at [51, 254] on button "Add" at bounding box center [52, 257] width 22 height 15
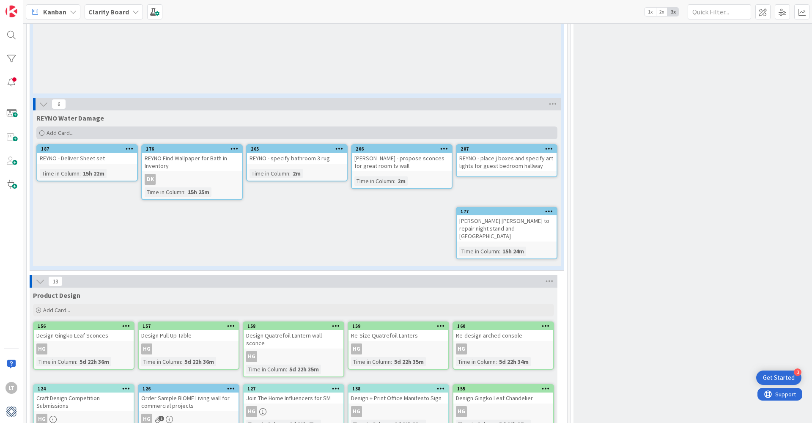
click at [50, 129] on span "Add Card..." at bounding box center [60, 133] width 27 height 8
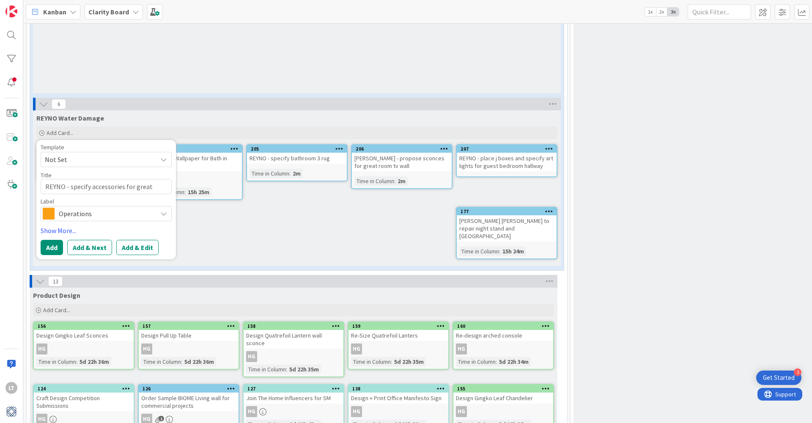
click at [72, 214] on span "Operations" at bounding box center [106, 214] width 94 height 12
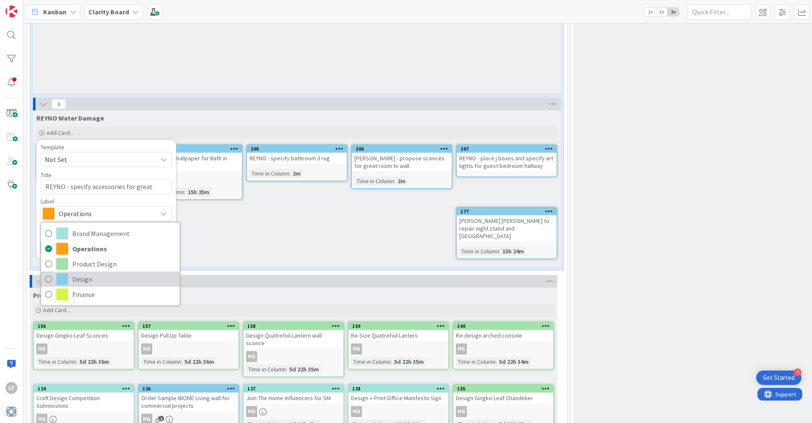
click at [65, 274] on span at bounding box center [62, 279] width 12 height 12
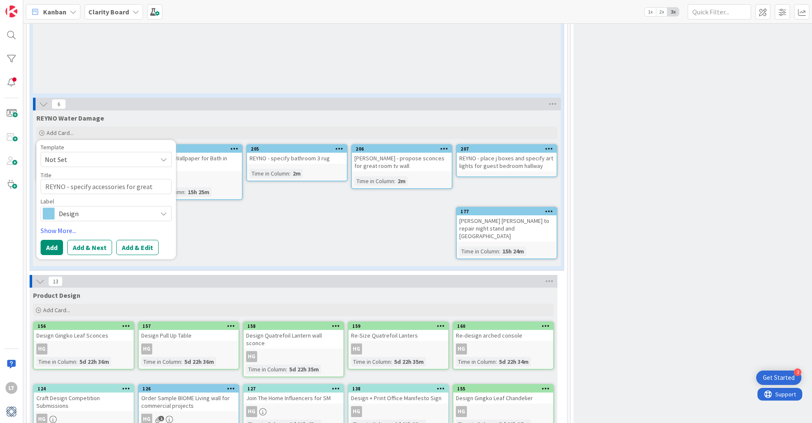
click at [53, 243] on button "Add" at bounding box center [52, 247] width 22 height 15
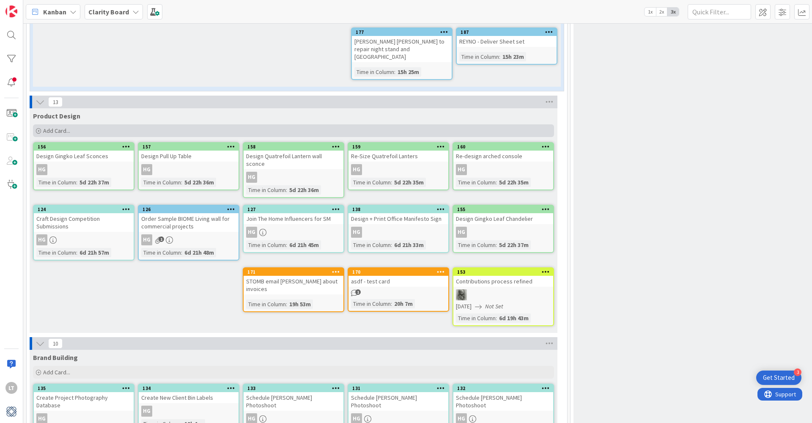
scroll to position [1906, 0]
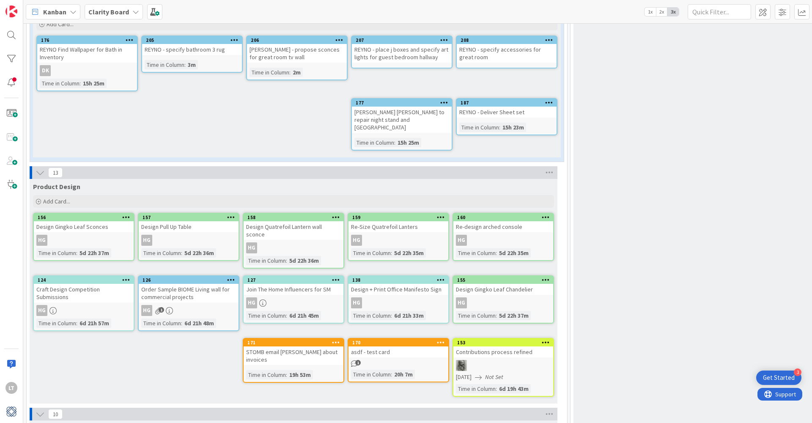
click at [40, 168] on icon at bounding box center [40, 172] width 9 height 9
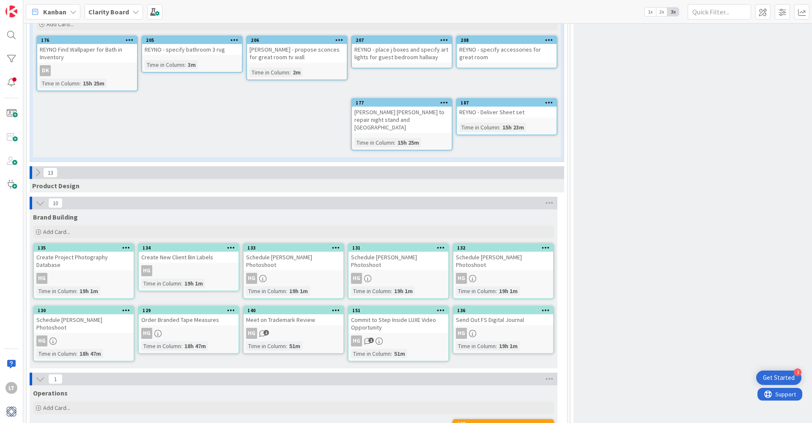
click at [40, 168] on icon at bounding box center [37, 172] width 9 height 9
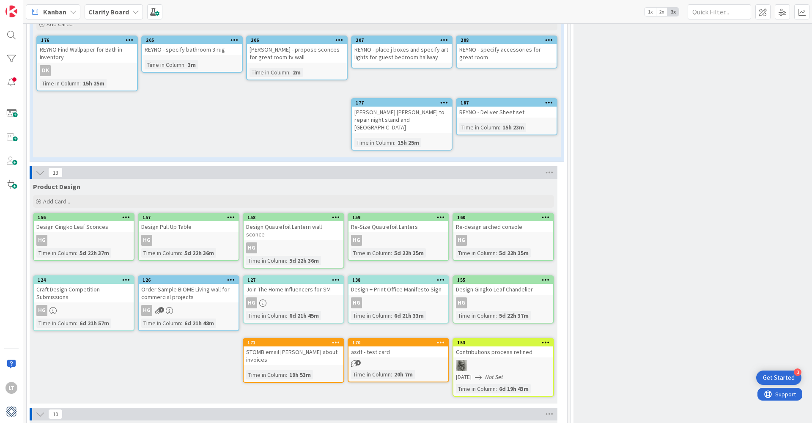
click at [73, 10] on icon at bounding box center [73, 11] width 7 height 7
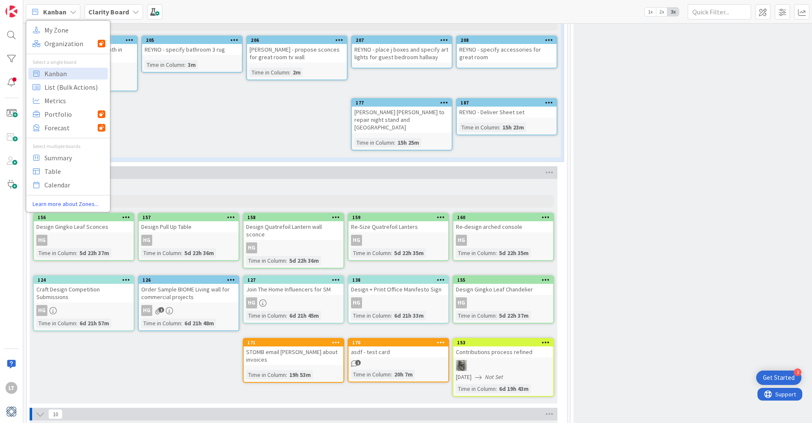
click at [81, 204] on link "Learn more about Zones..." at bounding box center [68, 204] width 84 height 9
click at [560, 172] on div "13 Product Design Add Card... 160 Re-design arched console HG Time in Column : …" at bounding box center [296, 287] width 537 height 242
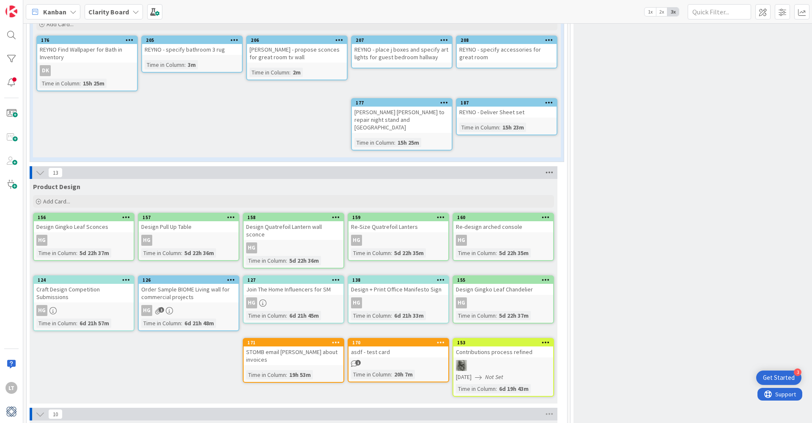
click at [547, 166] on icon at bounding box center [549, 172] width 11 height 13
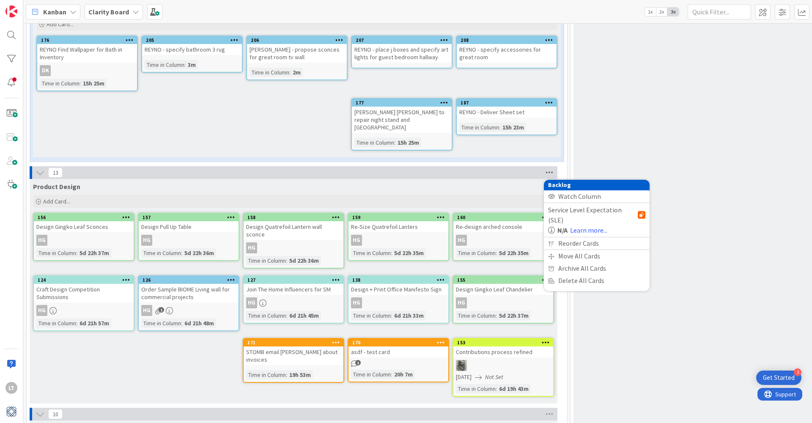
click at [547, 166] on icon at bounding box center [549, 172] width 11 height 13
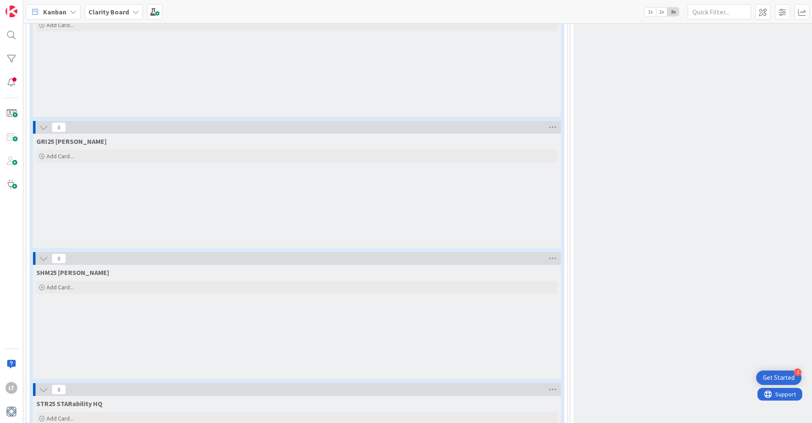
scroll to position [1249, 0]
click at [8, 134] on span at bounding box center [11, 137] width 17 height 17
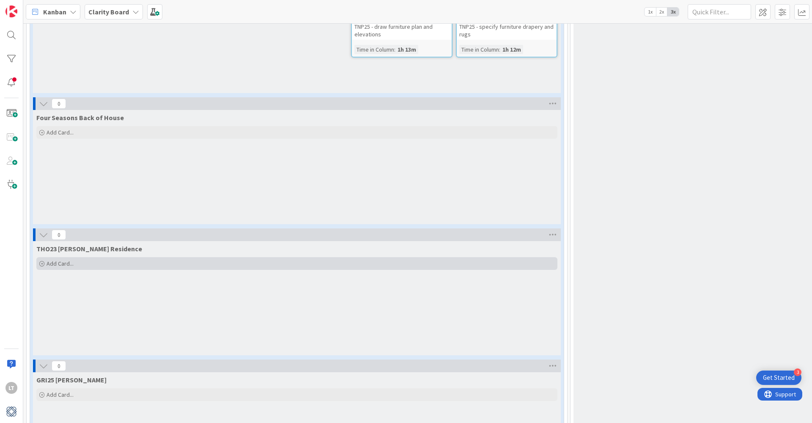
scroll to position [1031, 0]
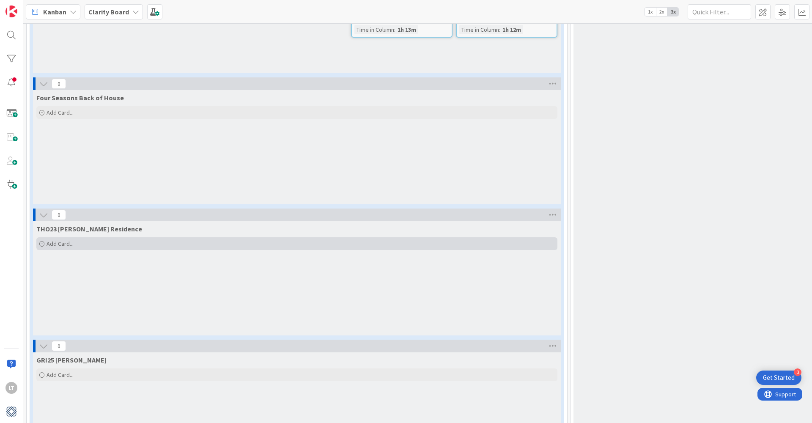
click at [55, 240] on span "Add Card..." at bounding box center [60, 244] width 27 height 8
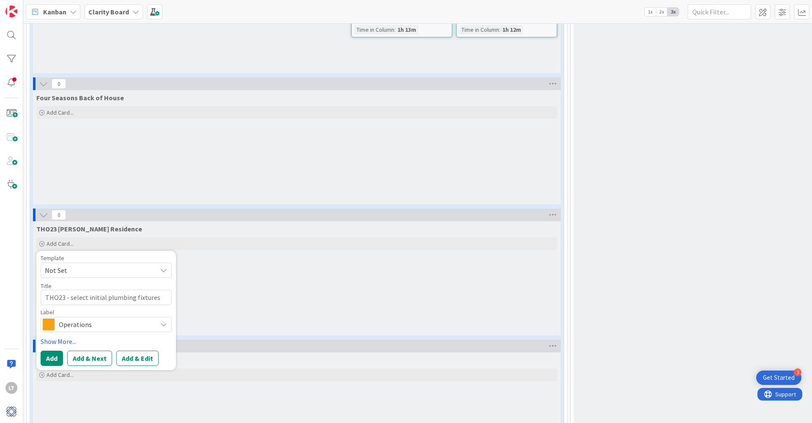
click at [165, 321] on icon at bounding box center [163, 324] width 7 height 7
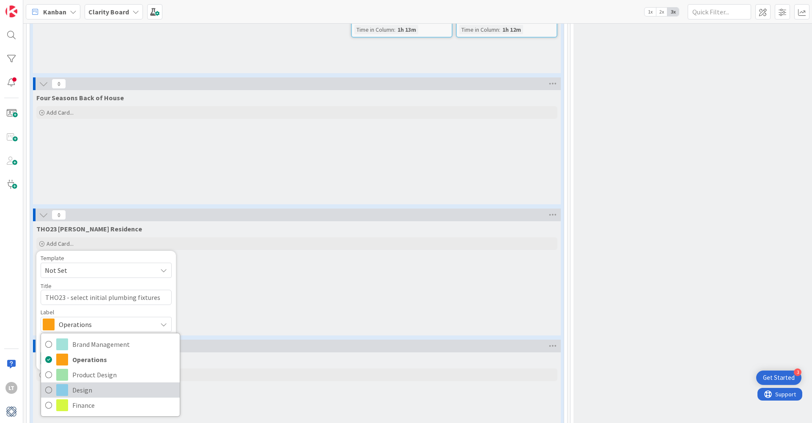
click at [57, 387] on span at bounding box center [62, 390] width 12 height 12
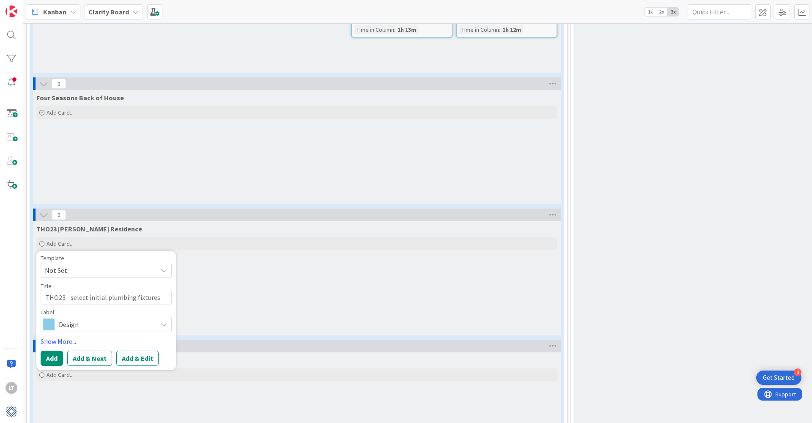
click at [56, 355] on button "Add" at bounding box center [52, 358] width 22 height 15
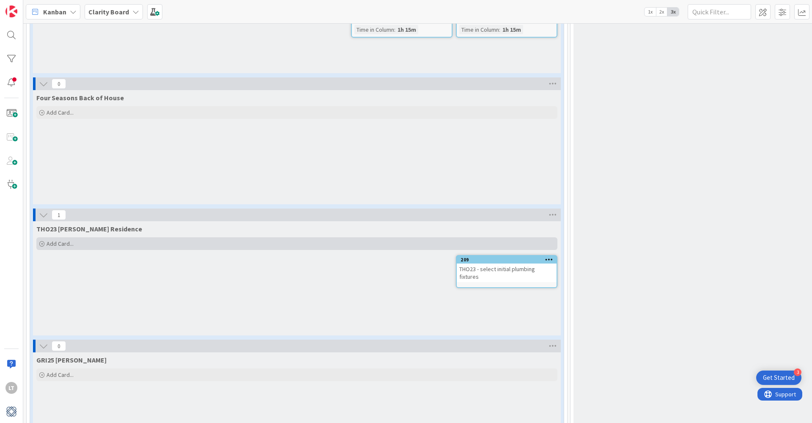
click at [54, 240] on span "Add Card..." at bounding box center [60, 244] width 27 height 8
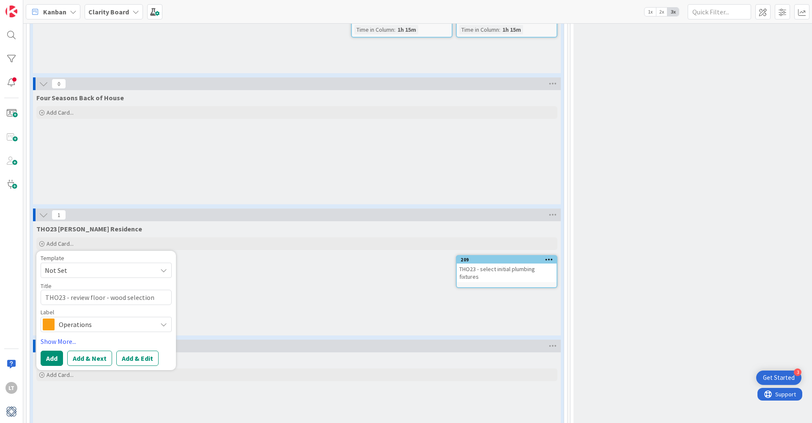
click at [96, 319] on span "Operations" at bounding box center [106, 325] width 94 height 12
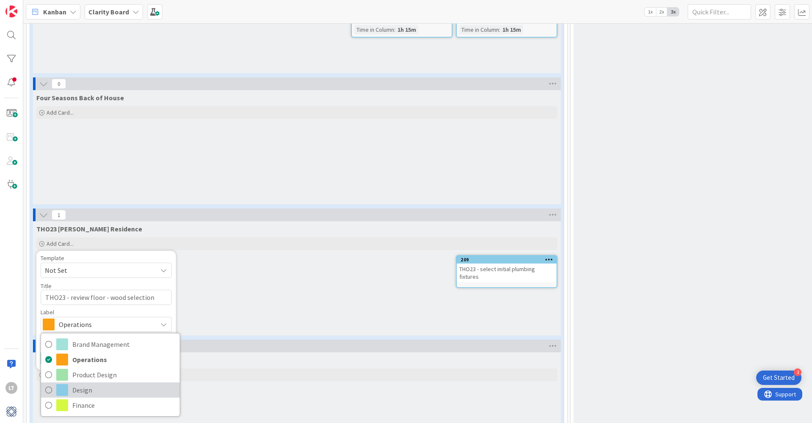
click at [80, 388] on span "Design" at bounding box center [123, 390] width 103 height 13
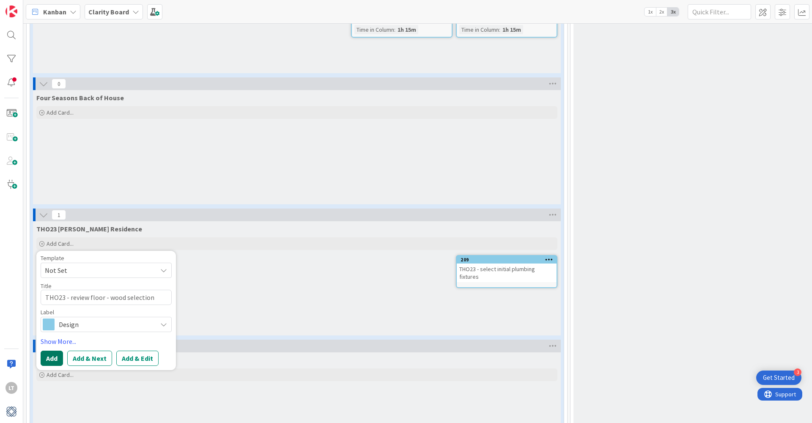
click at [51, 357] on button "Add" at bounding box center [52, 358] width 22 height 15
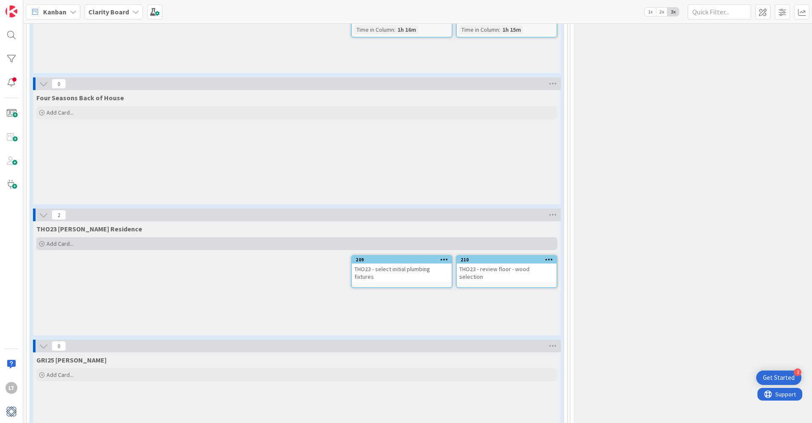
click at [49, 240] on span "Add Card..." at bounding box center [60, 244] width 27 height 8
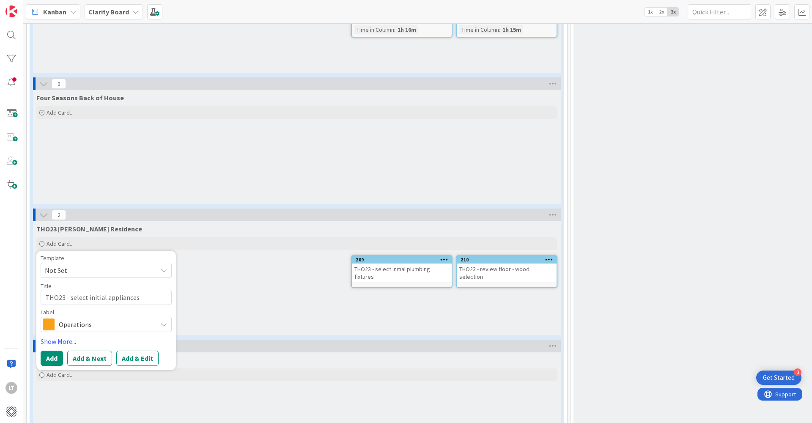
click at [110, 319] on span "Operations" at bounding box center [106, 325] width 94 height 12
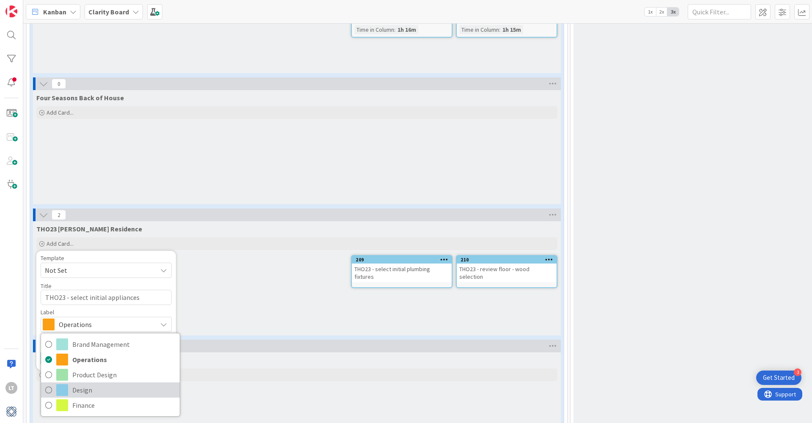
click at [84, 389] on span "Design" at bounding box center [123, 390] width 103 height 13
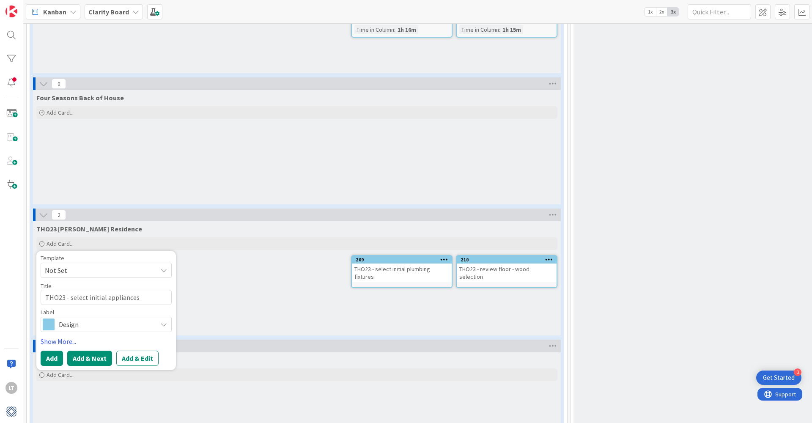
click at [87, 351] on button "Add & Next" at bounding box center [89, 358] width 45 height 15
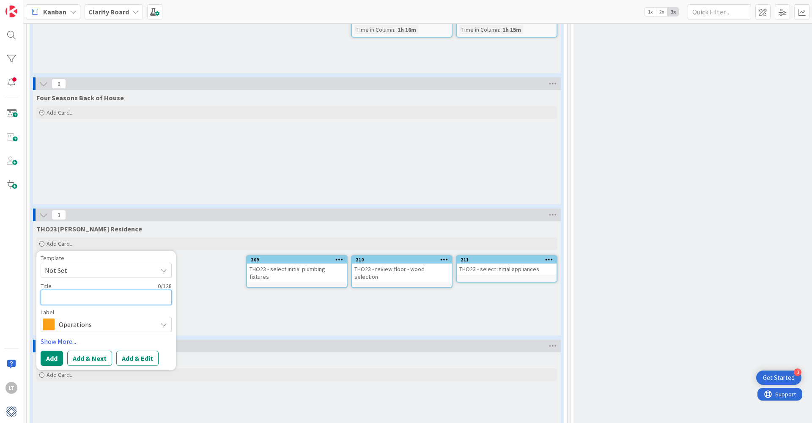
click at [76, 292] on textarea at bounding box center [106, 297] width 131 height 15
click at [145, 319] on span "Operations" at bounding box center [106, 325] width 94 height 12
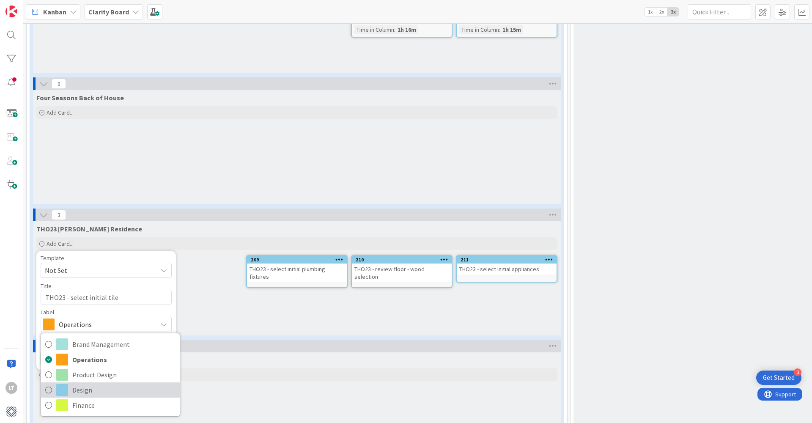
click at [85, 389] on span "Design" at bounding box center [123, 390] width 103 height 13
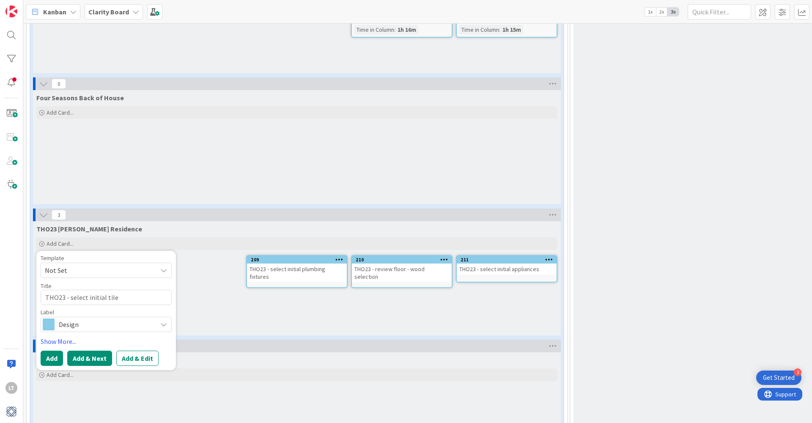
click at [85, 351] on button "Add & Next" at bounding box center [89, 358] width 45 height 15
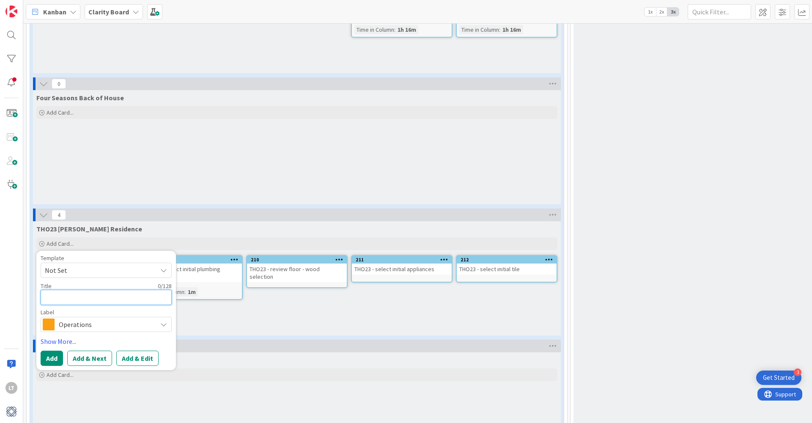
click at [59, 294] on textarea at bounding box center [106, 297] width 131 height 15
click at [165, 321] on icon at bounding box center [163, 324] width 7 height 7
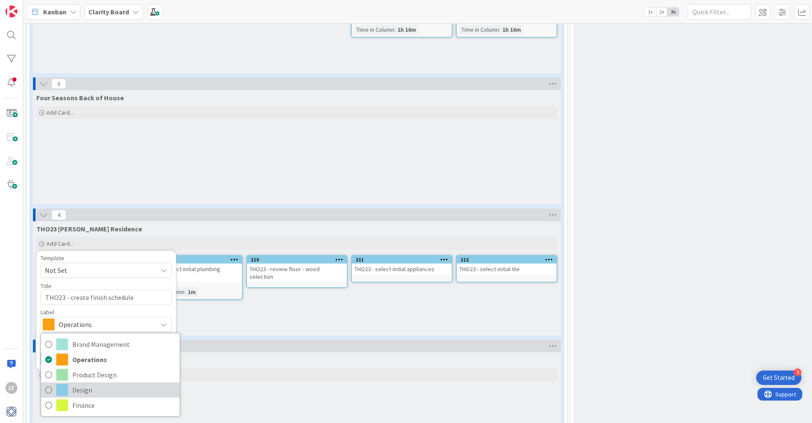
click at [89, 384] on span "Design" at bounding box center [123, 390] width 103 height 13
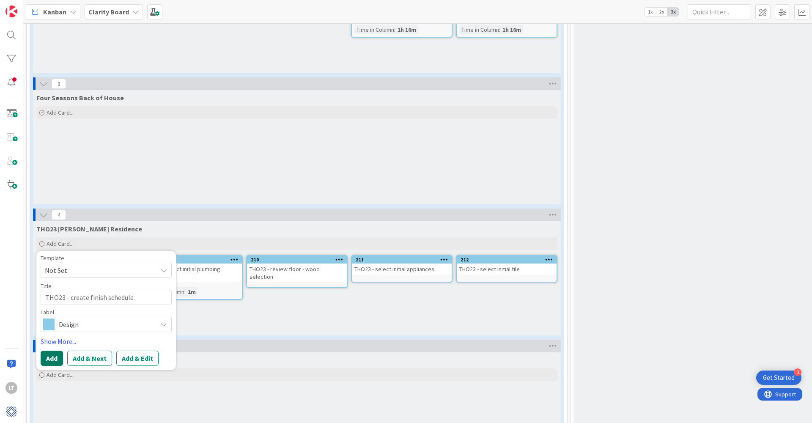
click at [53, 356] on button "Add" at bounding box center [52, 358] width 22 height 15
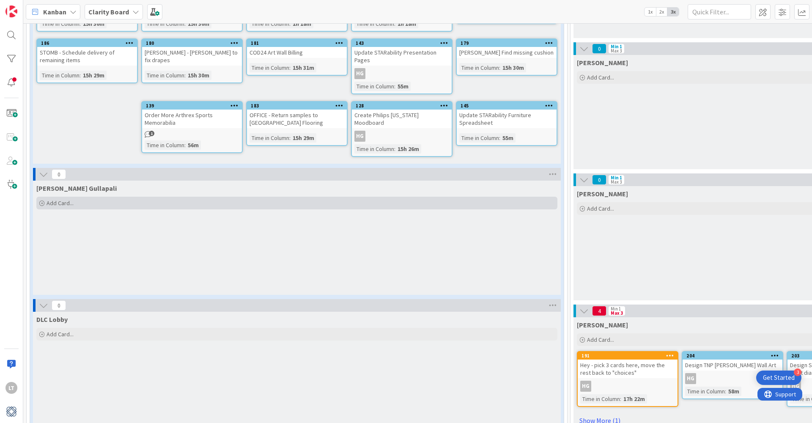
scroll to position [158, 0]
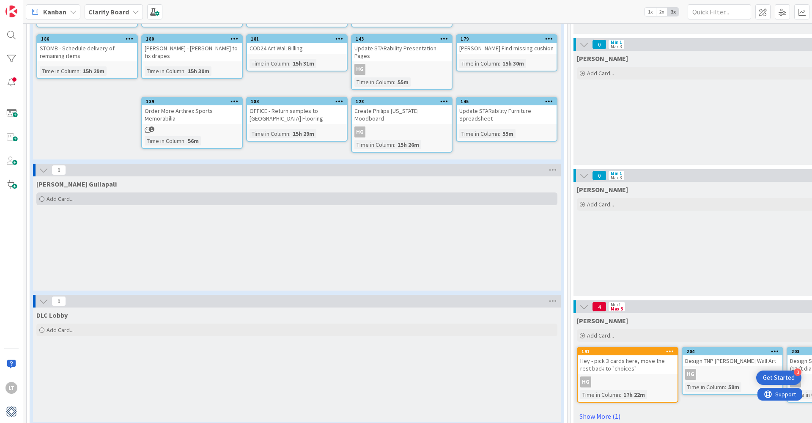
click at [61, 196] on span "Add Card..." at bounding box center [60, 199] width 27 height 8
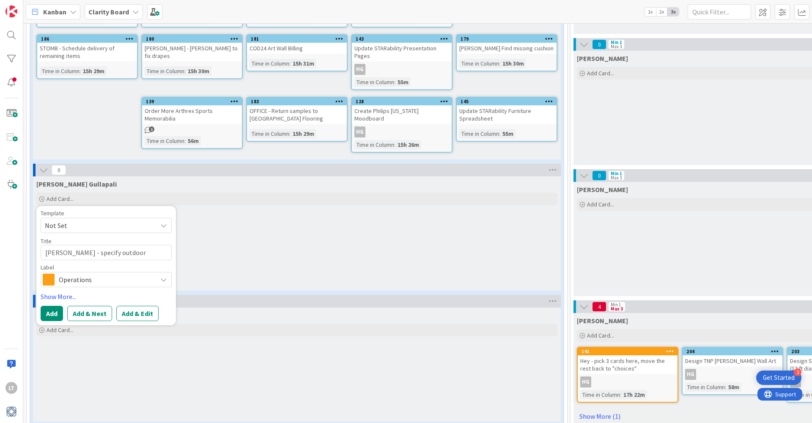
click at [145, 274] on span "Operations" at bounding box center [106, 280] width 94 height 12
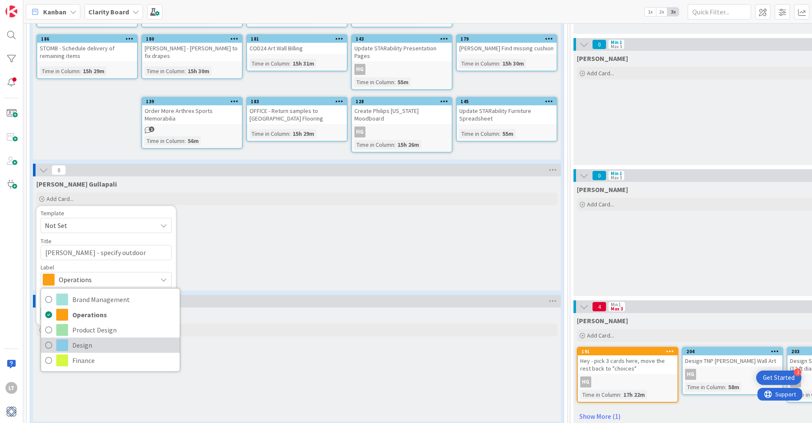
click at [104, 339] on span "Design" at bounding box center [123, 345] width 103 height 13
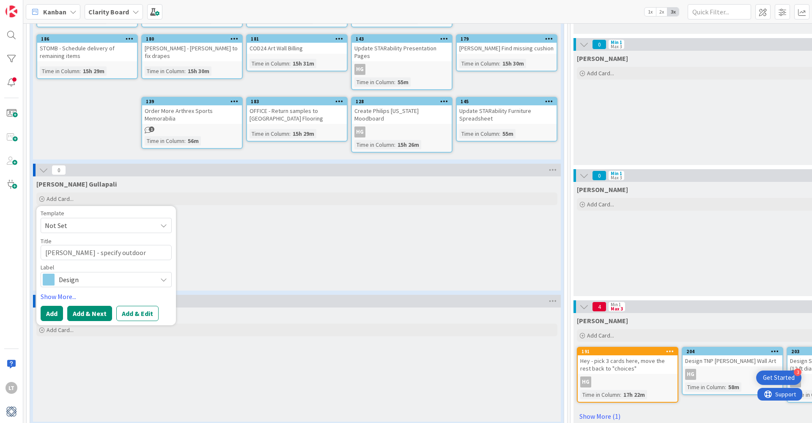
click at [83, 309] on button "Add & Next" at bounding box center [89, 313] width 45 height 15
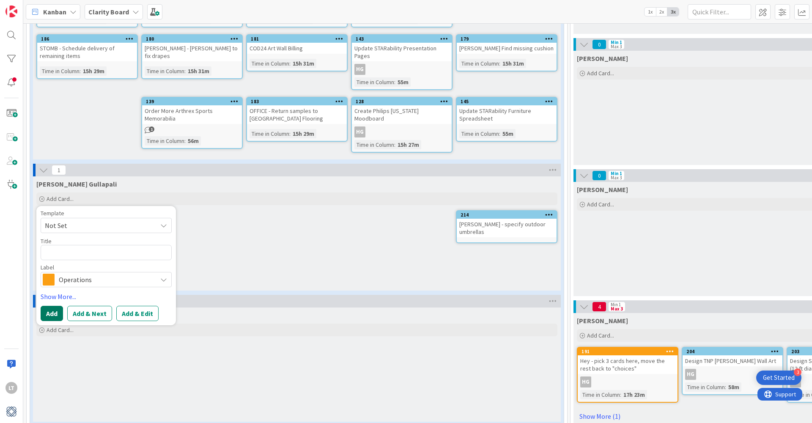
click at [51, 309] on button "Add" at bounding box center [52, 313] width 22 height 15
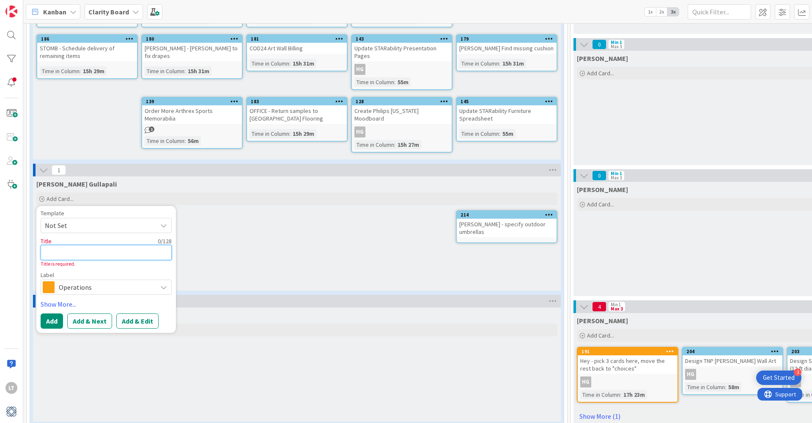
click at [67, 247] on textarea at bounding box center [106, 252] width 131 height 15
click at [165, 284] on icon at bounding box center [163, 287] width 7 height 7
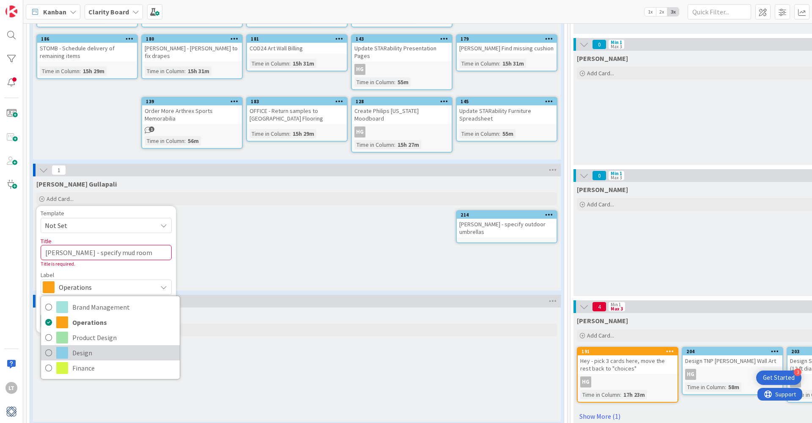
click at [85, 349] on span "Design" at bounding box center [123, 353] width 103 height 13
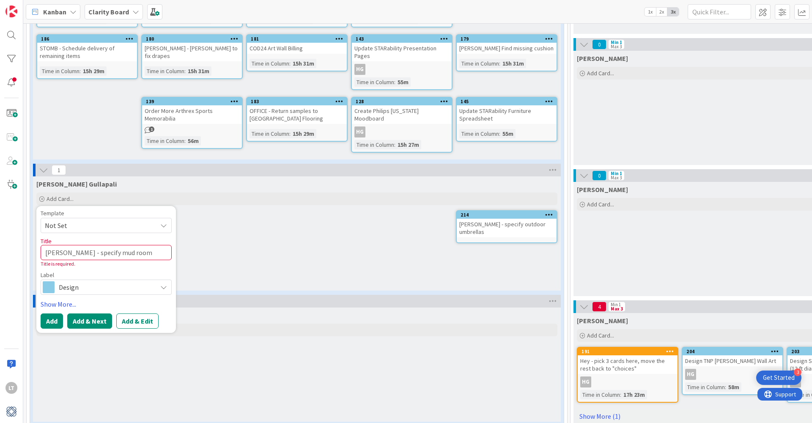
click at [74, 318] on button "Add & Next" at bounding box center [89, 321] width 45 height 15
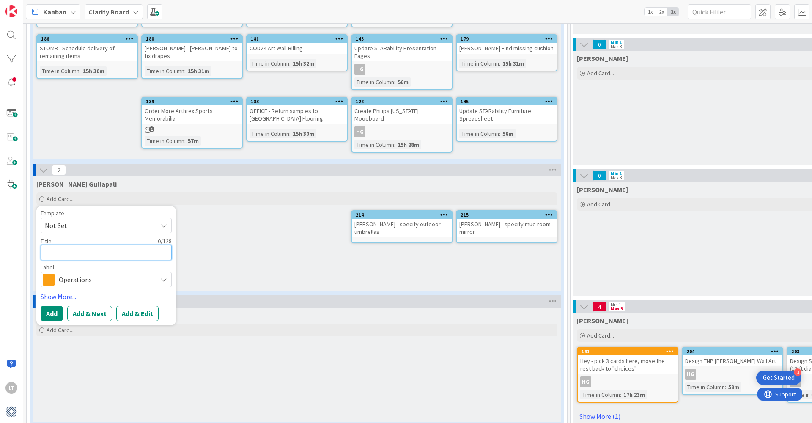
click at [56, 245] on textarea at bounding box center [106, 252] width 131 height 15
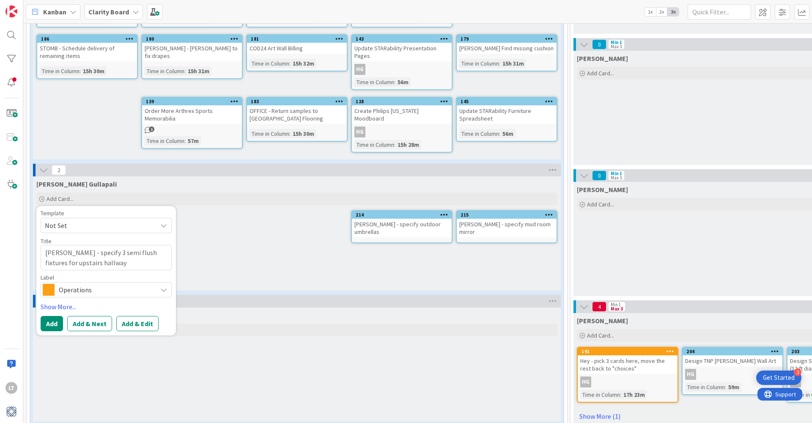
click at [130, 285] on span "Operations" at bounding box center [106, 290] width 94 height 12
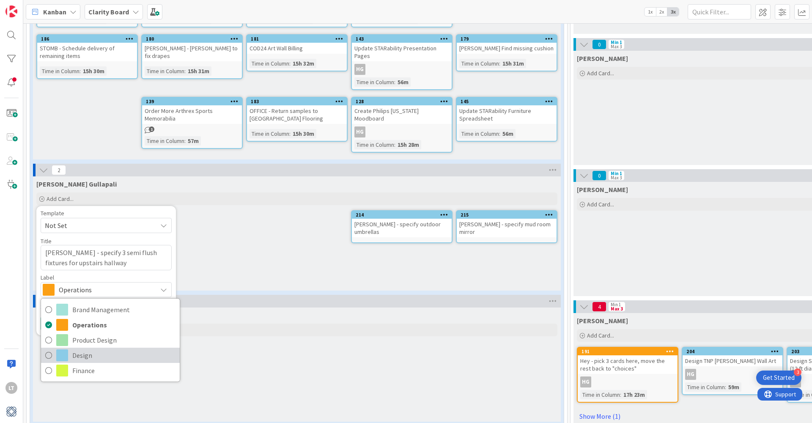
click at [89, 349] on span "Design" at bounding box center [123, 355] width 103 height 13
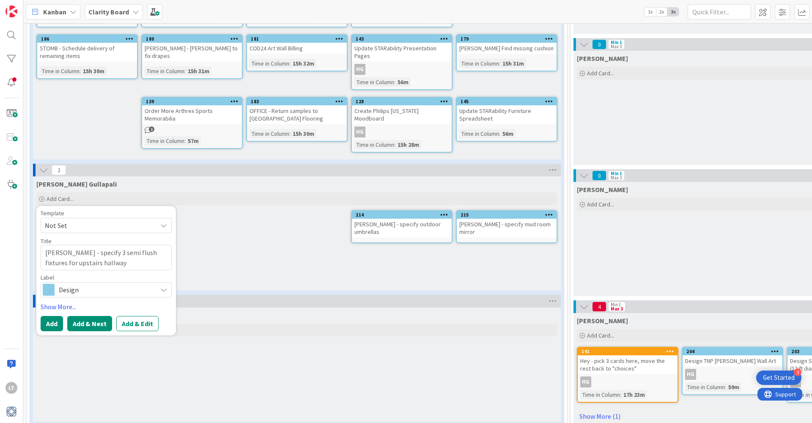
click at [98, 320] on button "Add & Next" at bounding box center [89, 323] width 45 height 15
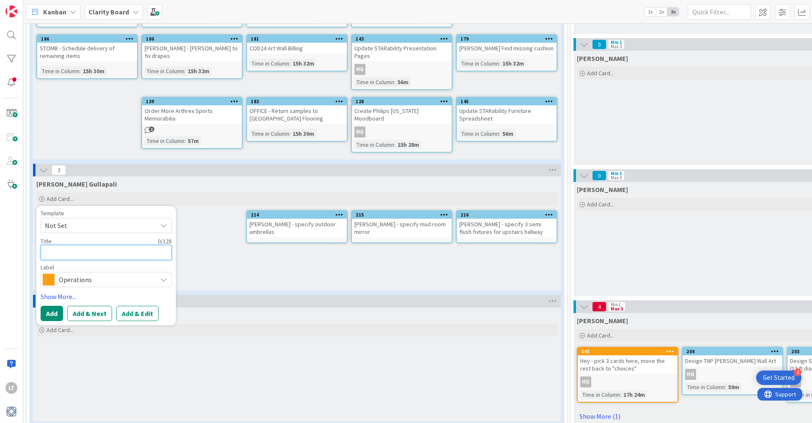
click at [69, 249] on textarea at bounding box center [106, 252] width 131 height 15
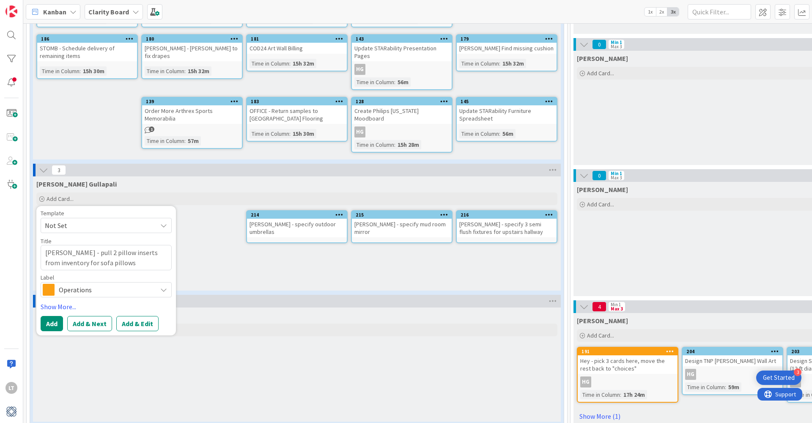
click at [90, 284] on span "Operations" at bounding box center [106, 290] width 94 height 12
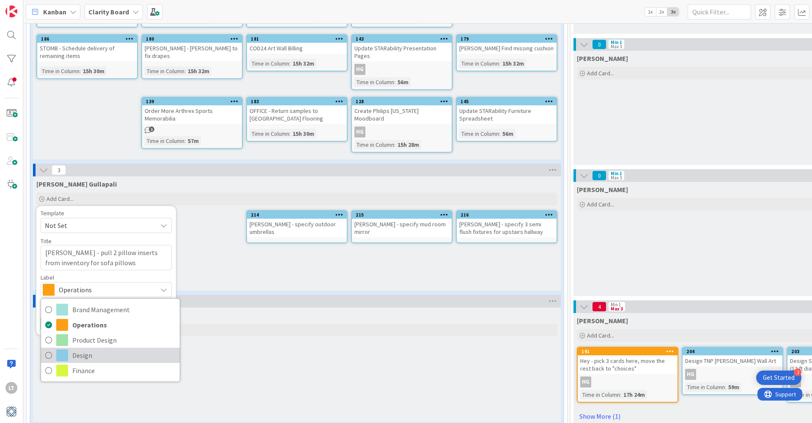
click at [75, 350] on span "Design" at bounding box center [123, 355] width 103 height 13
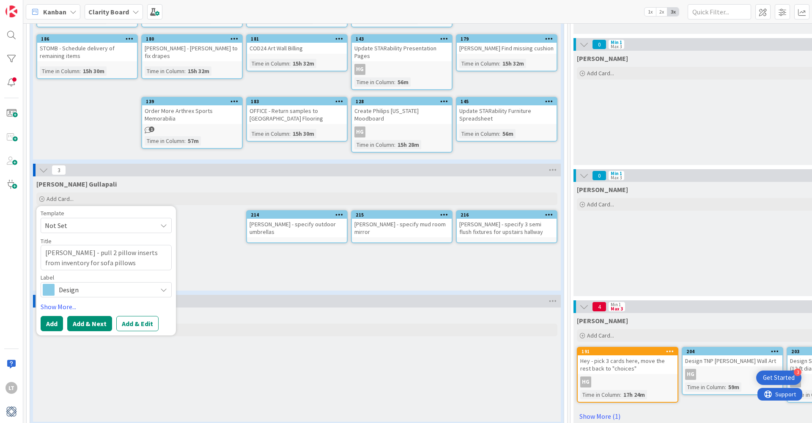
click at [91, 319] on button "Add & Next" at bounding box center [89, 323] width 45 height 15
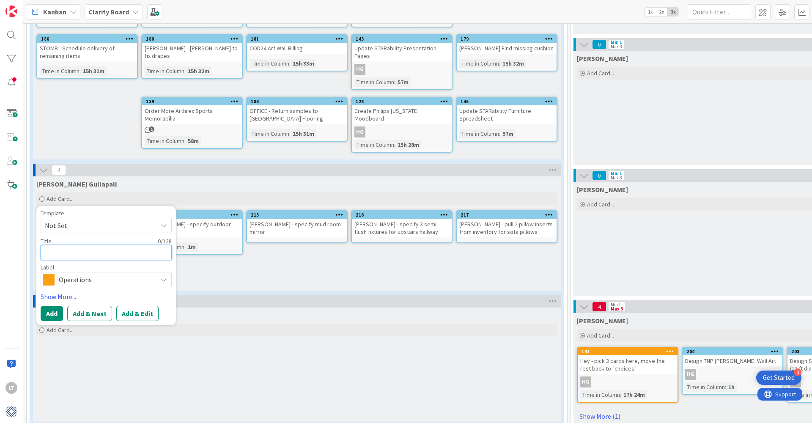
click at [60, 245] on textarea at bounding box center [106, 252] width 131 height 15
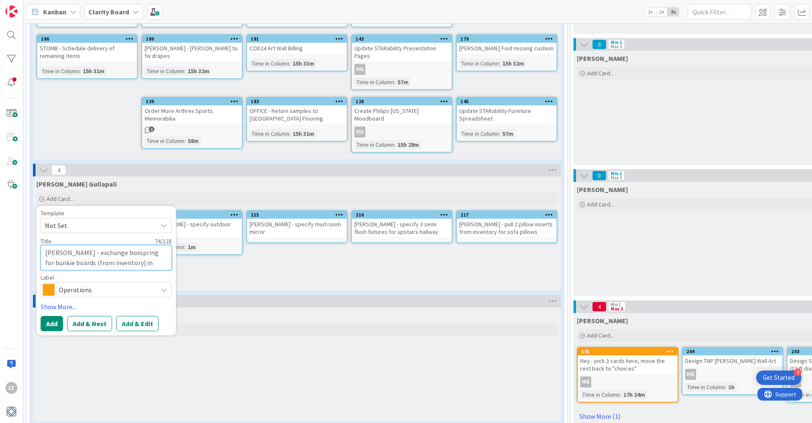
scroll to position [157, 0]
click at [161, 287] on icon at bounding box center [163, 290] width 7 height 7
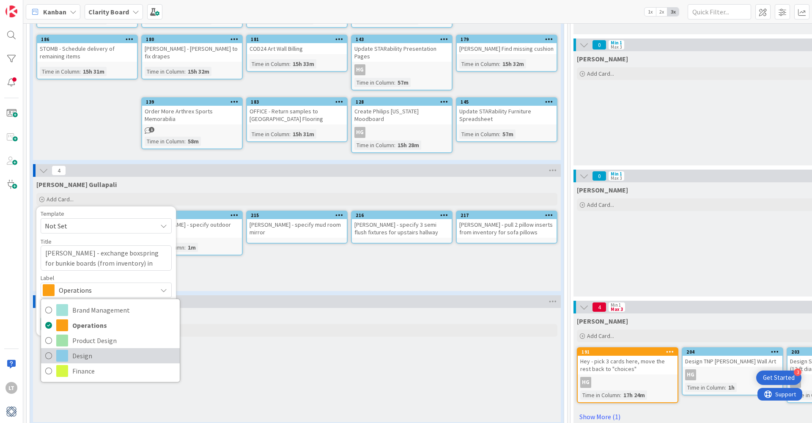
click at [78, 352] on span "Design" at bounding box center [123, 355] width 103 height 13
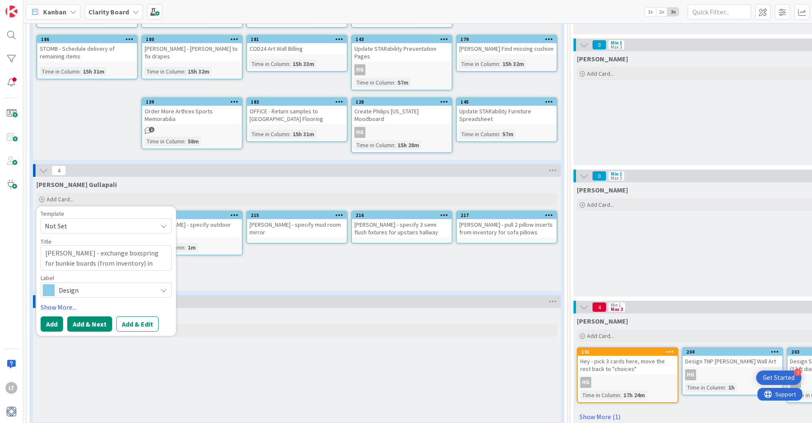
click at [87, 319] on button "Add & Next" at bounding box center [89, 323] width 45 height 15
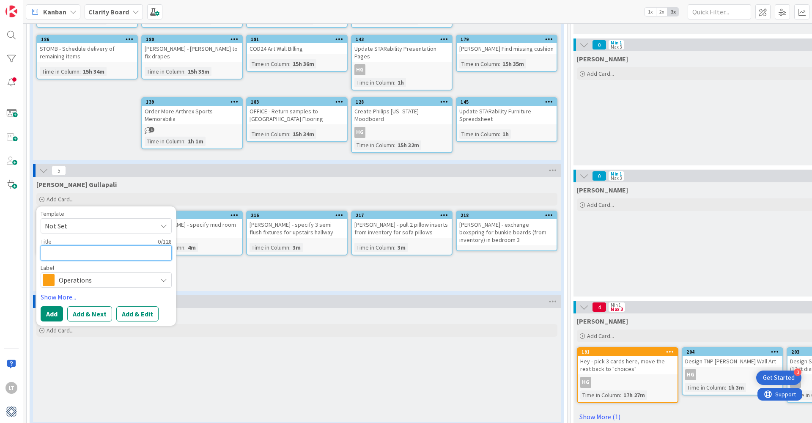
click at [54, 248] on textarea at bounding box center [106, 252] width 131 height 15
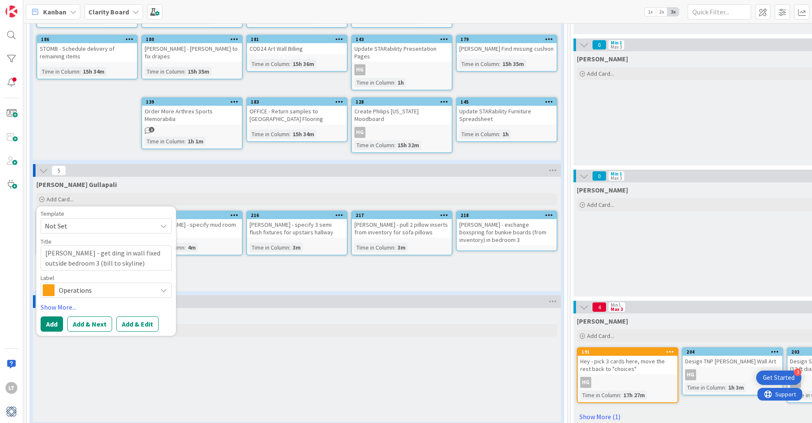
click at [165, 287] on icon at bounding box center [163, 290] width 7 height 7
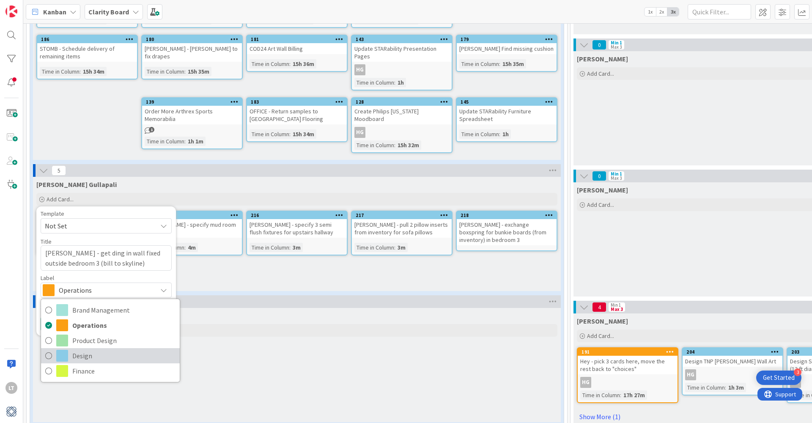
click at [83, 353] on span "Design" at bounding box center [123, 355] width 103 height 13
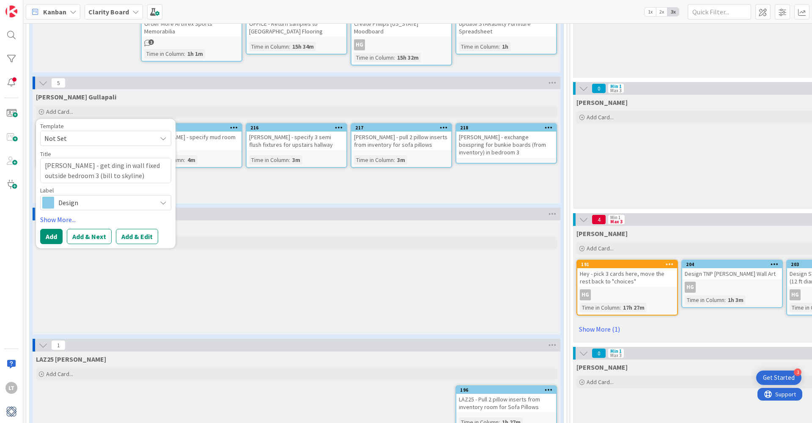
scroll to position [258, 0]
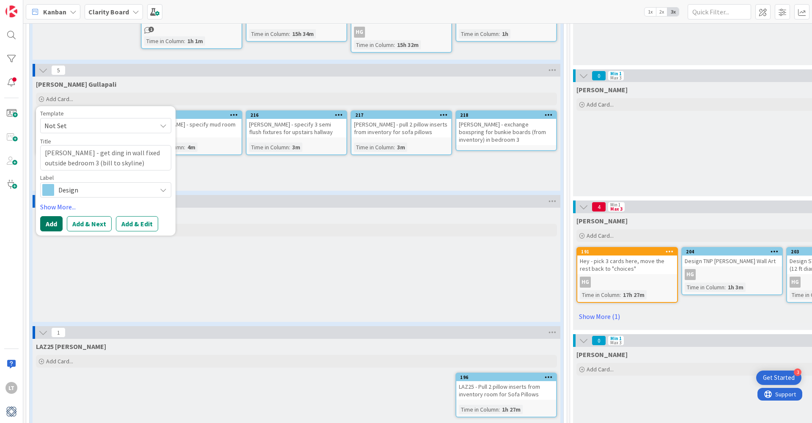
click at [56, 221] on button "Add" at bounding box center [51, 223] width 22 height 15
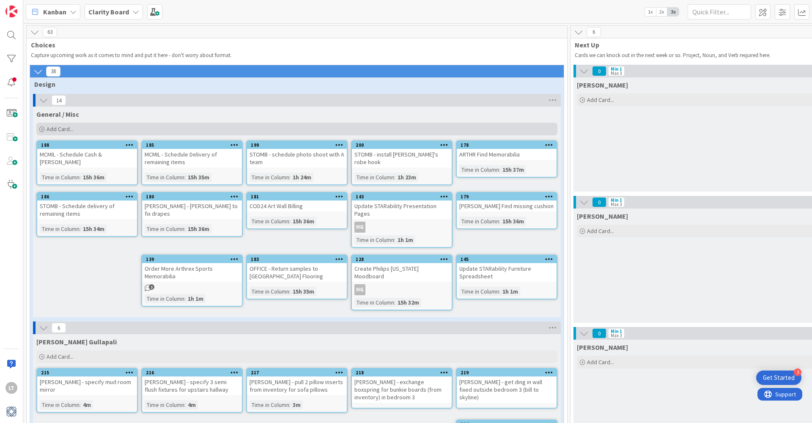
scroll to position [4, 0]
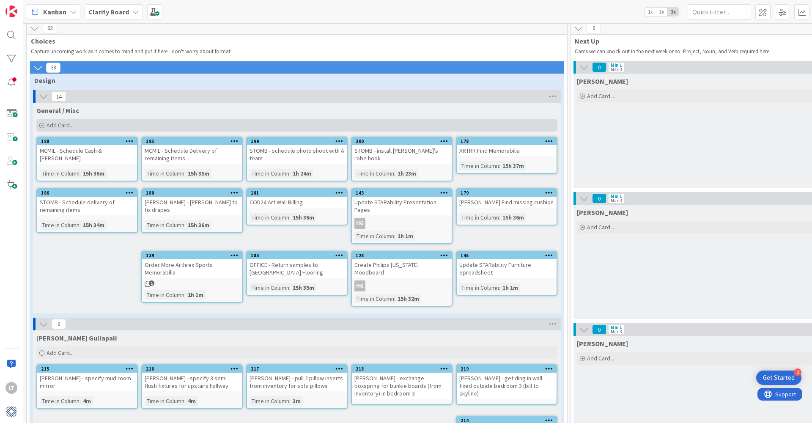
click at [63, 130] on div "Add Card..." at bounding box center [296, 125] width 521 height 13
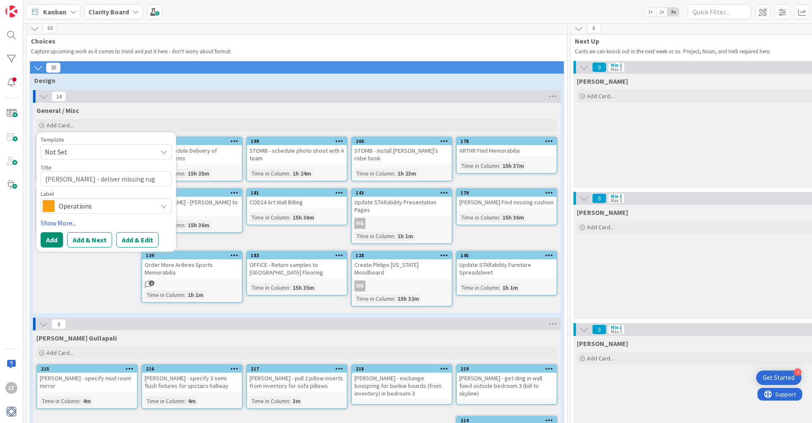
click at [103, 204] on span "Operations" at bounding box center [106, 206] width 94 height 12
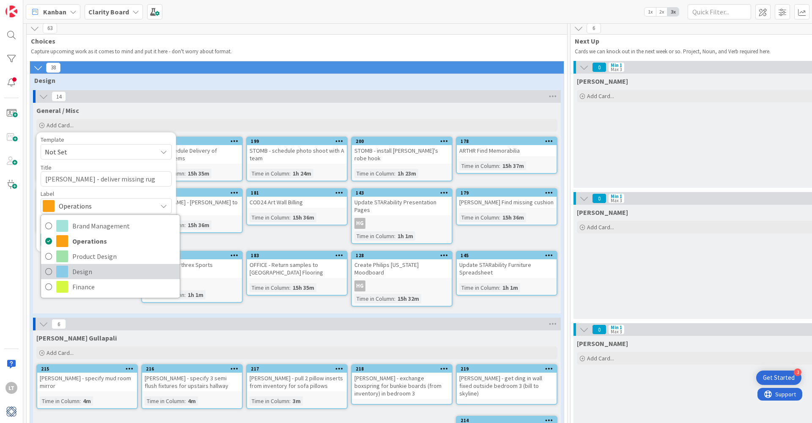
click at [76, 274] on span "Design" at bounding box center [123, 271] width 103 height 13
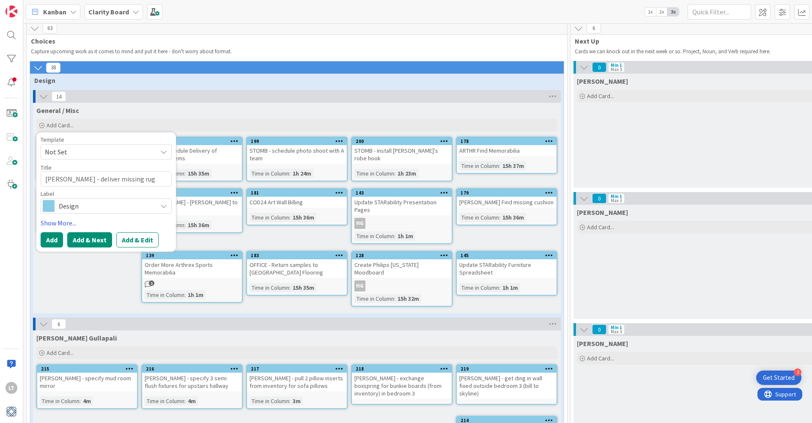
click at [83, 240] on button "Add & Next" at bounding box center [89, 239] width 45 height 15
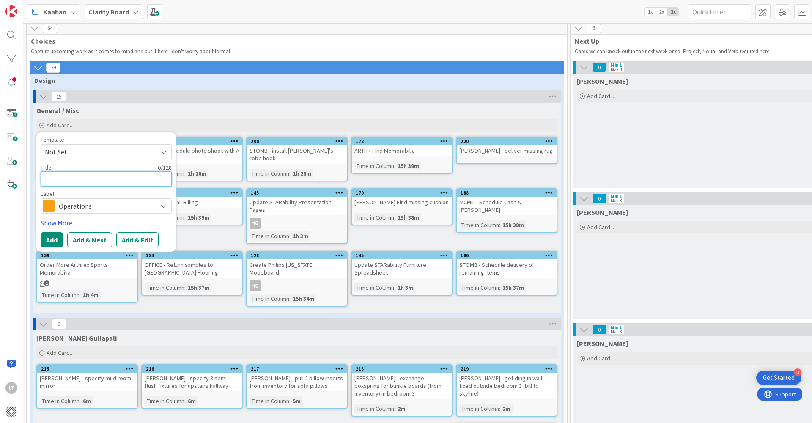
click at [61, 179] on textarea at bounding box center [106, 178] width 131 height 15
click at [96, 202] on span "Operations" at bounding box center [106, 206] width 94 height 12
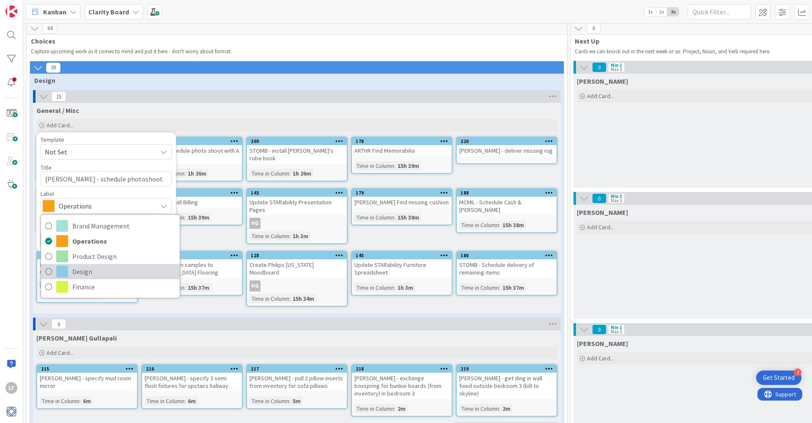
click at [75, 274] on span "Design" at bounding box center [123, 271] width 103 height 13
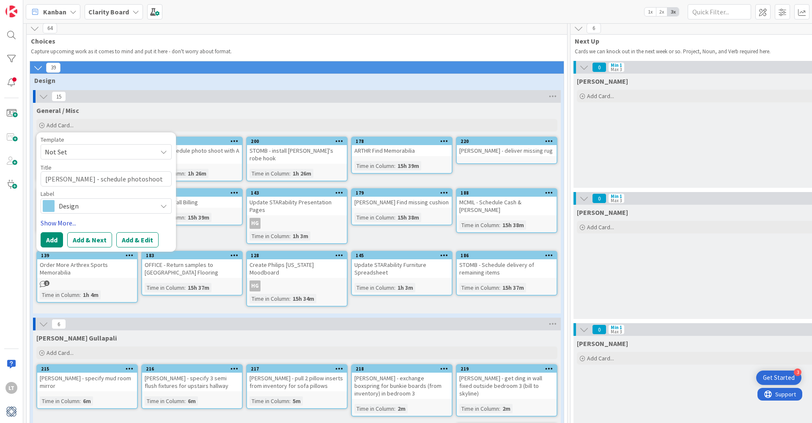
click at [61, 222] on link "Show More..." at bounding box center [106, 223] width 131 height 10
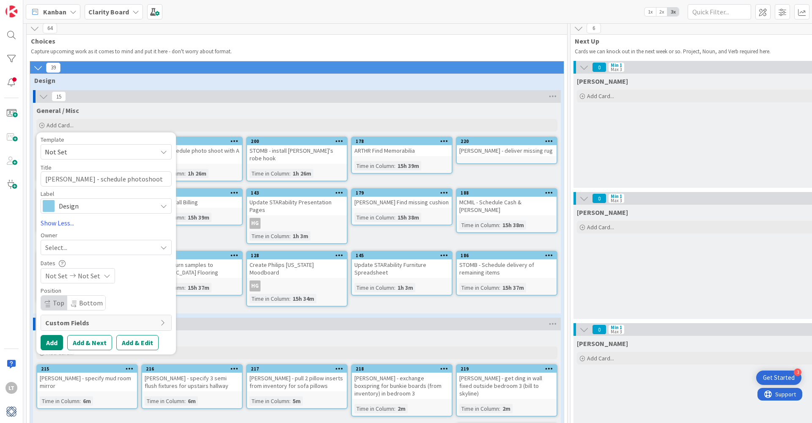
click at [121, 248] on div "Select..." at bounding box center [101, 247] width 112 height 10
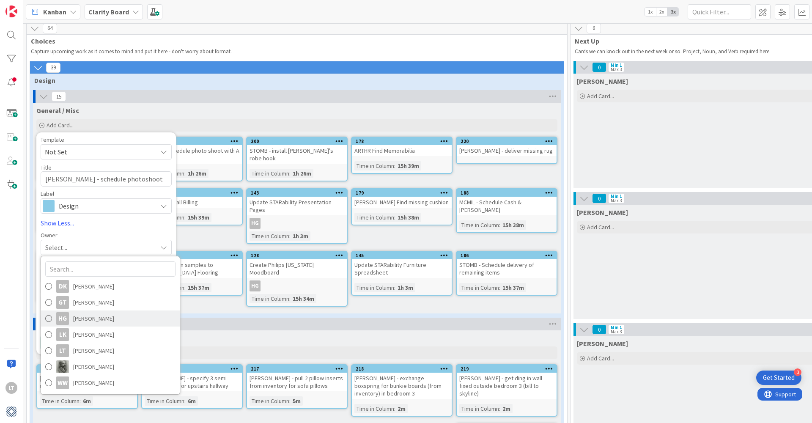
click at [50, 319] on span at bounding box center [48, 318] width 7 height 13
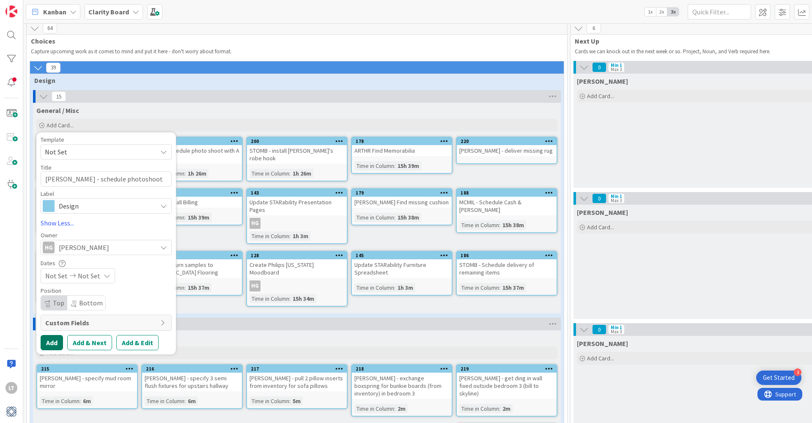
click at [57, 344] on button "Add" at bounding box center [52, 342] width 22 height 15
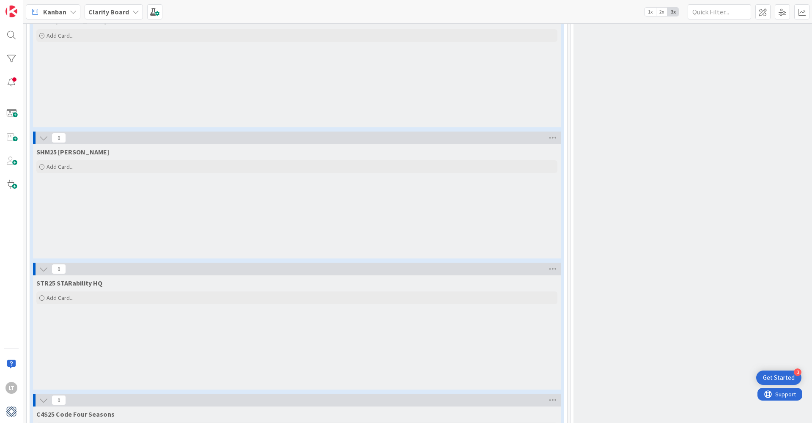
scroll to position [1516, 0]
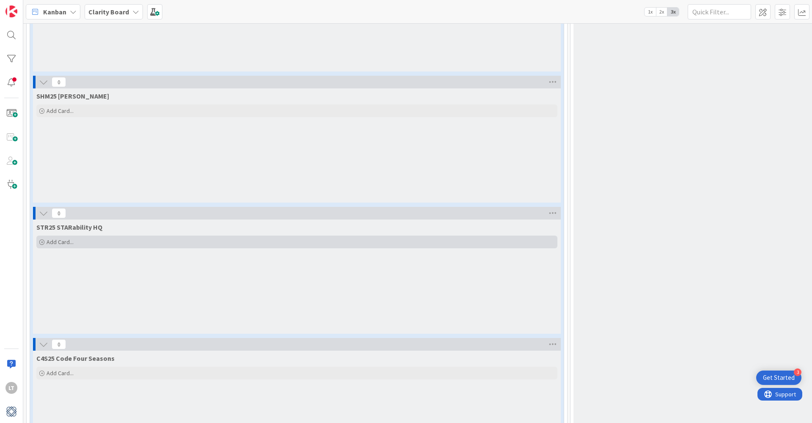
click at [58, 238] on span "Add Card..." at bounding box center [60, 242] width 27 height 8
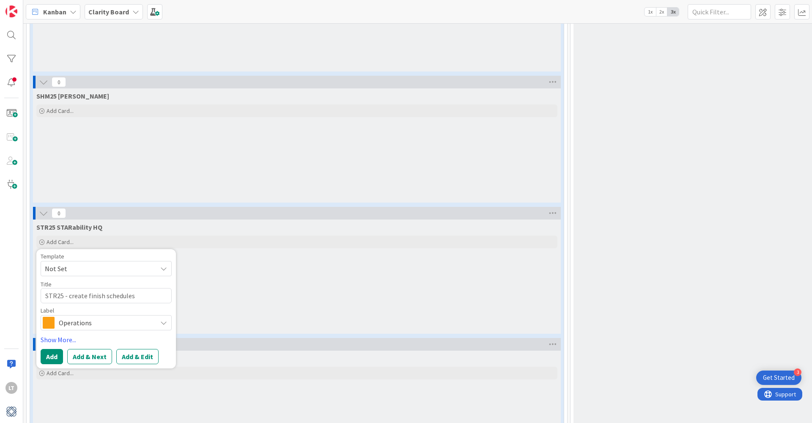
click at [159, 315] on div "Operations" at bounding box center [106, 322] width 131 height 15
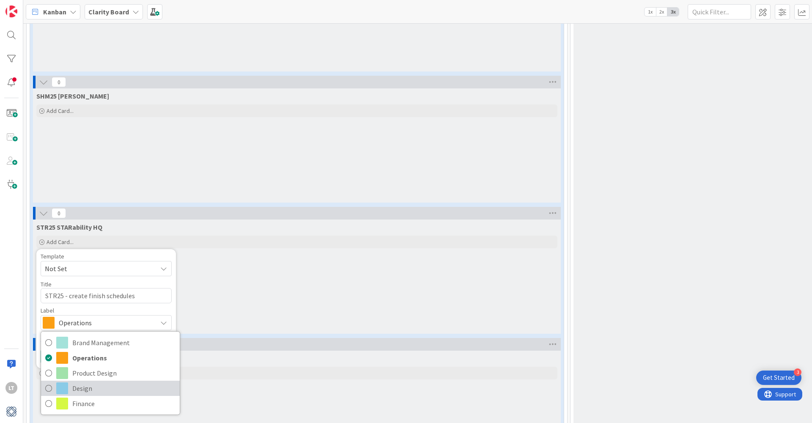
click at [97, 382] on span "Design" at bounding box center [123, 388] width 103 height 13
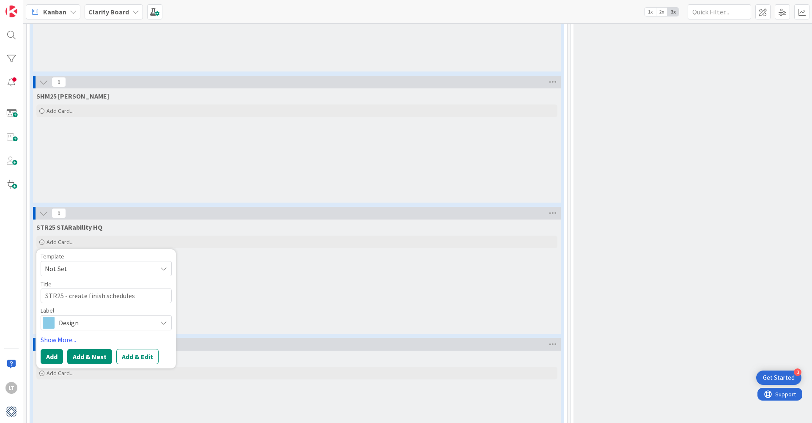
click at [82, 349] on button "Add & Next" at bounding box center [89, 356] width 45 height 15
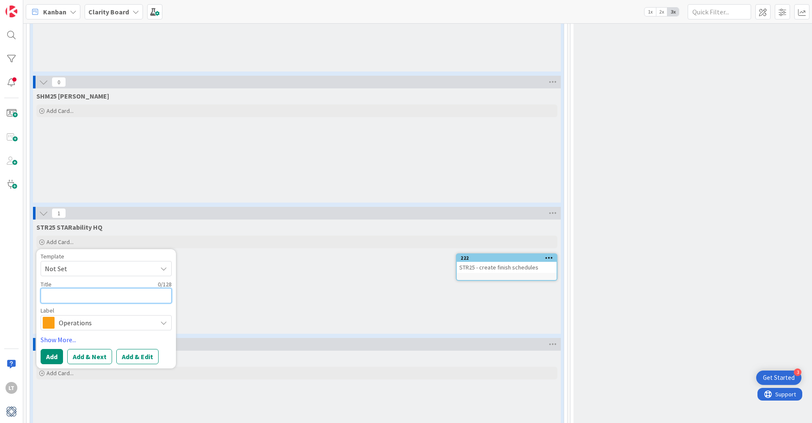
click at [80, 288] on textarea at bounding box center [106, 295] width 131 height 15
click at [112, 317] on span "Operations" at bounding box center [106, 323] width 94 height 12
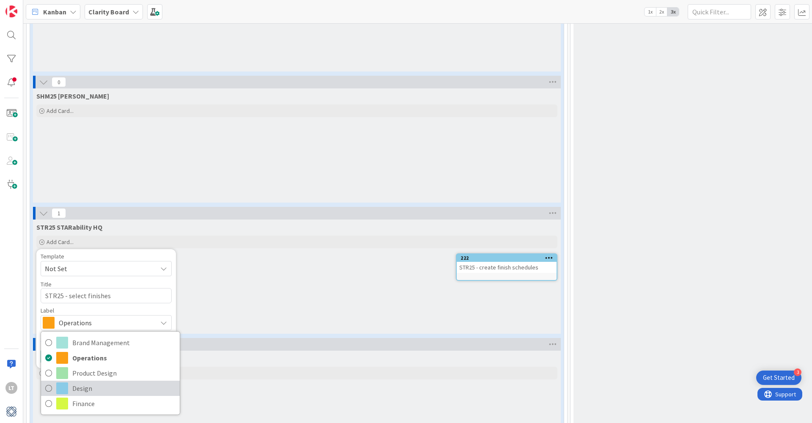
click at [98, 382] on span "Design" at bounding box center [123, 388] width 103 height 13
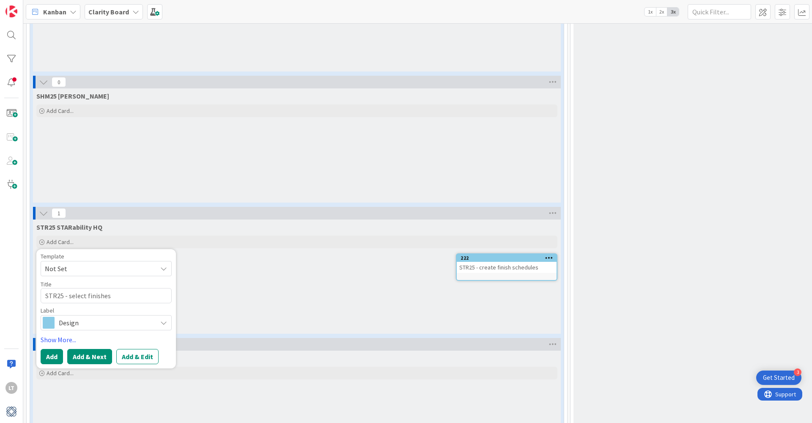
click at [82, 349] on button "Add & Next" at bounding box center [89, 356] width 45 height 15
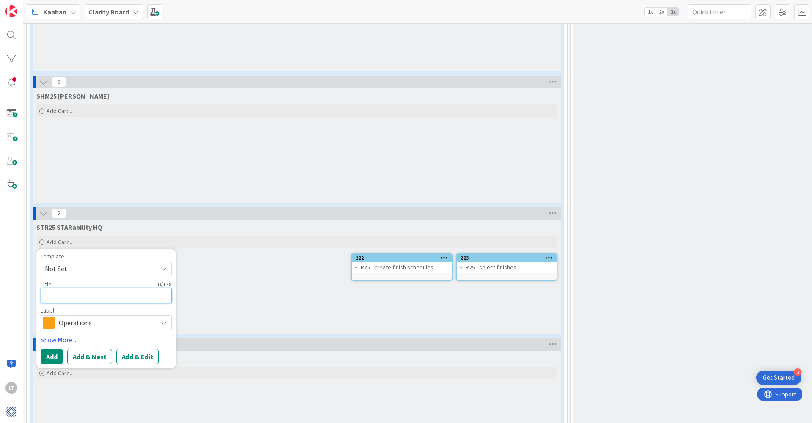
click at [63, 288] on textarea at bounding box center [106, 295] width 131 height 15
click at [121, 317] on span "Operations" at bounding box center [106, 323] width 94 height 12
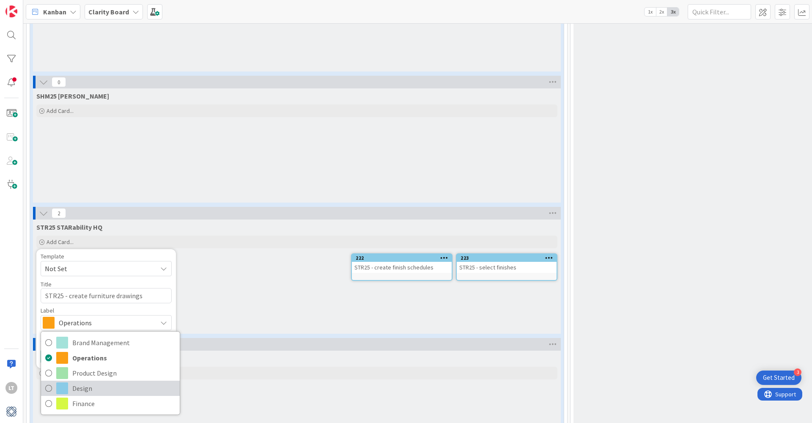
click at [98, 382] on span "Design" at bounding box center [123, 388] width 103 height 13
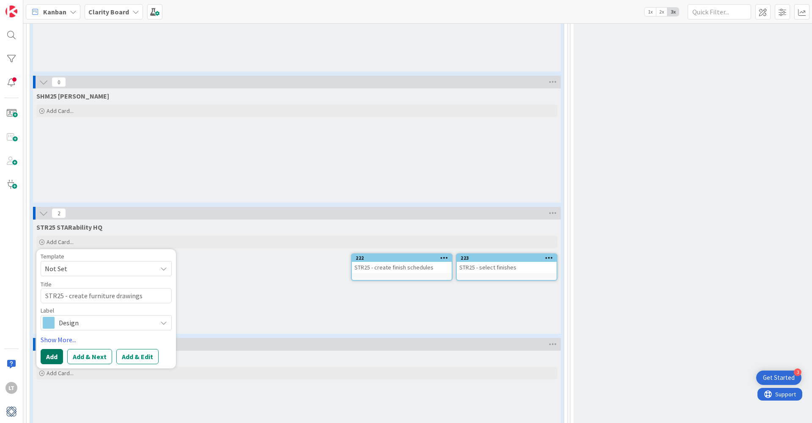
click at [57, 349] on button "Add" at bounding box center [52, 356] width 22 height 15
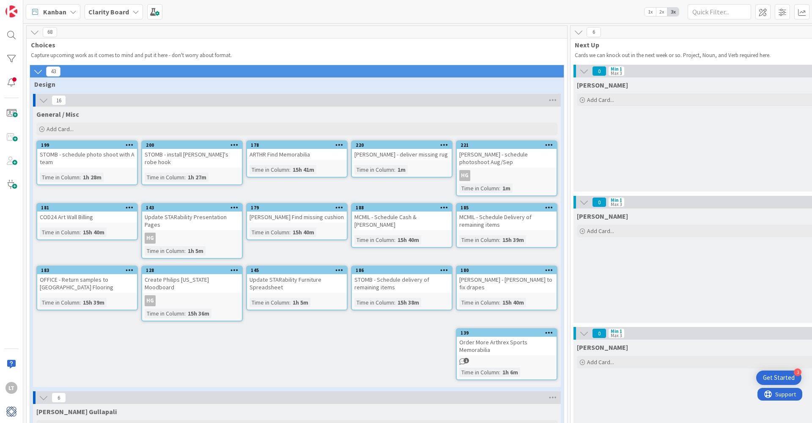
scroll to position [0, 0]
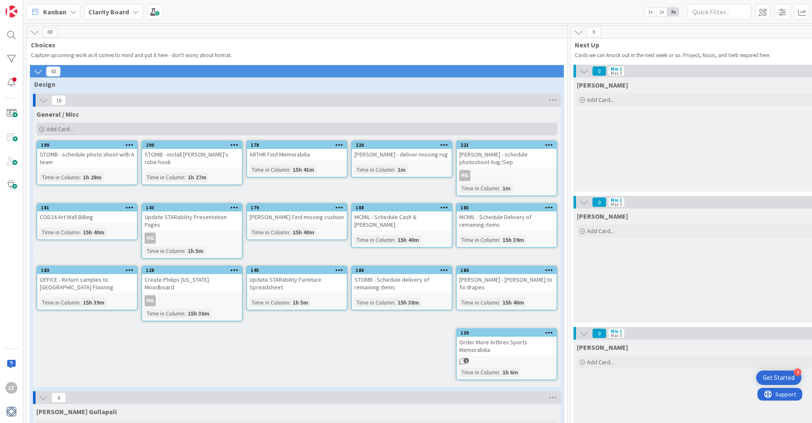
click at [56, 127] on span "Add Card..." at bounding box center [60, 129] width 27 height 8
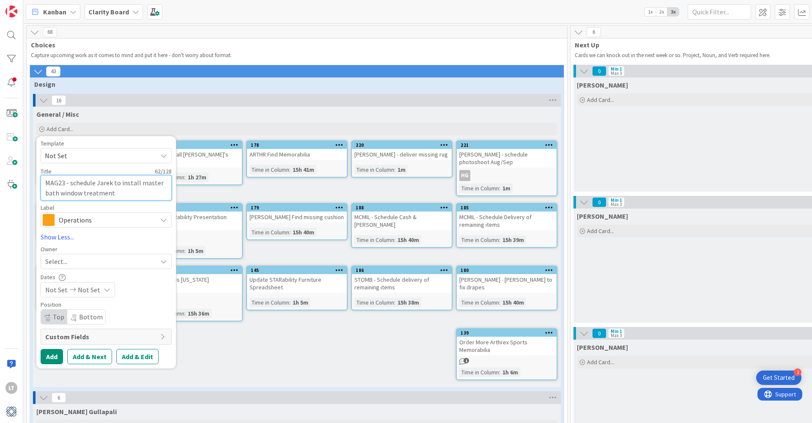
scroll to position [0, 0]
click at [136, 219] on span "Operations" at bounding box center [105, 220] width 94 height 12
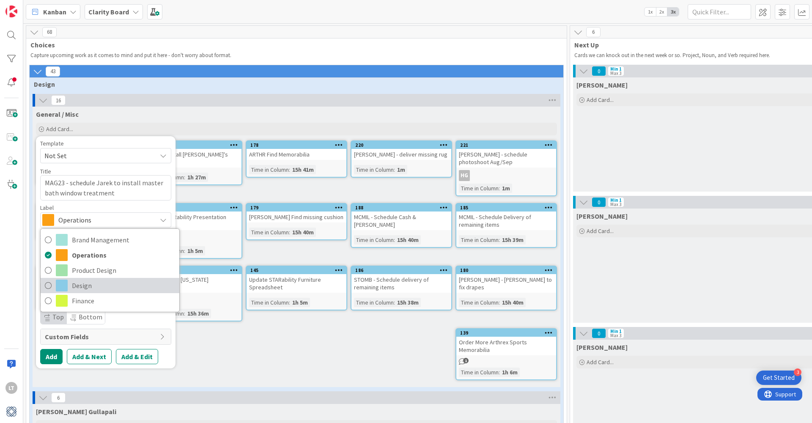
click at [79, 286] on span "Design" at bounding box center [123, 285] width 103 height 13
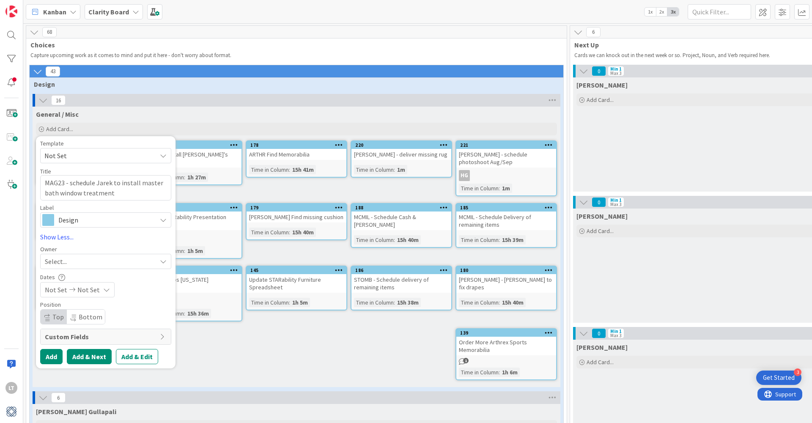
click at [85, 357] on button "Add & Next" at bounding box center [89, 356] width 45 height 15
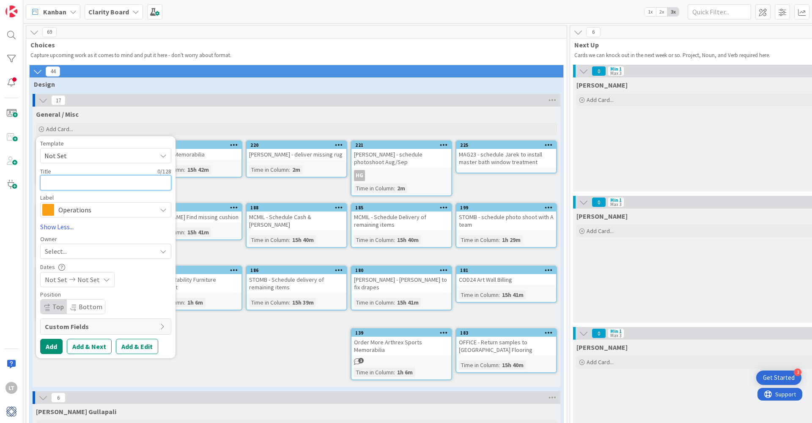
click at [73, 184] on textarea at bounding box center [105, 182] width 131 height 15
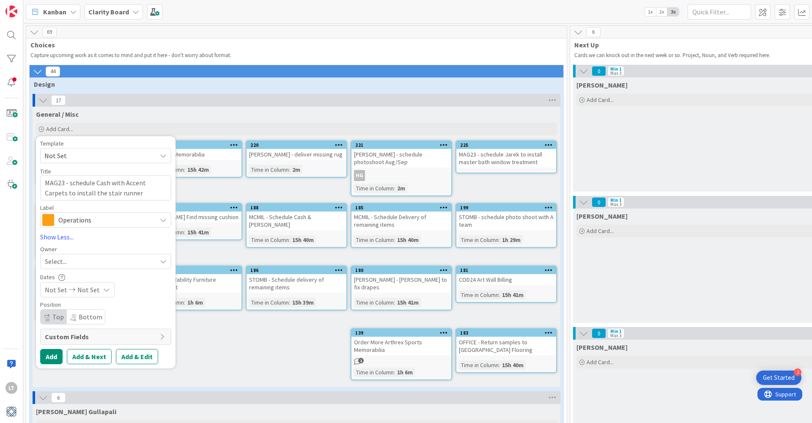
click at [162, 218] on icon at bounding box center [163, 220] width 7 height 7
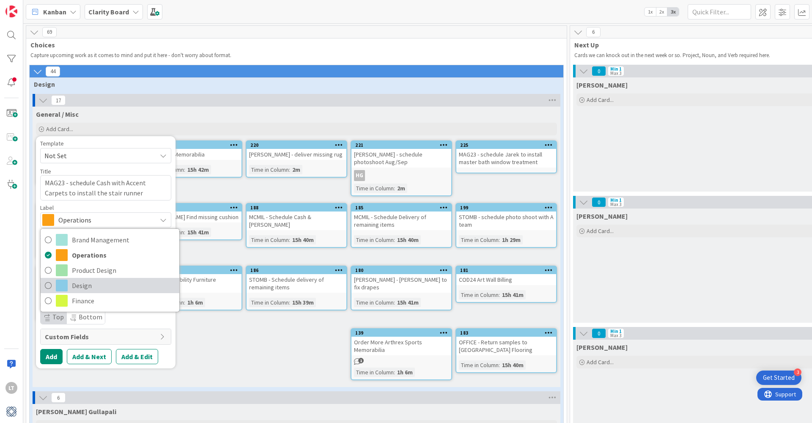
click at [104, 282] on span "Design" at bounding box center [123, 285] width 103 height 13
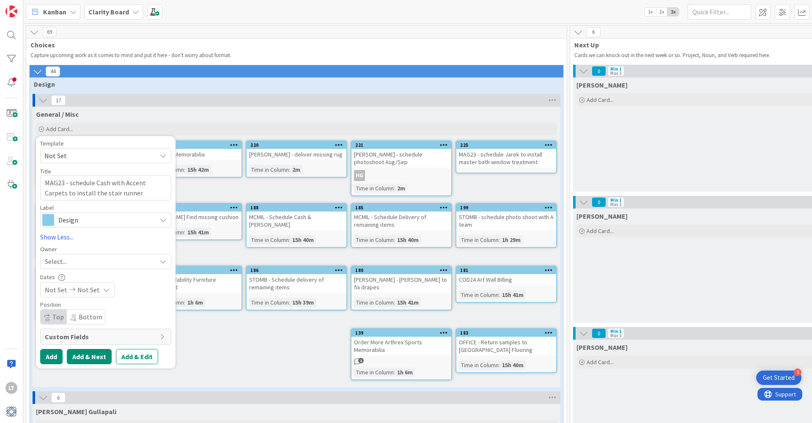
click at [79, 358] on button "Add & Next" at bounding box center [89, 356] width 45 height 15
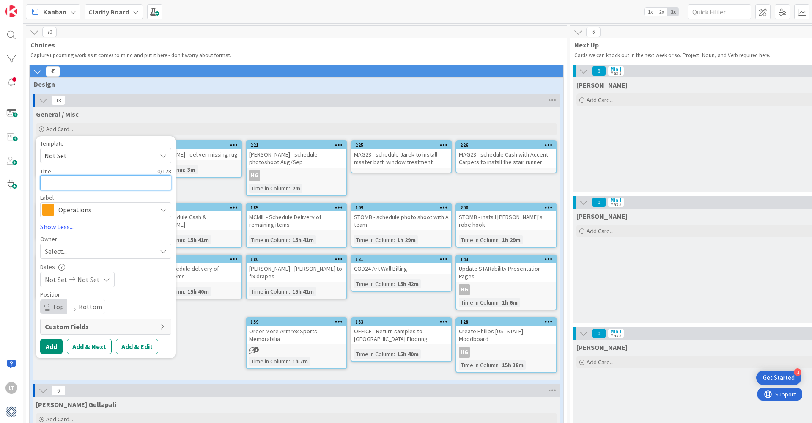
click at [91, 187] on textarea at bounding box center [105, 182] width 131 height 15
click at [99, 208] on span "Operations" at bounding box center [105, 210] width 94 height 12
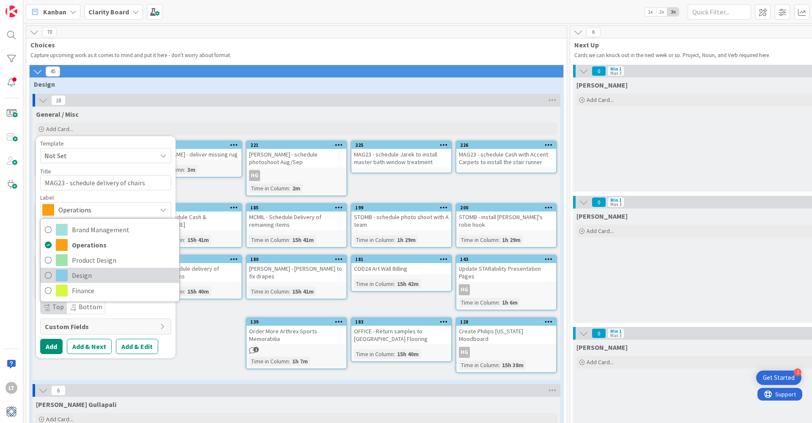
click at [94, 272] on span "Design" at bounding box center [123, 275] width 103 height 13
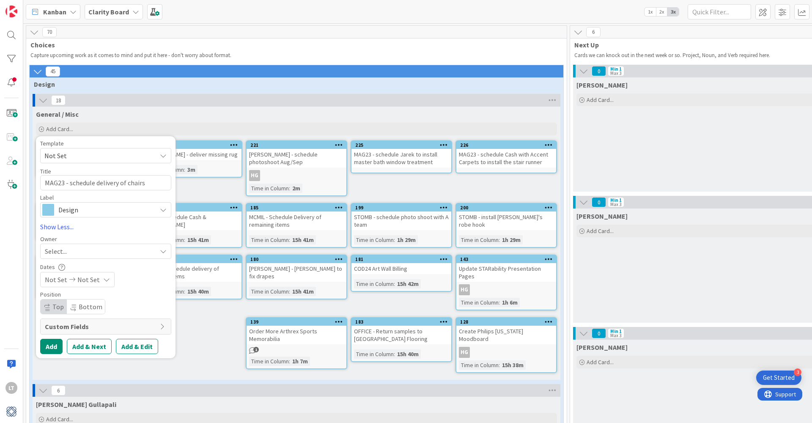
scroll to position [0, 1]
click at [52, 346] on button "Add" at bounding box center [51, 346] width 22 height 15
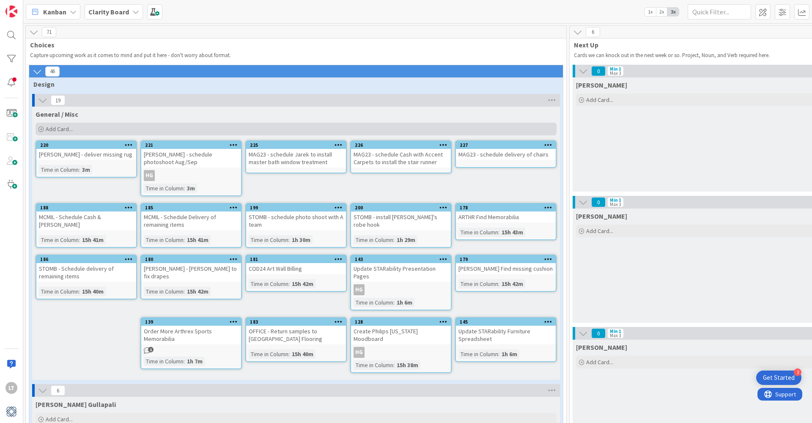
click at [58, 127] on span "Add Card..." at bounding box center [59, 129] width 27 height 8
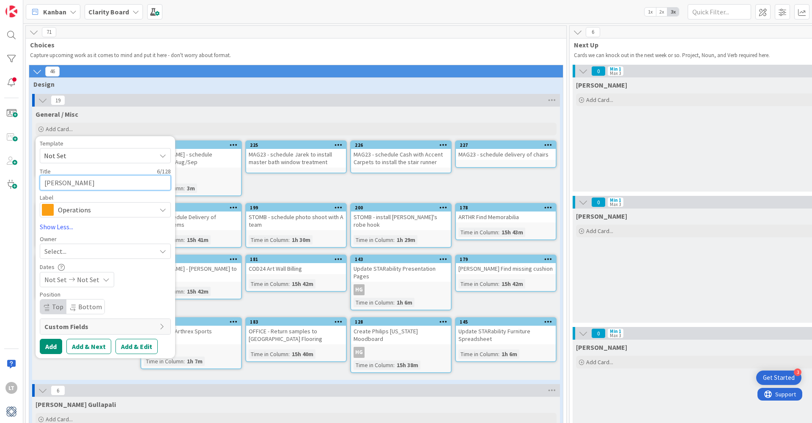
click at [105, 186] on textarea "BURSKY" at bounding box center [105, 182] width 131 height 15
click at [167, 210] on div "Operations" at bounding box center [105, 209] width 131 height 15
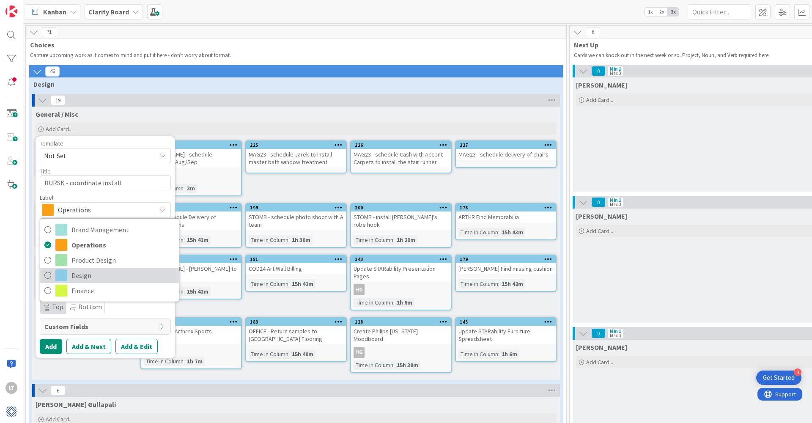
click at [97, 271] on span "Design" at bounding box center [123, 275] width 103 height 13
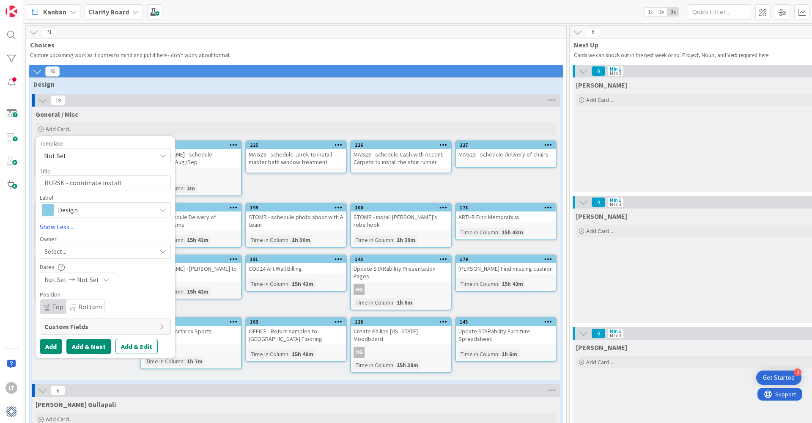
click at [74, 347] on button "Add & Next" at bounding box center [88, 346] width 45 height 15
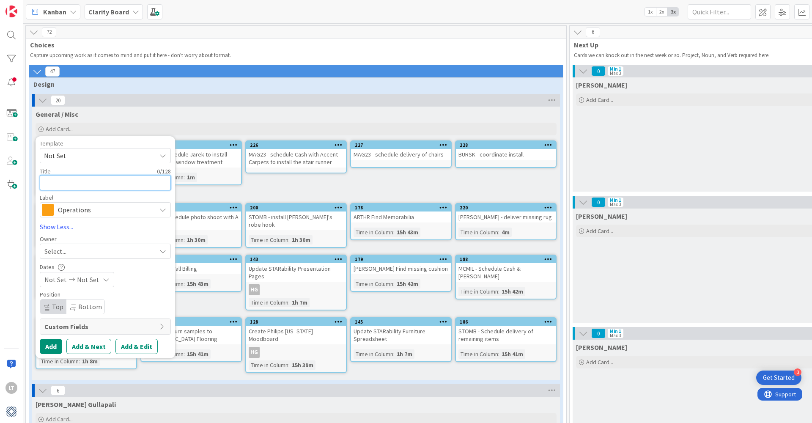
click at [75, 180] on textarea at bounding box center [105, 182] width 131 height 15
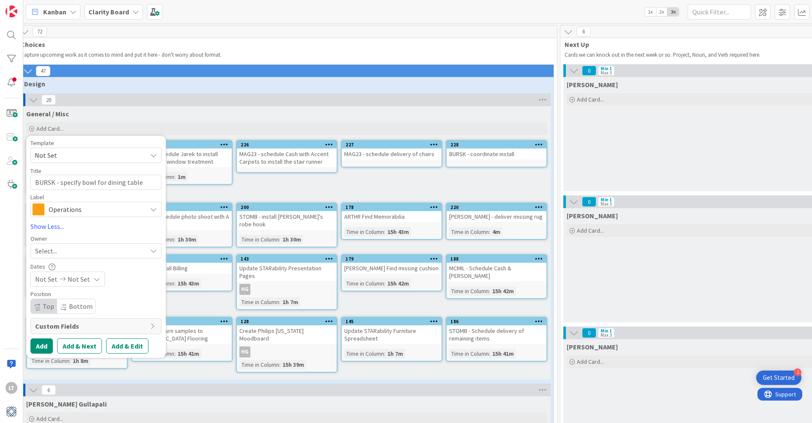
click at [152, 209] on icon at bounding box center [153, 209] width 7 height 7
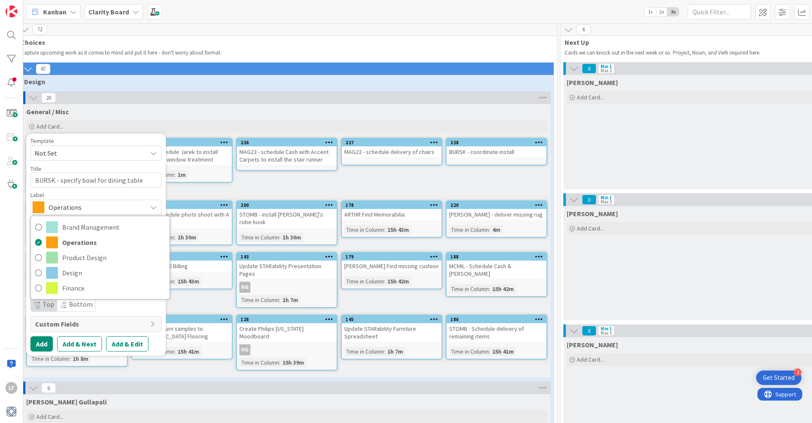
scroll to position [3, 10]
click at [84, 275] on span "Design" at bounding box center [114, 273] width 103 height 13
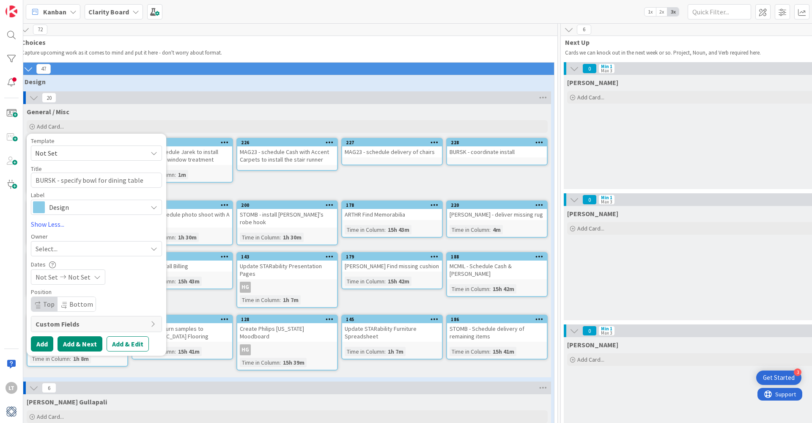
click at [75, 344] on button "Add & Next" at bounding box center [80, 343] width 45 height 15
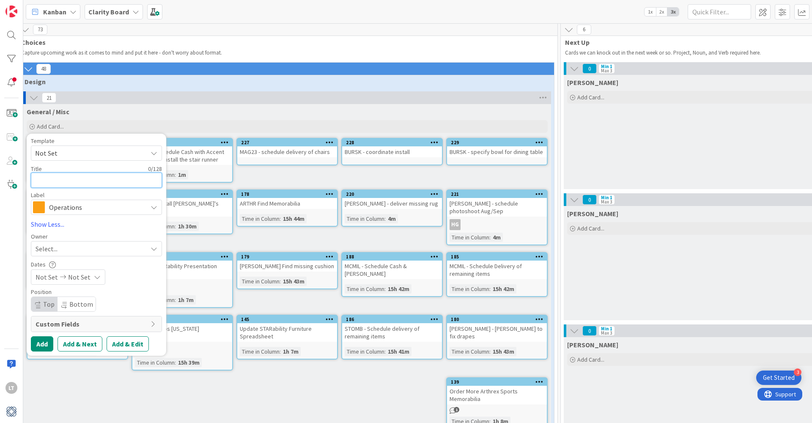
click at [69, 181] on textarea at bounding box center [96, 180] width 131 height 15
click at [151, 205] on icon at bounding box center [154, 207] width 7 height 7
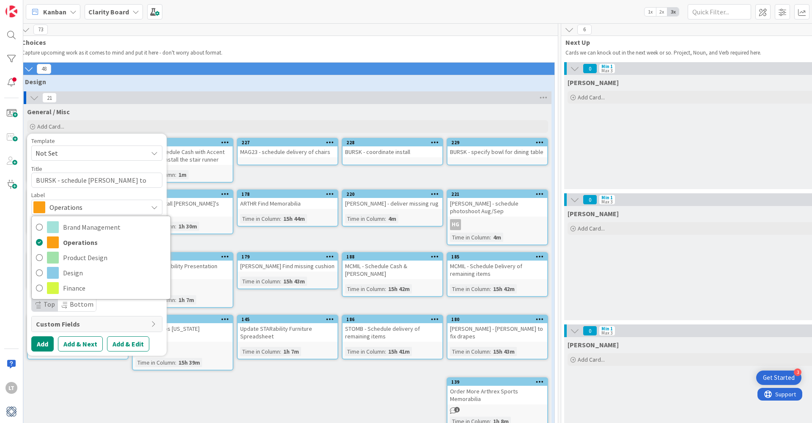
click at [162, 379] on div "General / Misc Add Card... Template Not Set Title 27 / 128 BURSK - schedule Tho…" at bounding box center [288, 270] width 528 height 332
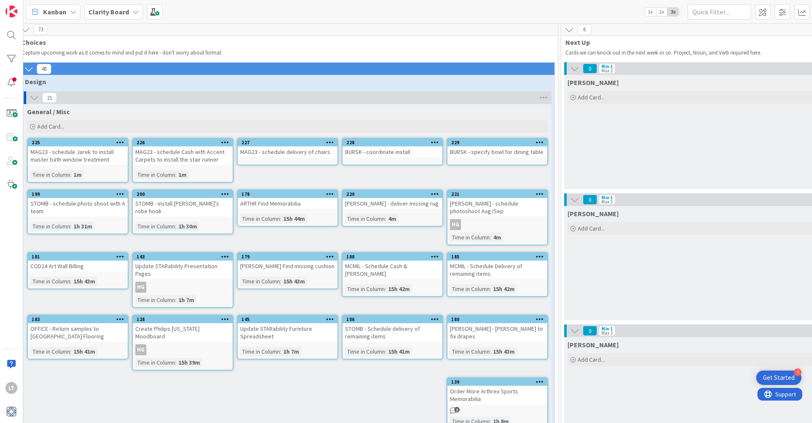
scroll to position [3, 8]
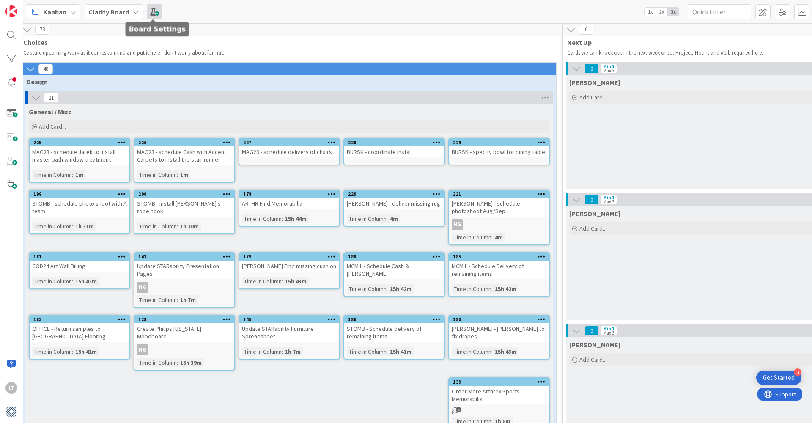
click at [151, 11] on span at bounding box center [154, 11] width 15 height 15
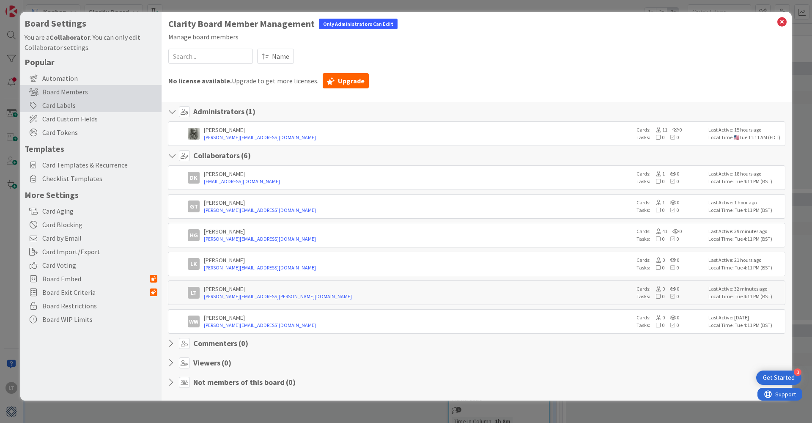
click at [54, 105] on div "Card Labels" at bounding box center [90, 106] width 141 height 14
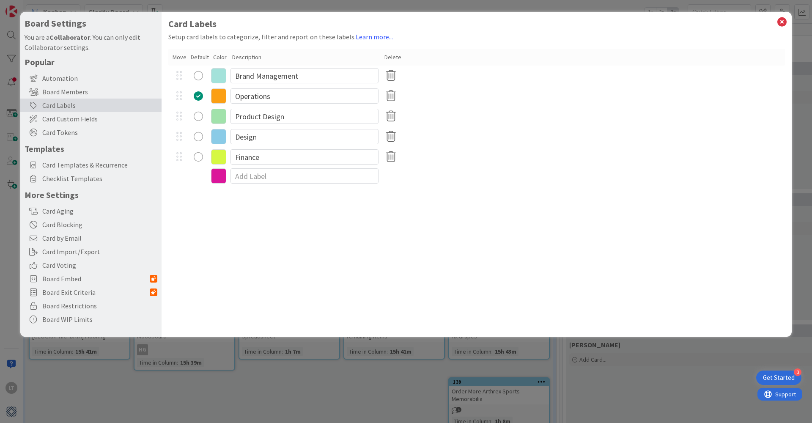
click at [198, 137] on div "radio" at bounding box center [198, 136] width 9 height 9
click at [778, 20] on icon at bounding box center [782, 22] width 11 height 12
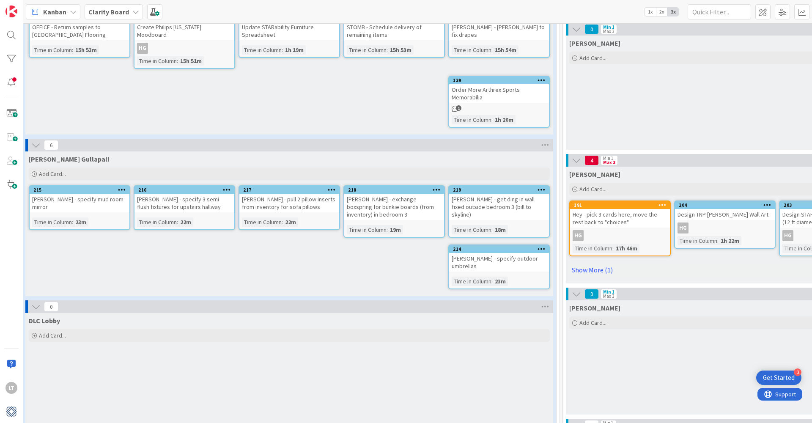
scroll to position [305, 8]
click at [766, 14] on span at bounding box center [763, 11] width 15 height 15
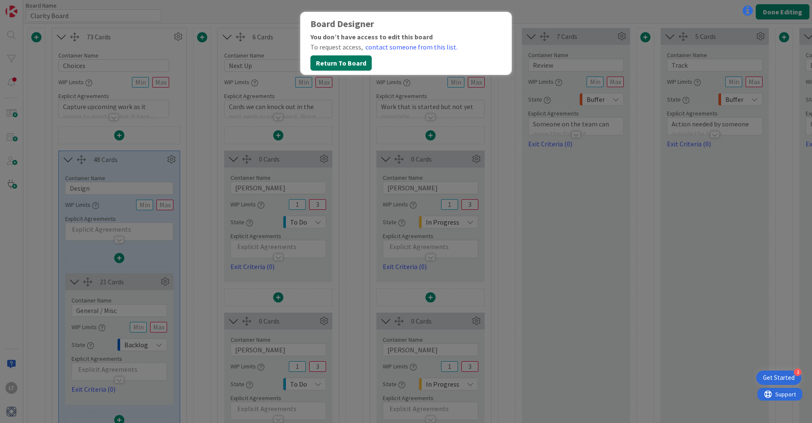
click at [348, 61] on button "Return To Board" at bounding box center [341, 62] width 61 height 15
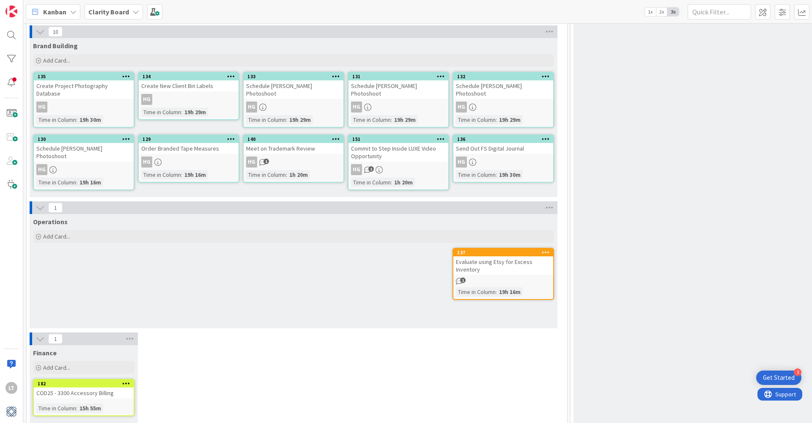
scroll to position [2440, 0]
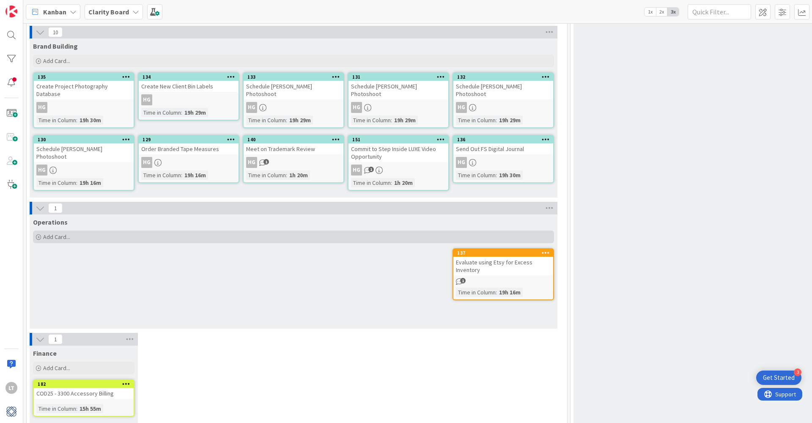
click at [58, 233] on span "Add Card..." at bounding box center [56, 237] width 27 height 8
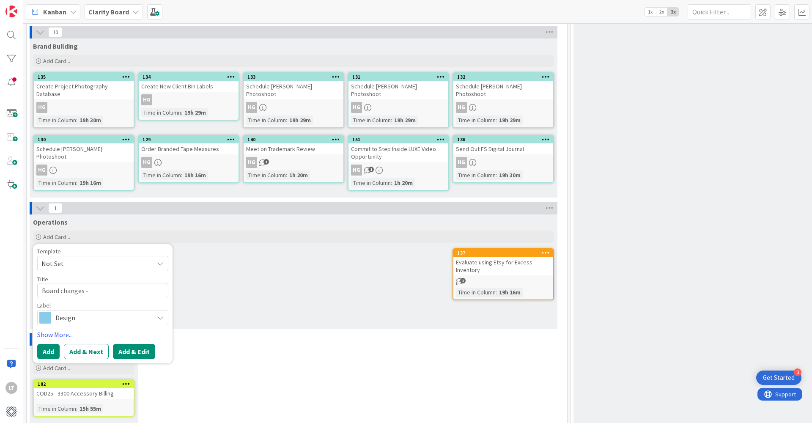
click at [130, 344] on button "Add & Edit" at bounding box center [134, 351] width 42 height 15
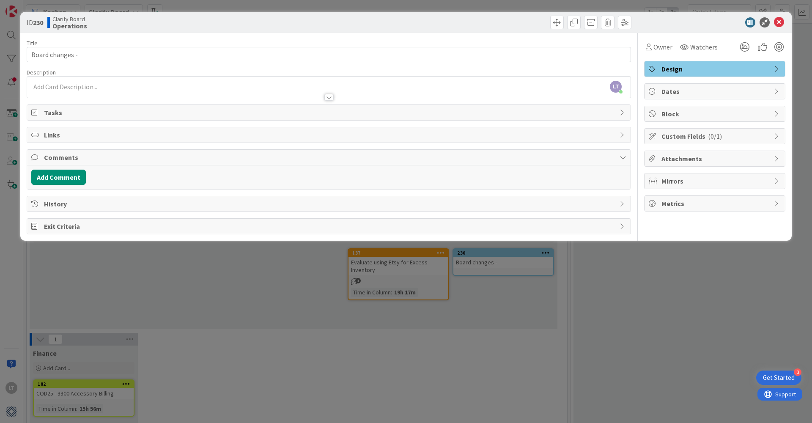
click at [66, 107] on div "Tasks" at bounding box center [329, 112] width 604 height 15
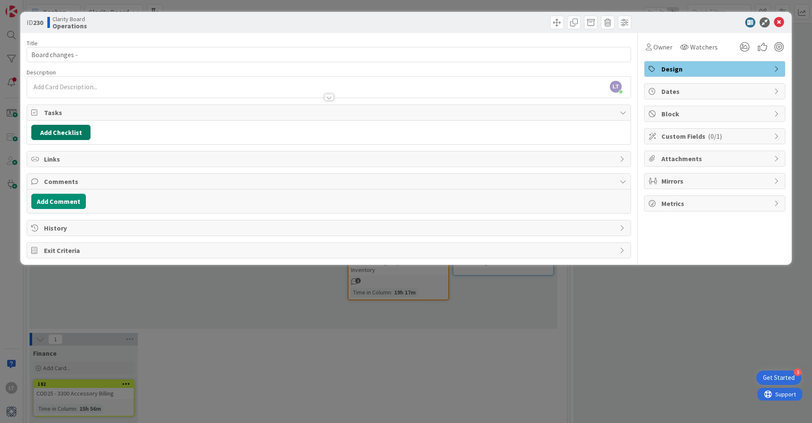
click at [74, 133] on button "Add Checklist" at bounding box center [60, 132] width 59 height 15
click at [50, 187] on button "Add" at bounding box center [47, 192] width 22 height 15
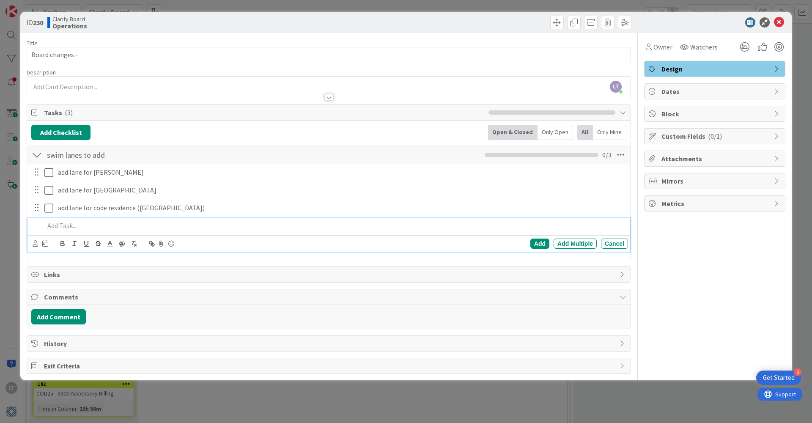
click at [211, 86] on div "LT Lisa Thomas joined 6 m ago" at bounding box center [329, 87] width 604 height 21
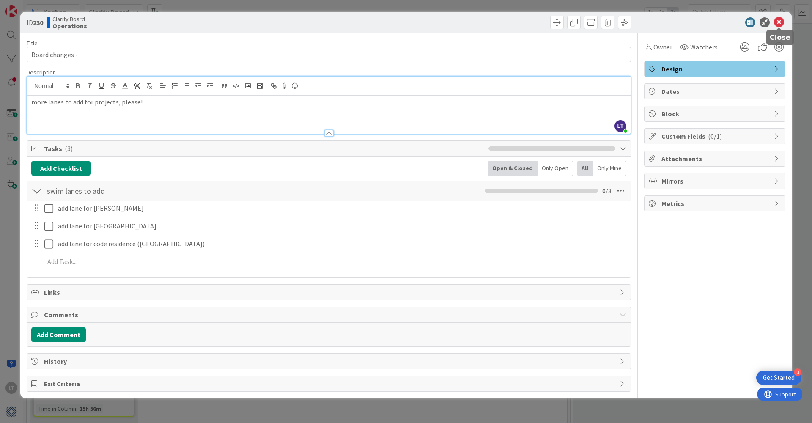
click at [780, 23] on icon at bounding box center [779, 22] width 10 height 10
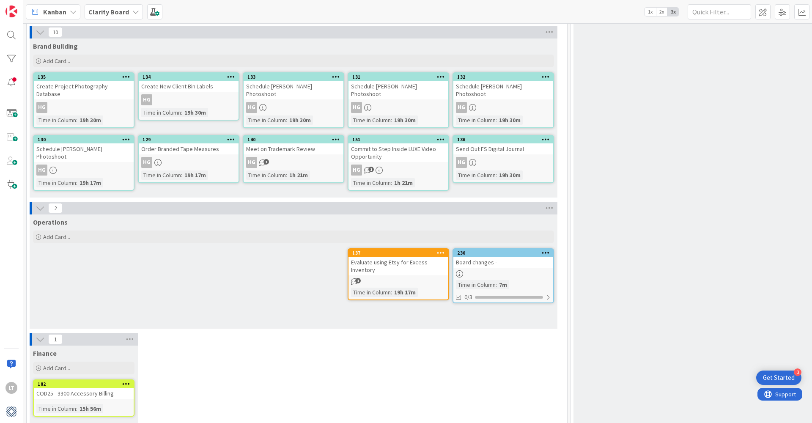
click at [516, 248] on link "230 Board changes - Time in Column : 7m 0/3" at bounding box center [504, 275] width 102 height 55
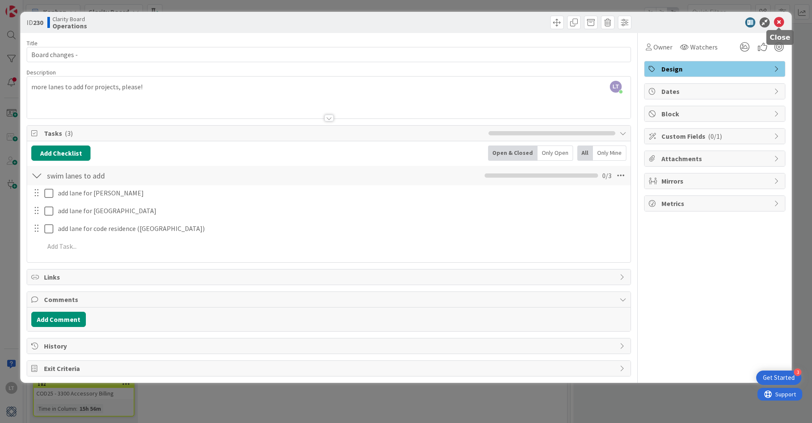
click at [779, 22] on icon at bounding box center [779, 22] width 10 height 10
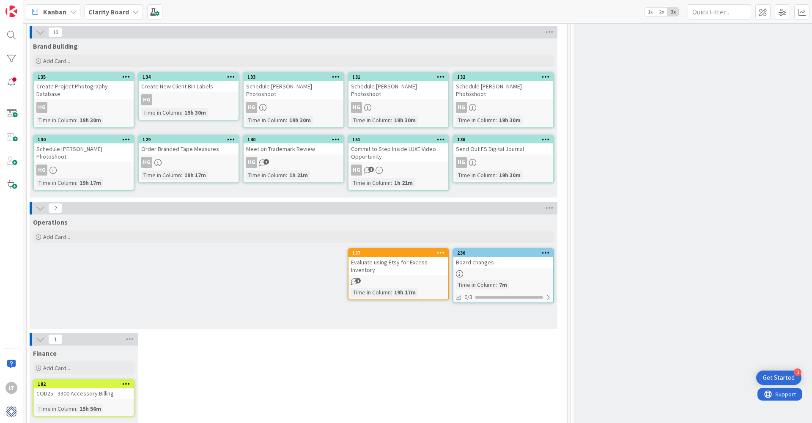
click at [547, 250] on icon at bounding box center [546, 253] width 8 height 6
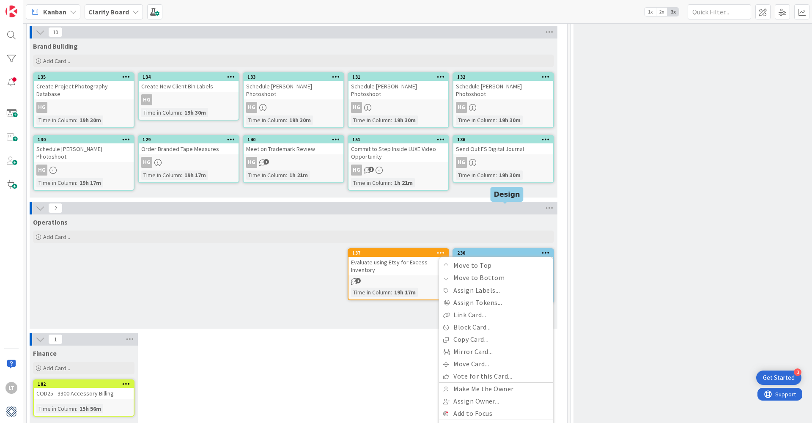
click at [521, 250] on div "230" at bounding box center [505, 253] width 96 height 6
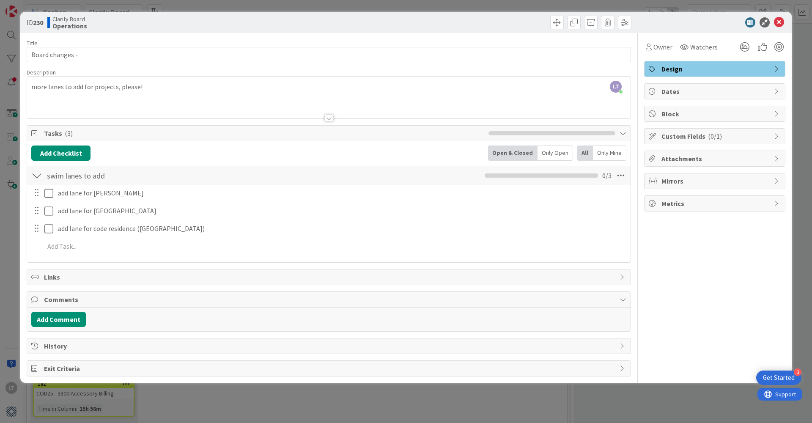
click at [71, 21] on span "Clarity Board" at bounding box center [69, 19] width 35 height 7
click at [684, 70] on span "Design" at bounding box center [716, 69] width 108 height 10
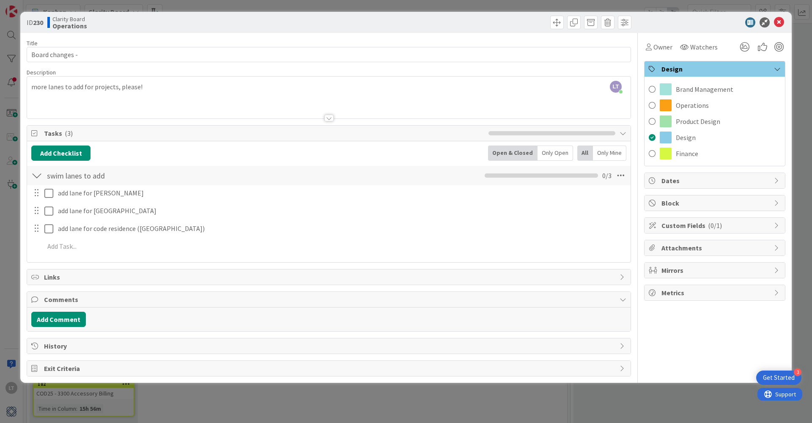
click at [673, 104] on div "Operations" at bounding box center [715, 105] width 140 height 16
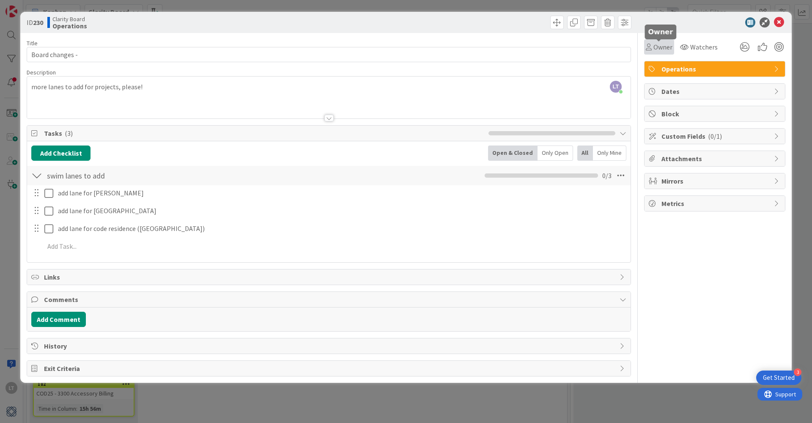
click at [660, 46] on span "Owner" at bounding box center [663, 47] width 19 height 10
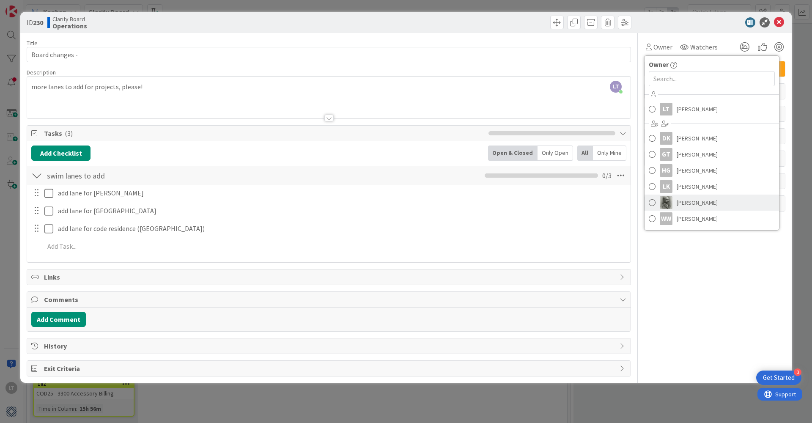
click at [646, 203] on link "[PERSON_NAME]" at bounding box center [712, 203] width 135 height 16
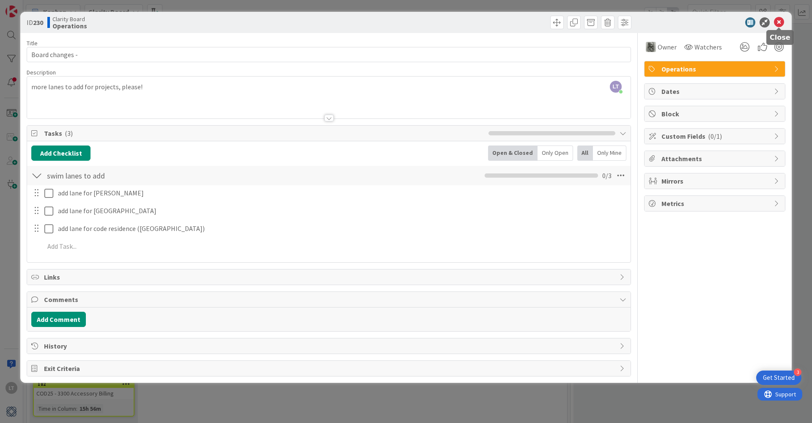
click at [780, 23] on icon at bounding box center [779, 22] width 10 height 10
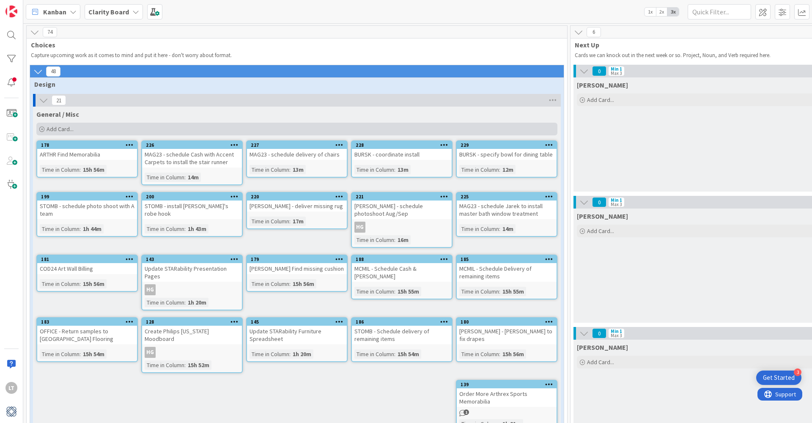
click at [98, 123] on div "Add Card..." at bounding box center [296, 129] width 521 height 13
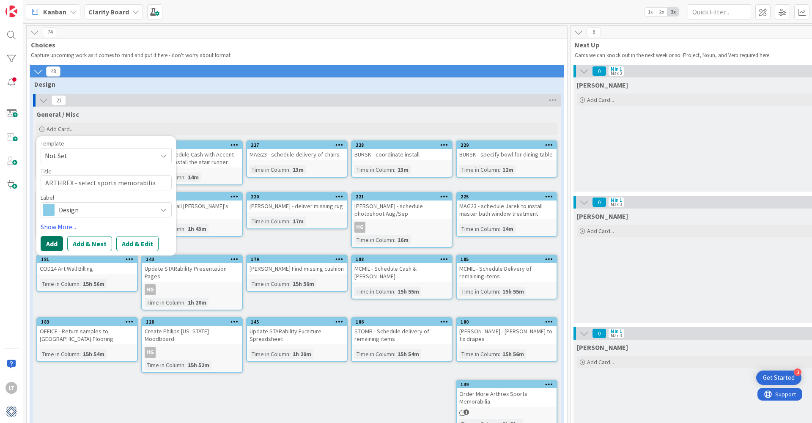
click at [50, 243] on button "Add" at bounding box center [52, 243] width 22 height 15
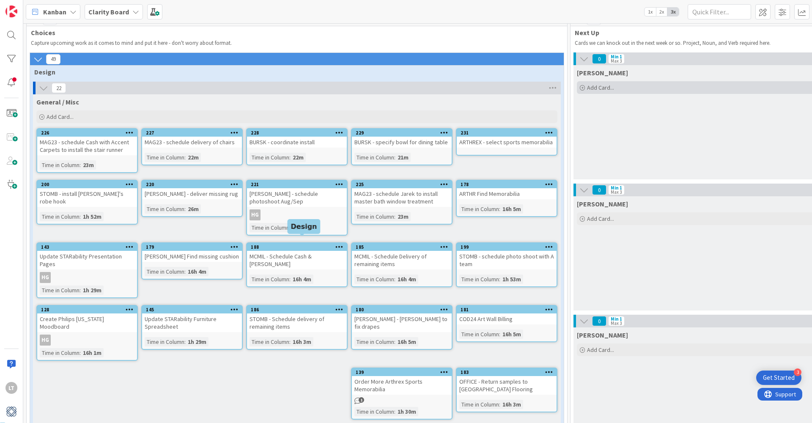
scroll to position [12, 0]
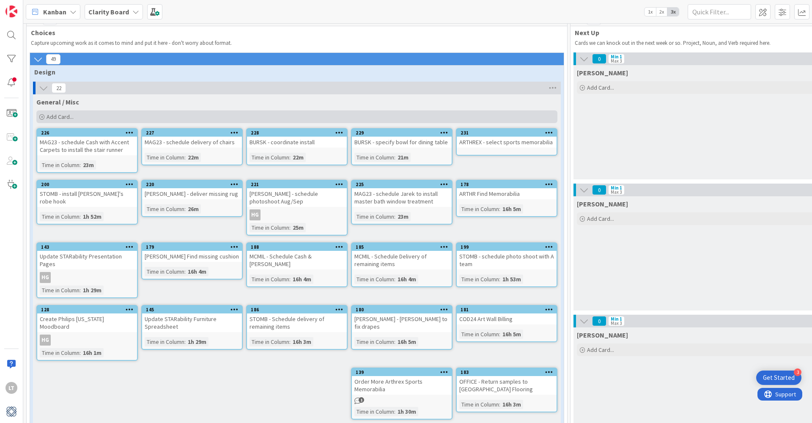
click at [66, 116] on span "Add Card..." at bounding box center [60, 117] width 27 height 8
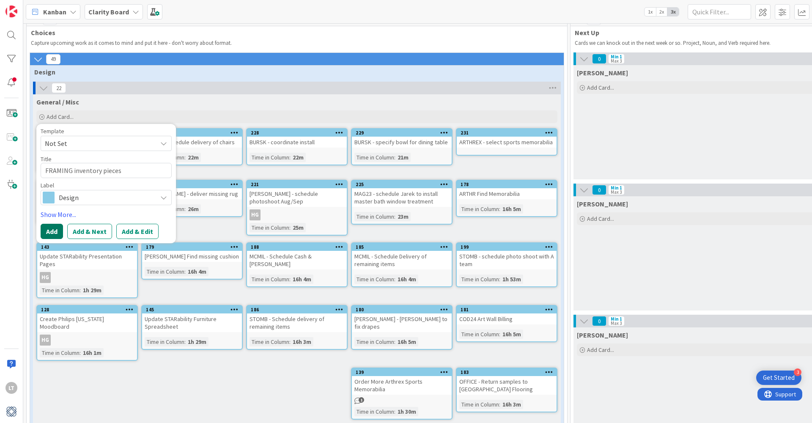
click at [48, 232] on button "Add" at bounding box center [52, 231] width 22 height 15
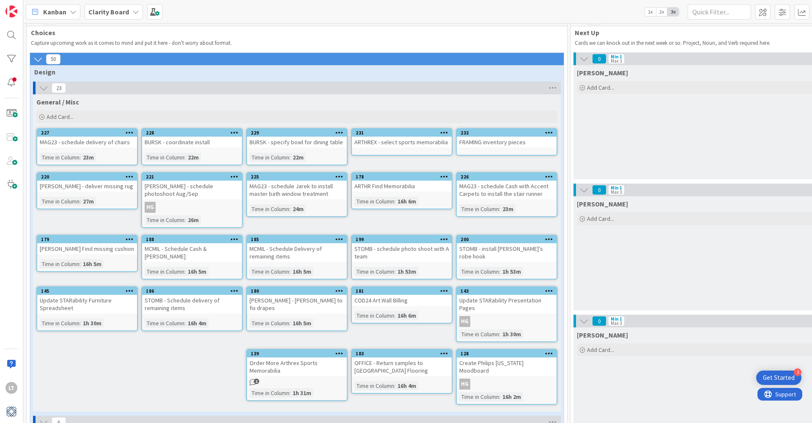
click at [257, 379] on span "1" at bounding box center [257, 382] width 6 height 6
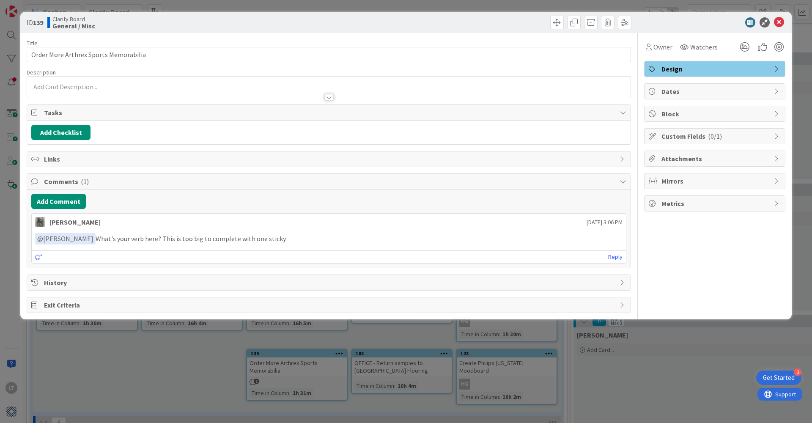
click at [65, 179] on span "Comments ( 1 )" at bounding box center [330, 181] width 572 height 10
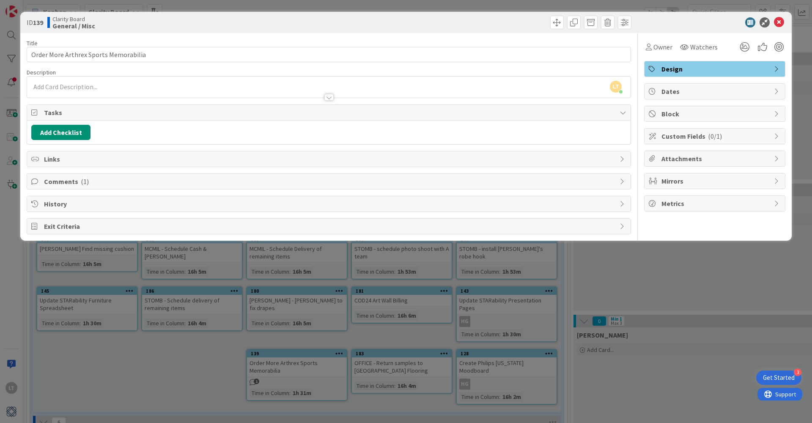
click at [74, 185] on span "Comments ( 1 )" at bounding box center [330, 181] width 572 height 10
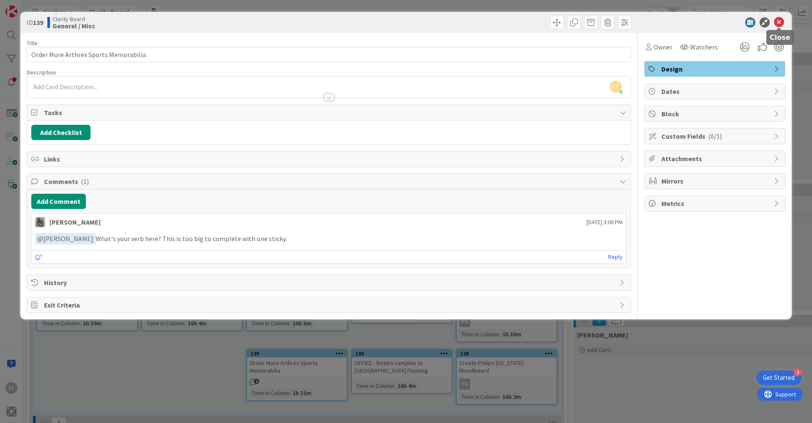
click at [779, 23] on icon at bounding box center [779, 22] width 10 height 10
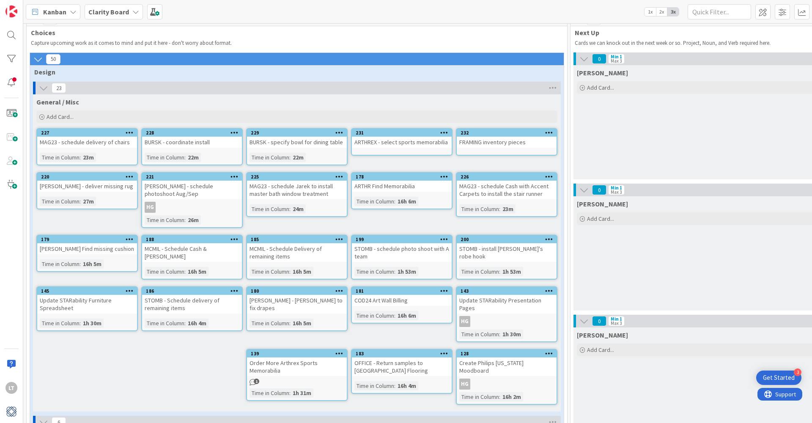
click at [445, 133] on icon at bounding box center [444, 132] width 8 height 6
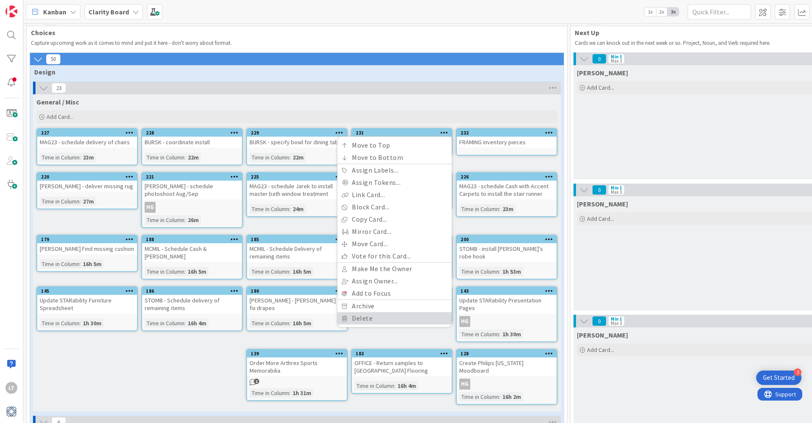
click at [367, 320] on link "Delete" at bounding box center [395, 318] width 114 height 12
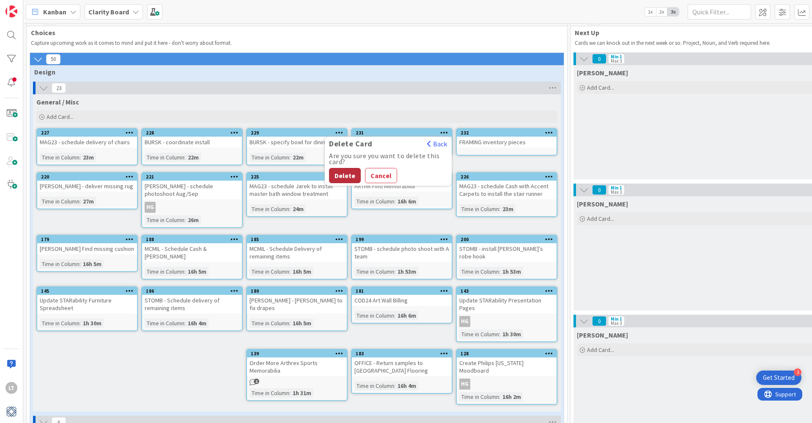
click at [349, 177] on button "Delete" at bounding box center [345, 175] width 32 height 15
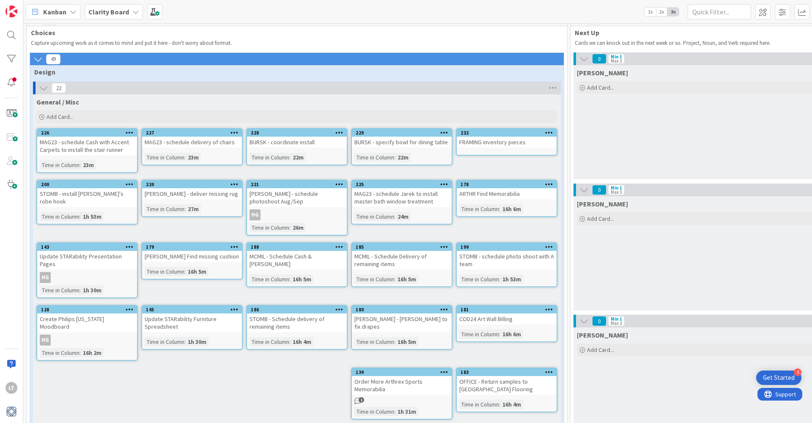
click at [514, 192] on div "ARTHR Find Memorabilia" at bounding box center [507, 193] width 100 height 11
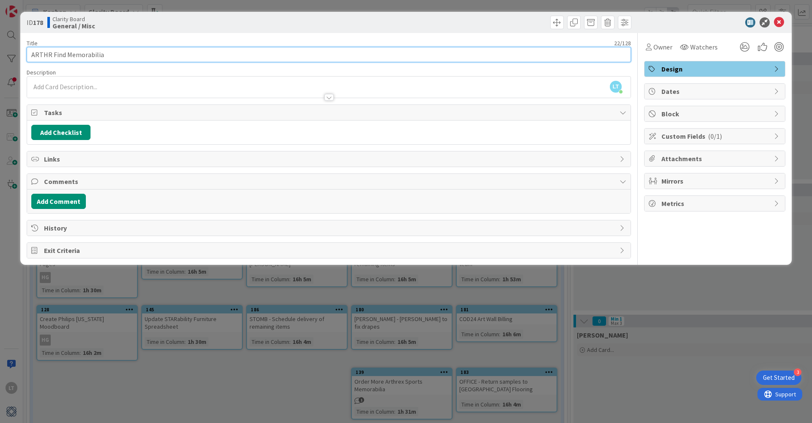
click at [102, 55] on input "ARTHR Find Memorabilia" at bounding box center [329, 54] width 605 height 15
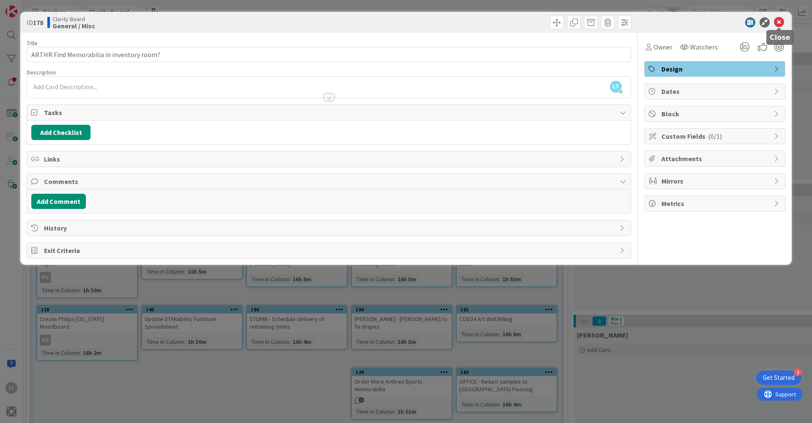
click at [779, 23] on icon at bounding box center [779, 22] width 10 height 10
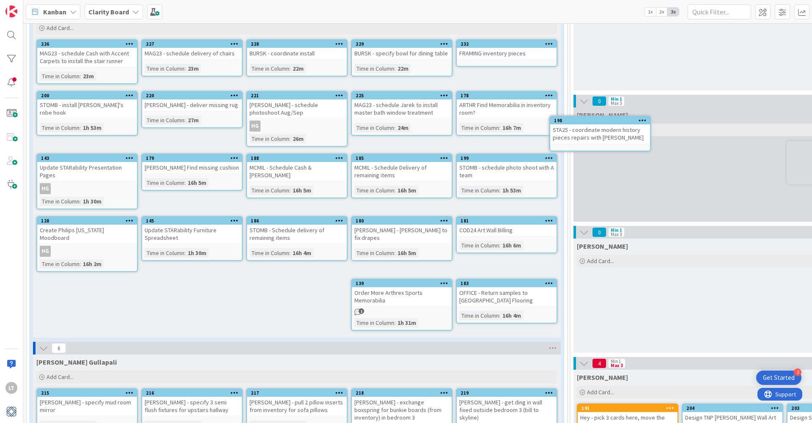
scroll to position [100, 0]
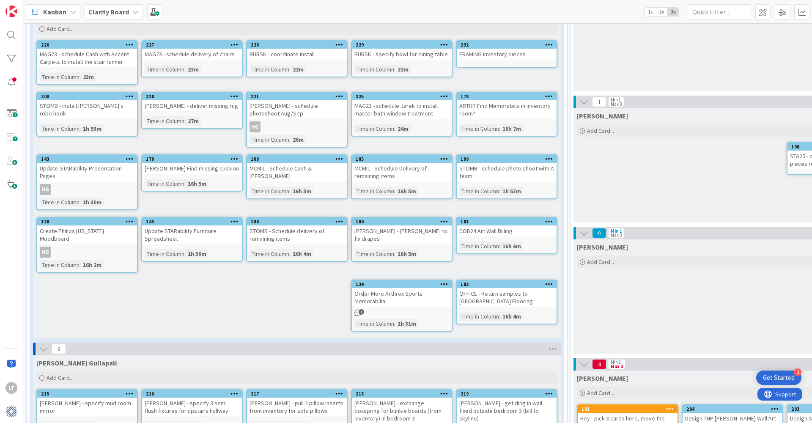
drag, startPoint x: 503, startPoint y: 256, endPoint x: 584, endPoint y: 0, distance: 268.3
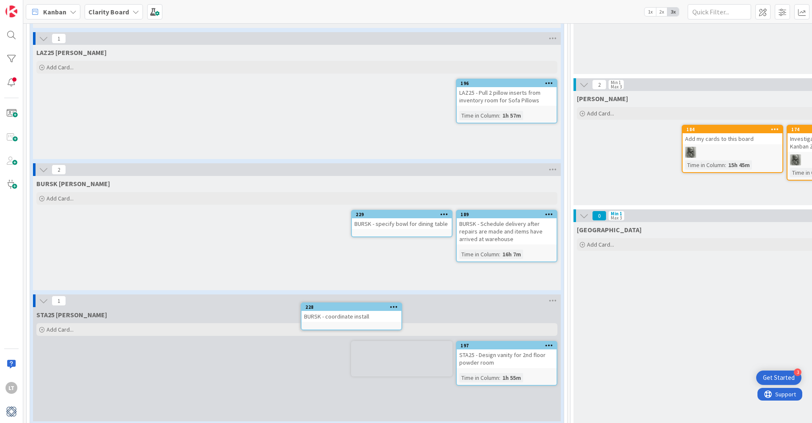
scroll to position [654, 0]
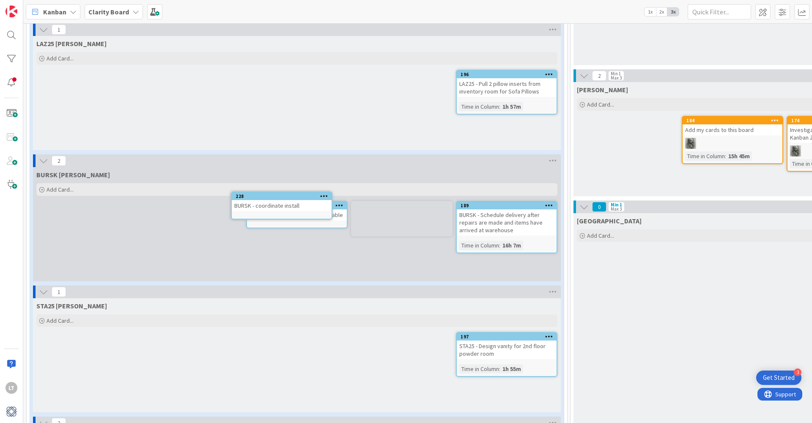
drag, startPoint x: 410, startPoint y: 143, endPoint x: 408, endPoint y: 164, distance: 21.2
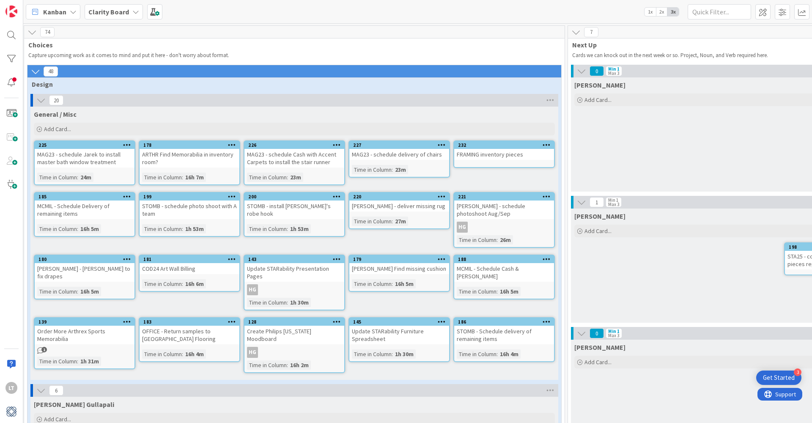
scroll to position [0, 3]
click at [34, 68] on icon at bounding box center [35, 71] width 9 height 9
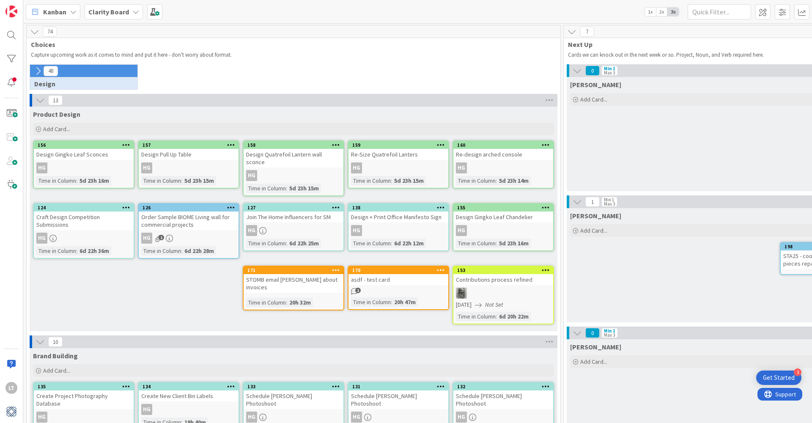
scroll to position [1, 0]
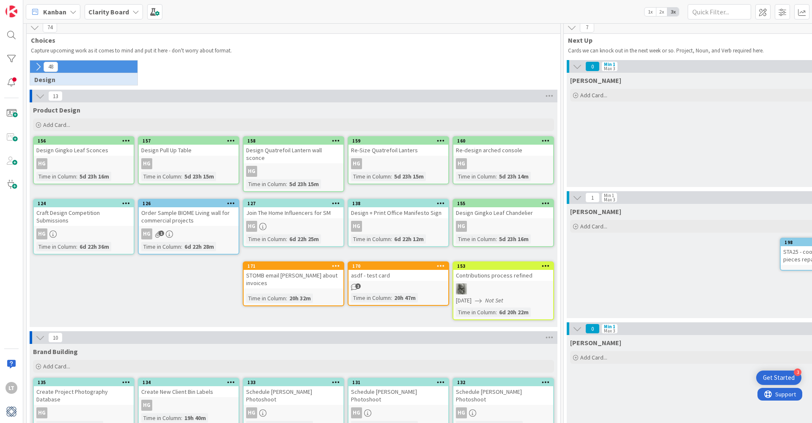
click at [37, 69] on icon at bounding box center [37, 66] width 9 height 9
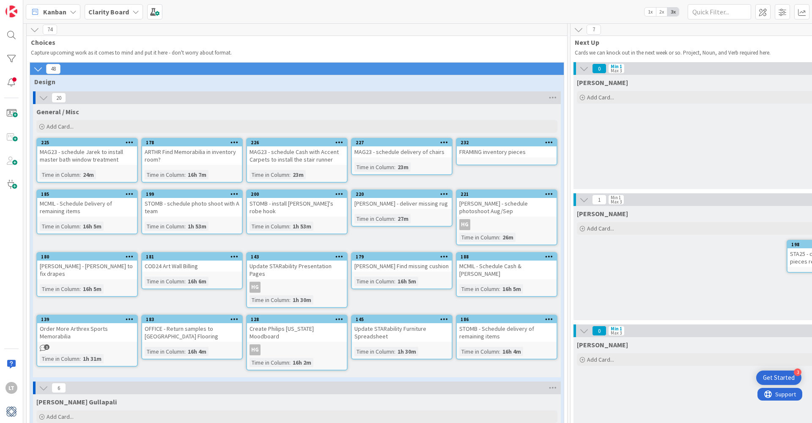
scroll to position [2, 0]
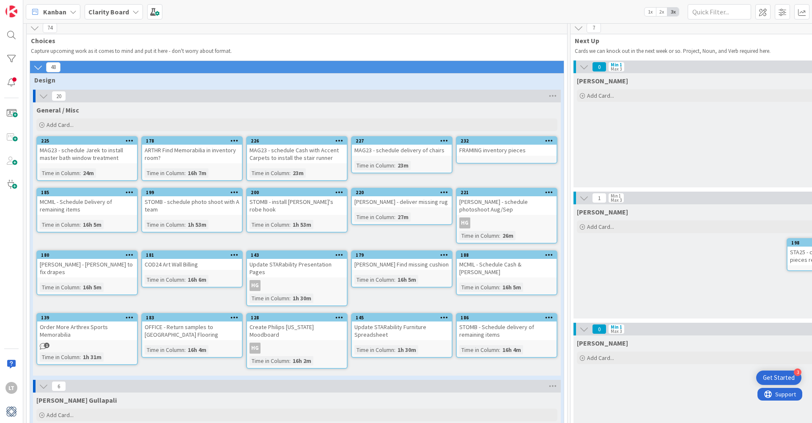
click at [37, 69] on icon at bounding box center [37, 67] width 9 height 9
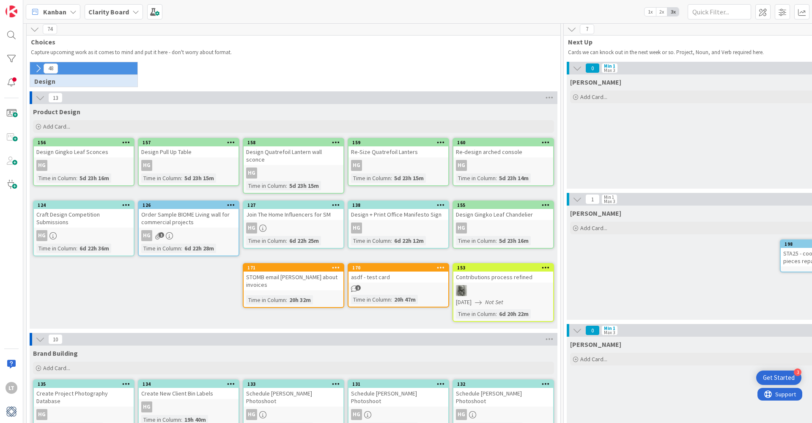
scroll to position [1, 0]
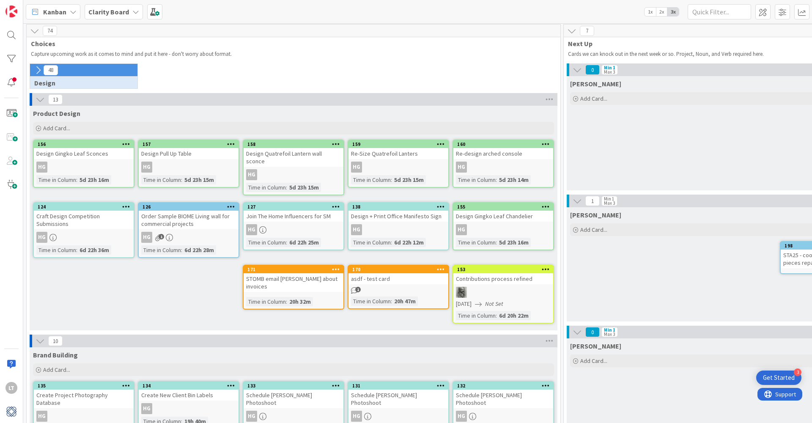
click at [37, 69] on icon at bounding box center [37, 70] width 9 height 9
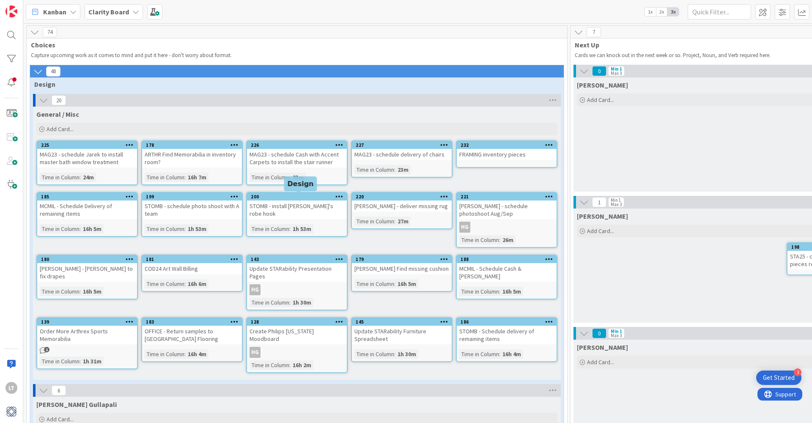
scroll to position [0, 2]
click at [81, 326] on div "Order More Arthrex Sports Memorabilia" at bounding box center [86, 335] width 100 height 19
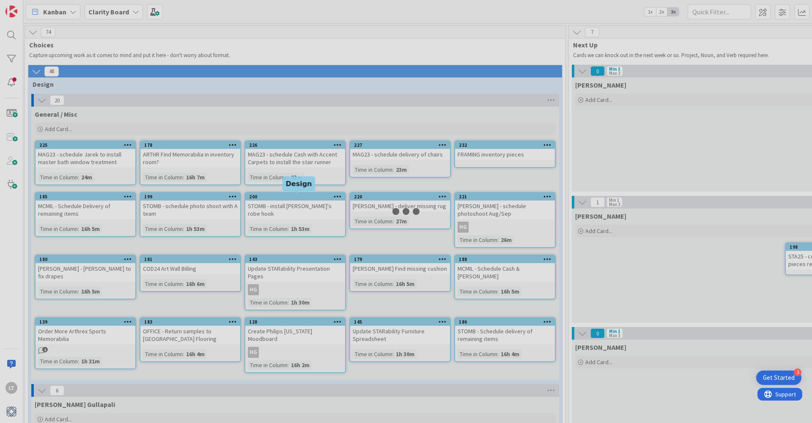
click at [81, 326] on div at bounding box center [406, 211] width 812 height 423
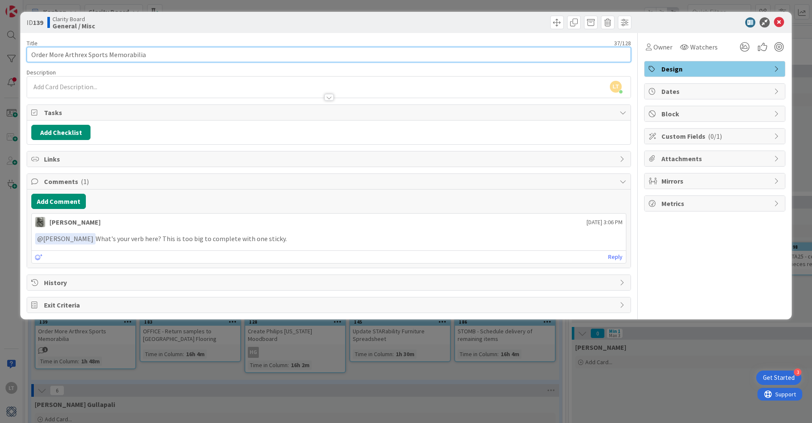
drag, startPoint x: 87, startPoint y: 55, endPoint x: 65, endPoint y: 55, distance: 21.6
click at [65, 55] on input "Order More Arthrex Sports Memorabilia" at bounding box center [329, 54] width 605 height 15
click at [31, 55] on input "Order More Sports Memorabilia" at bounding box center [329, 54] width 605 height 15
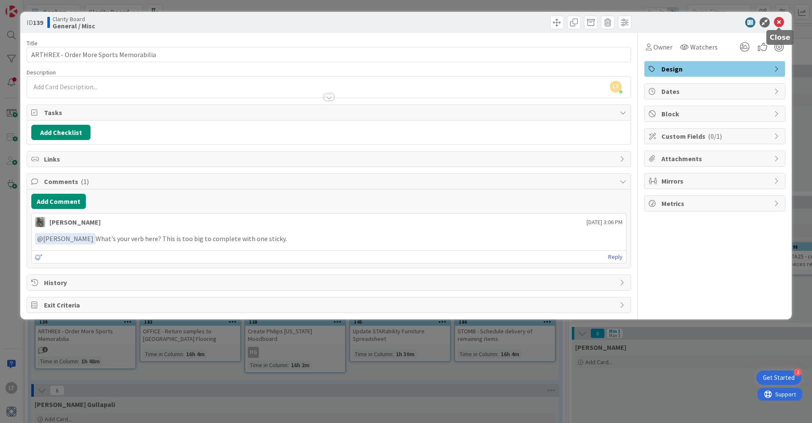
click at [778, 17] on icon at bounding box center [779, 22] width 10 height 10
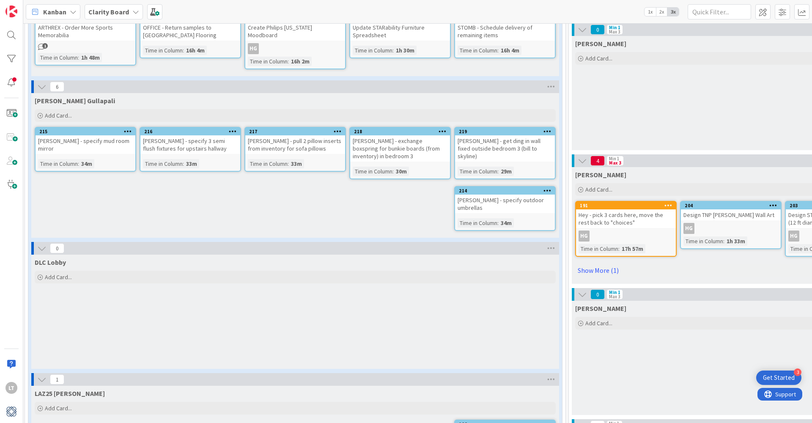
scroll to position [302, 2]
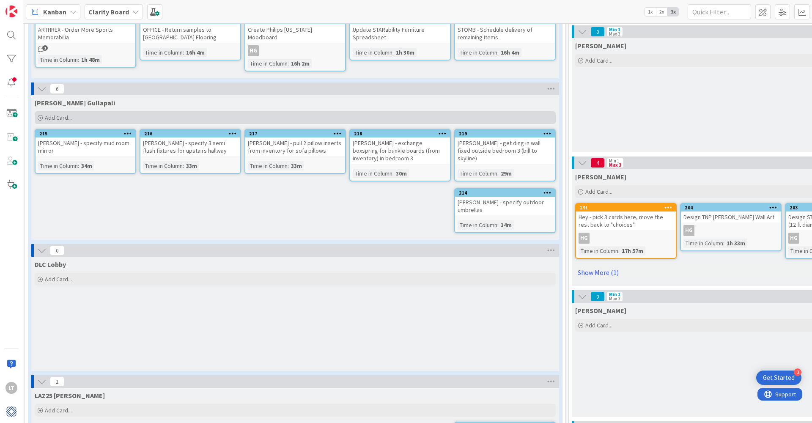
click at [60, 114] on span "Add Card..." at bounding box center [58, 118] width 27 height 8
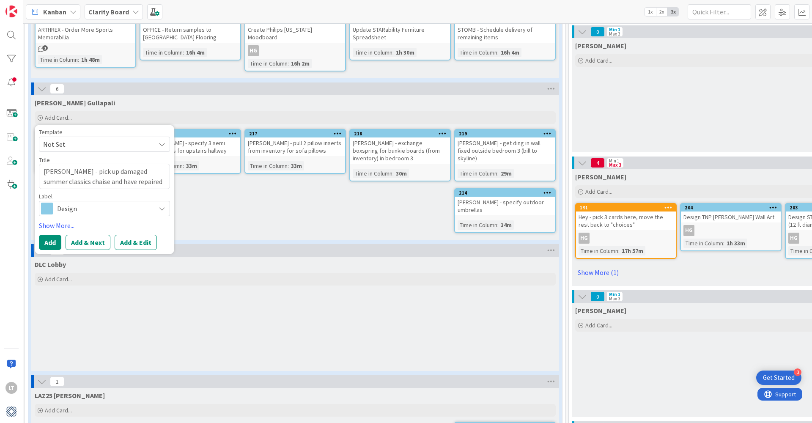
click at [257, 220] on div "GULLA Gullapali Add Card... Template Not Set Title 64 / 128 GULLA - pick up dam…" at bounding box center [295, 167] width 528 height 145
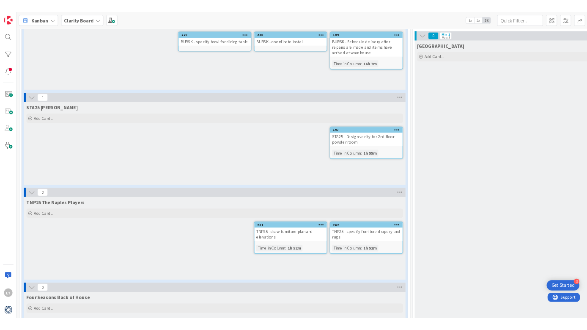
scroll to position [828, 0]
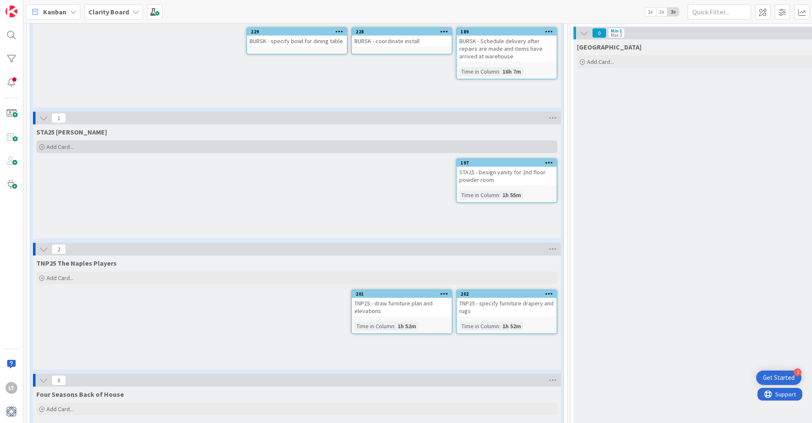
drag, startPoint x: 55, startPoint y: 127, endPoint x: 85, endPoint y: 126, distance: 30.9
click at [55, 143] on span "Add Card..." at bounding box center [60, 147] width 27 height 8
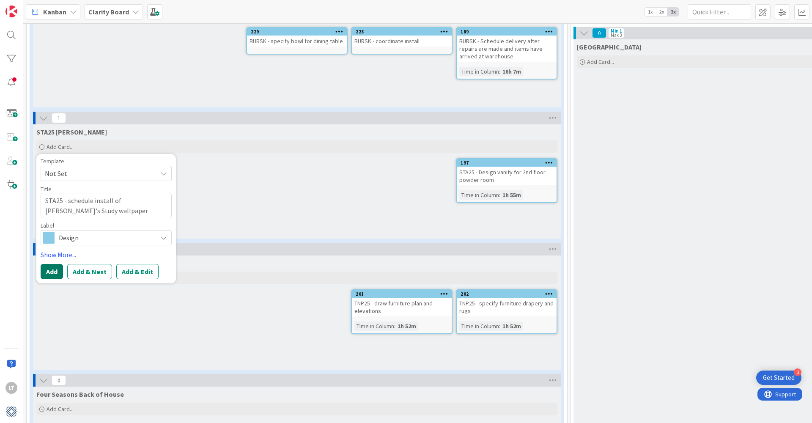
click at [58, 264] on button "Add" at bounding box center [52, 271] width 22 height 15
